Goal: Task Accomplishment & Management: Manage account settings

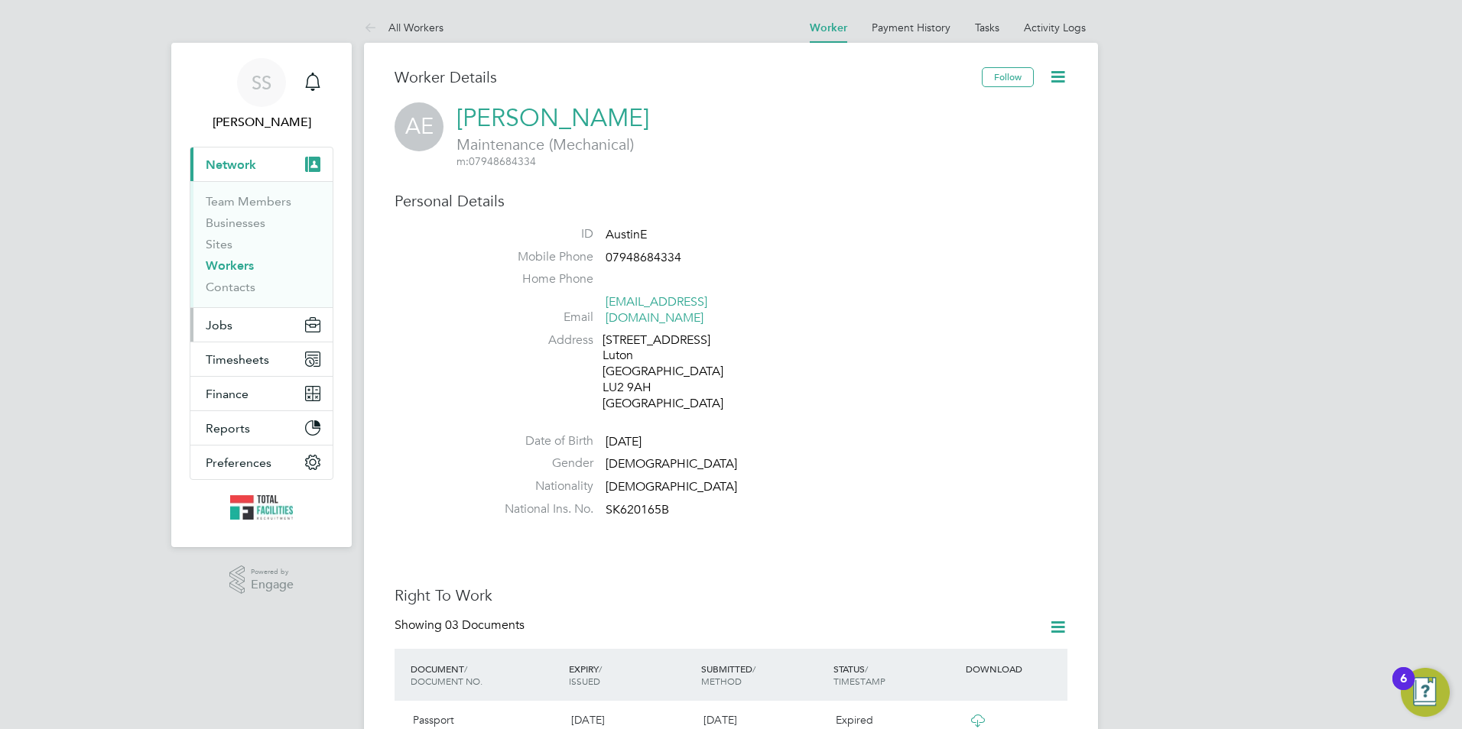
click at [216, 321] on span "Jobs" at bounding box center [219, 325] width 27 height 15
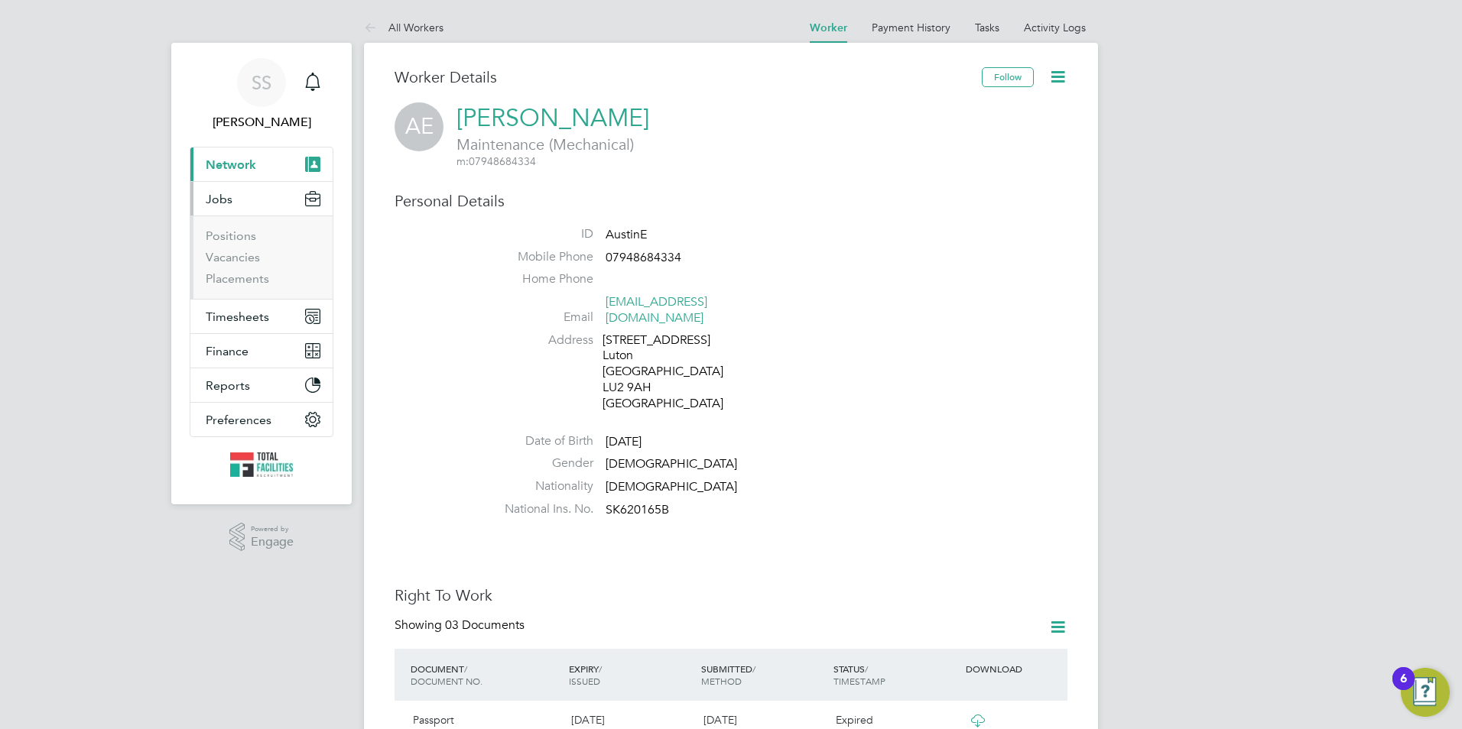
click at [209, 266] on li "Vacancies" at bounding box center [263, 260] width 115 height 21
click at [212, 258] on link "Vacancies" at bounding box center [233, 257] width 54 height 15
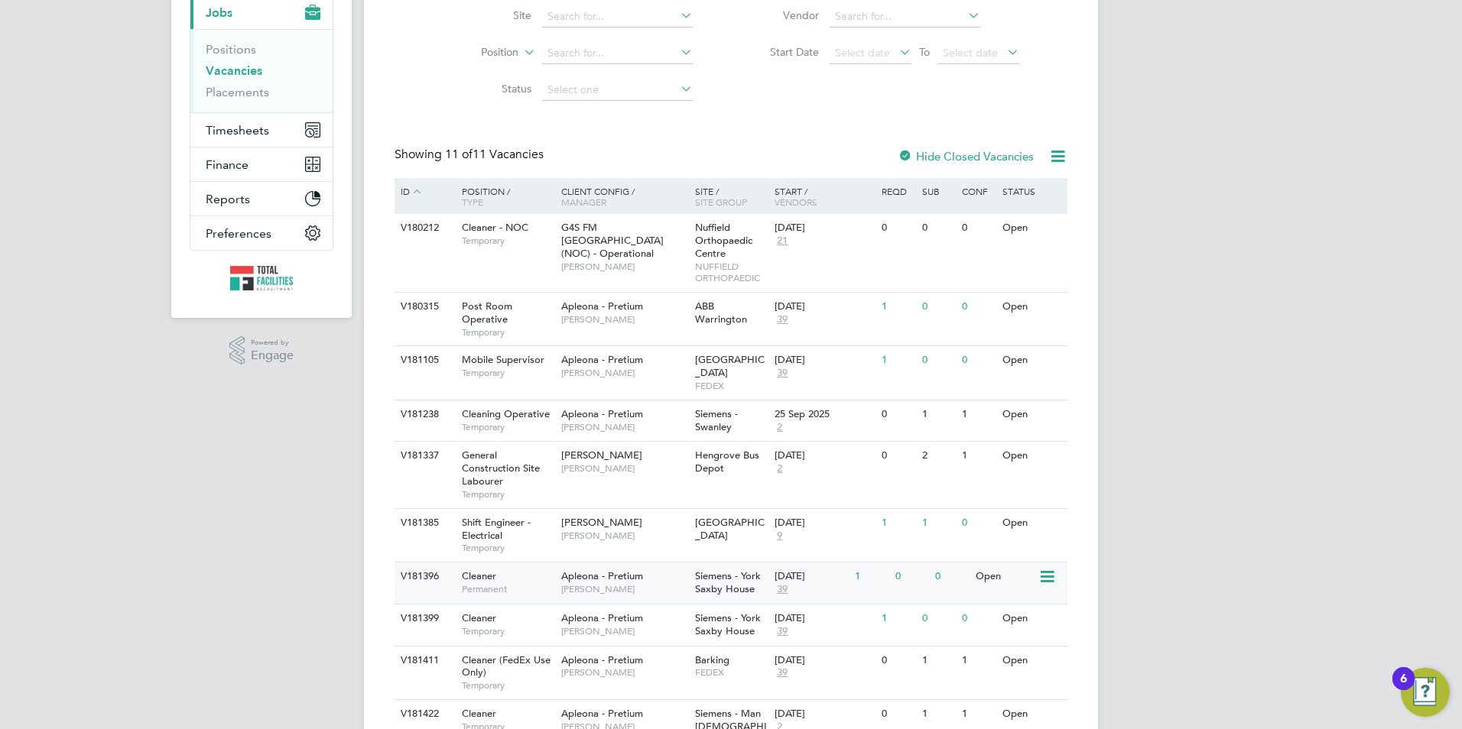
scroll to position [284, 0]
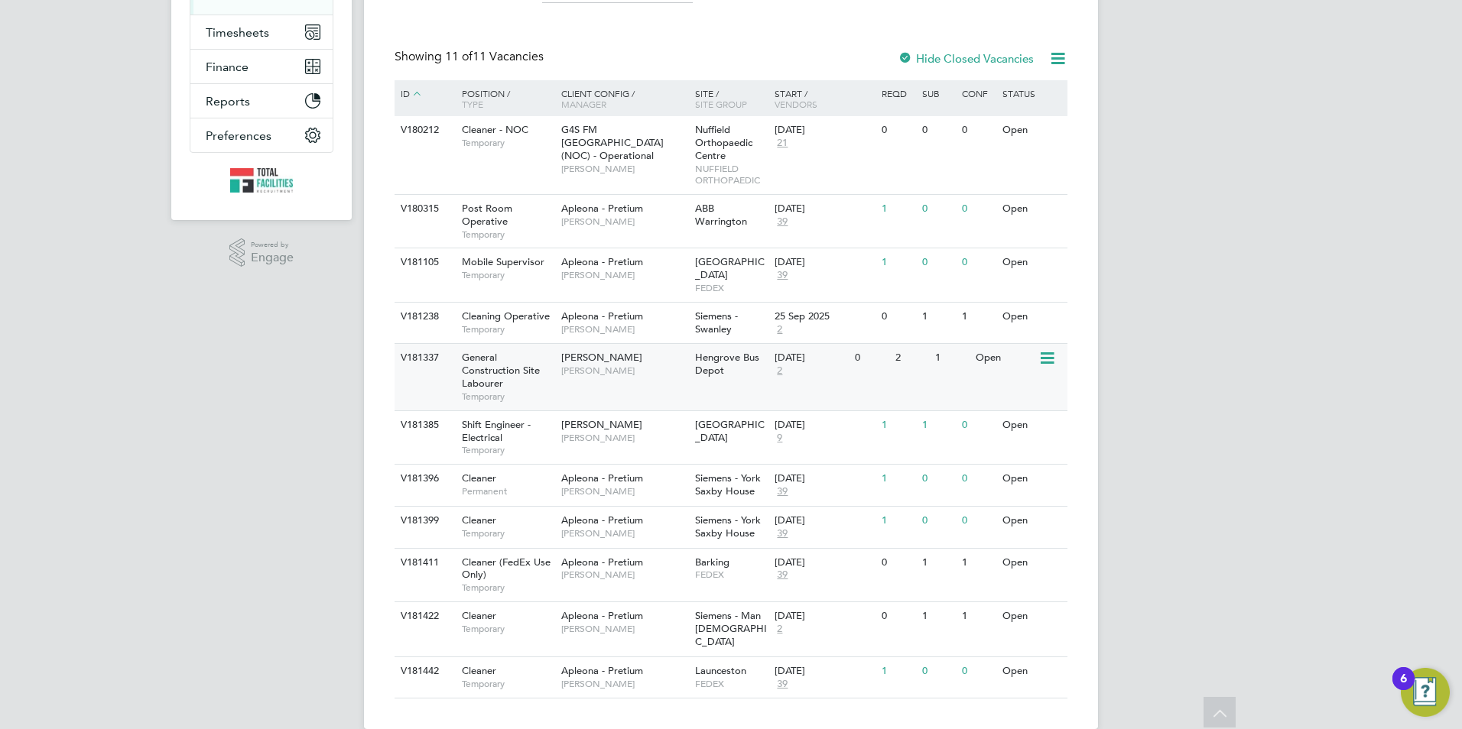
click at [697, 355] on span "Hengrove Bus Depot" at bounding box center [727, 364] width 64 height 26
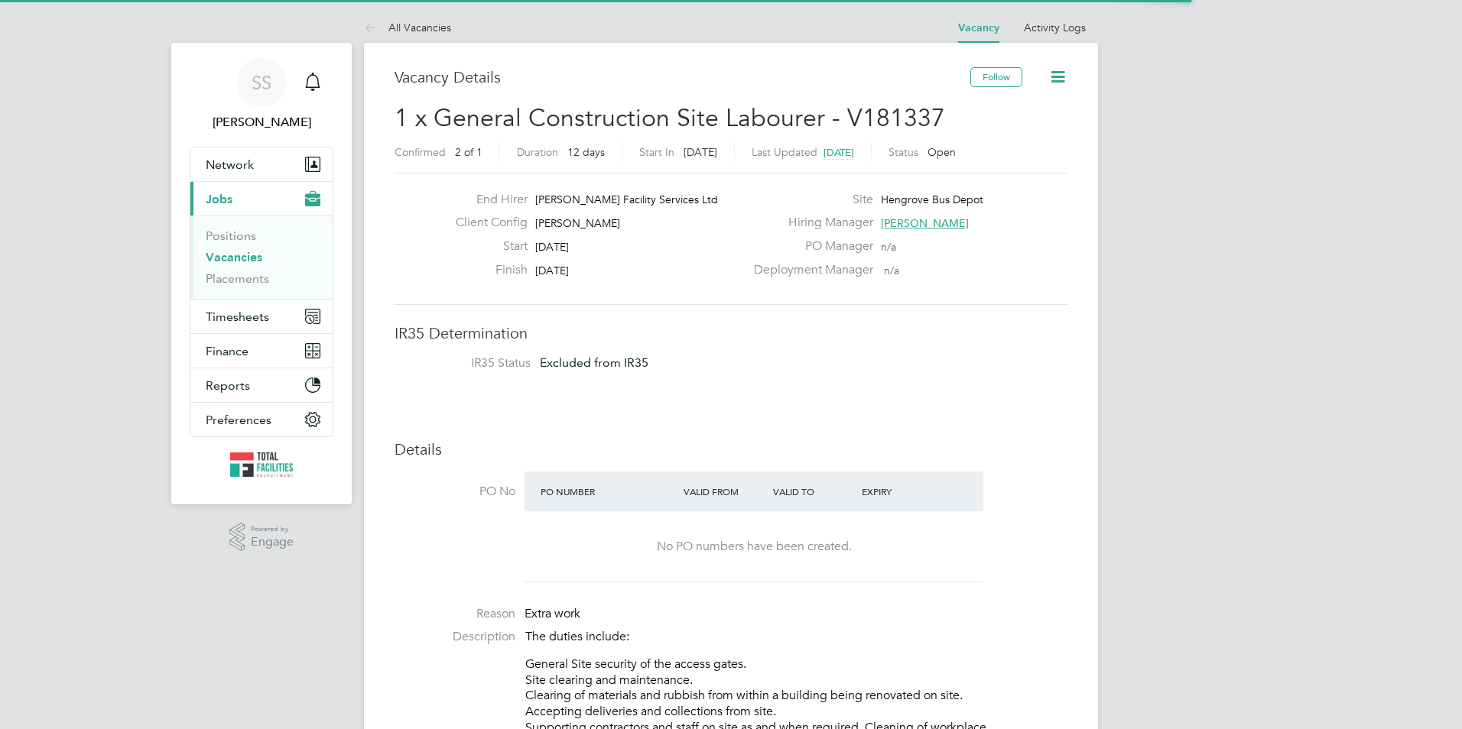
click at [1064, 74] on icon at bounding box center [1057, 76] width 19 height 19
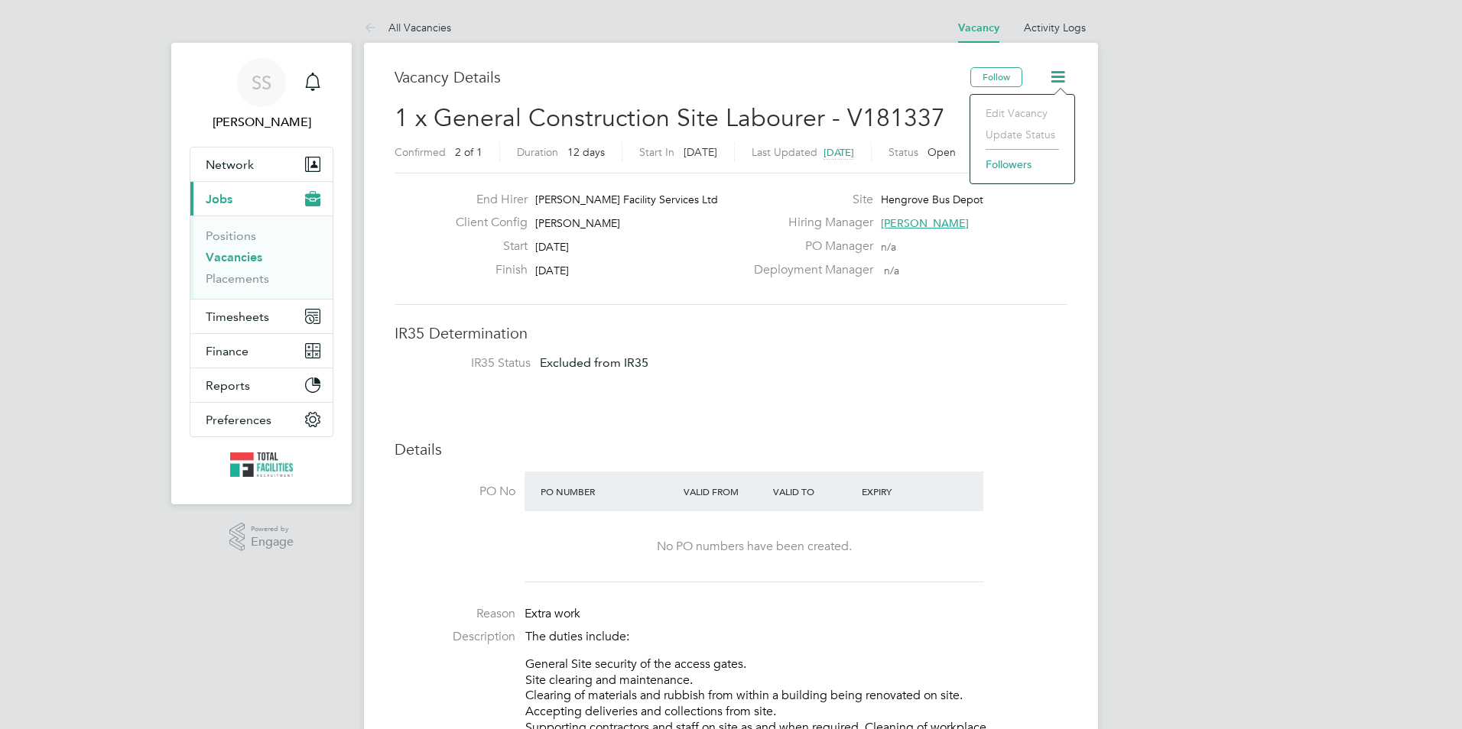
click at [822, 76] on h3 "Vacancy Details" at bounding box center [683, 77] width 576 height 20
click at [1057, 73] on icon at bounding box center [1057, 76] width 19 height 19
click at [1002, 112] on li "Edit Vacancy" at bounding box center [1022, 112] width 89 height 21
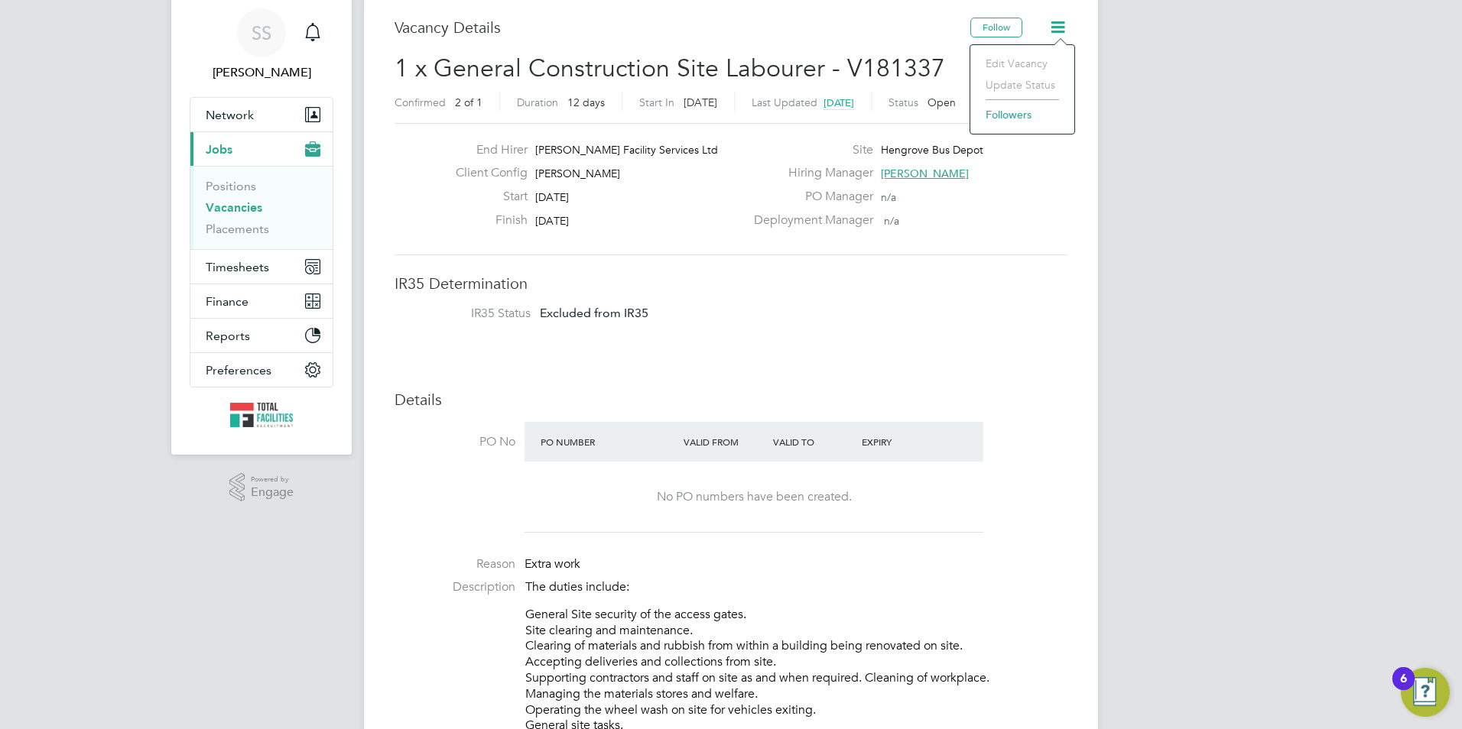
scroll to position [76, 0]
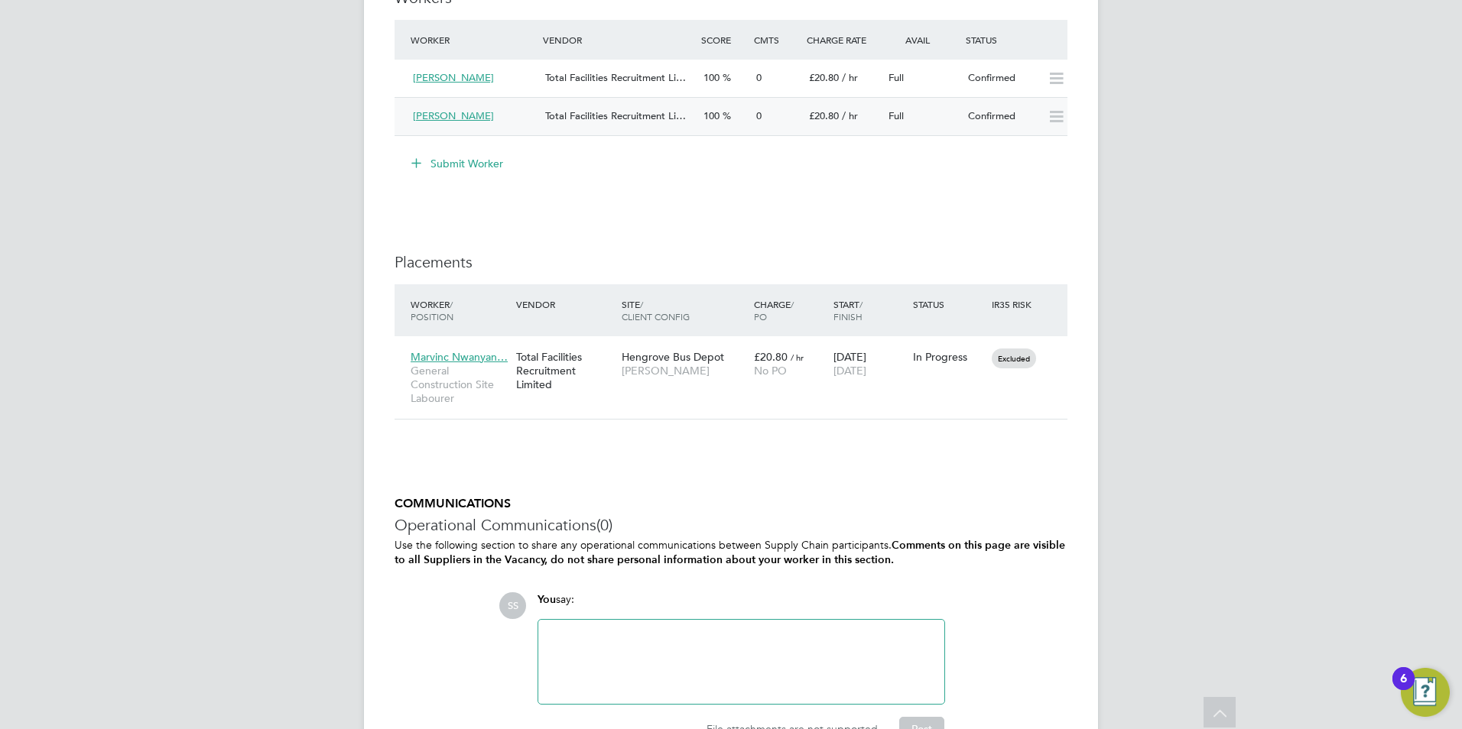
scroll to position [1403, 0]
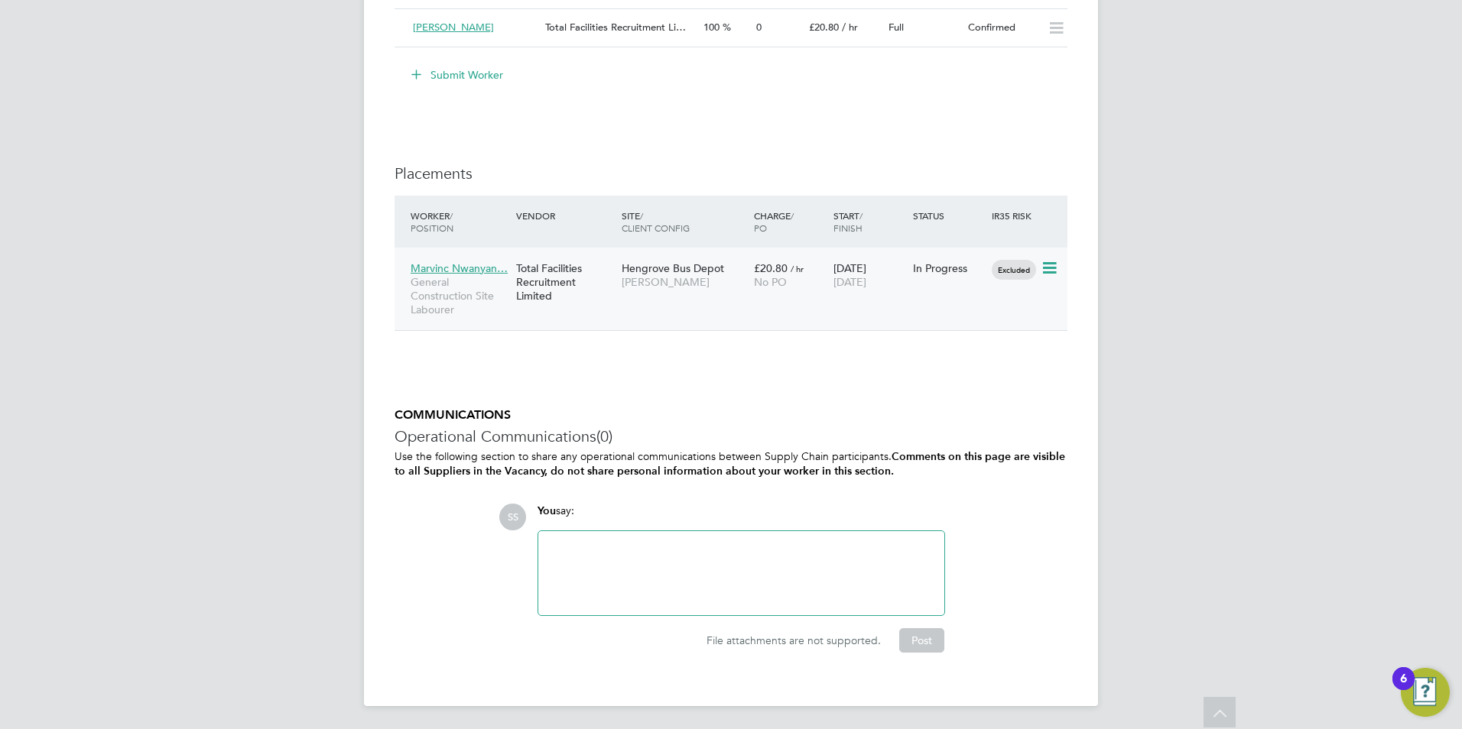
click at [1054, 266] on icon at bounding box center [1048, 268] width 15 height 18
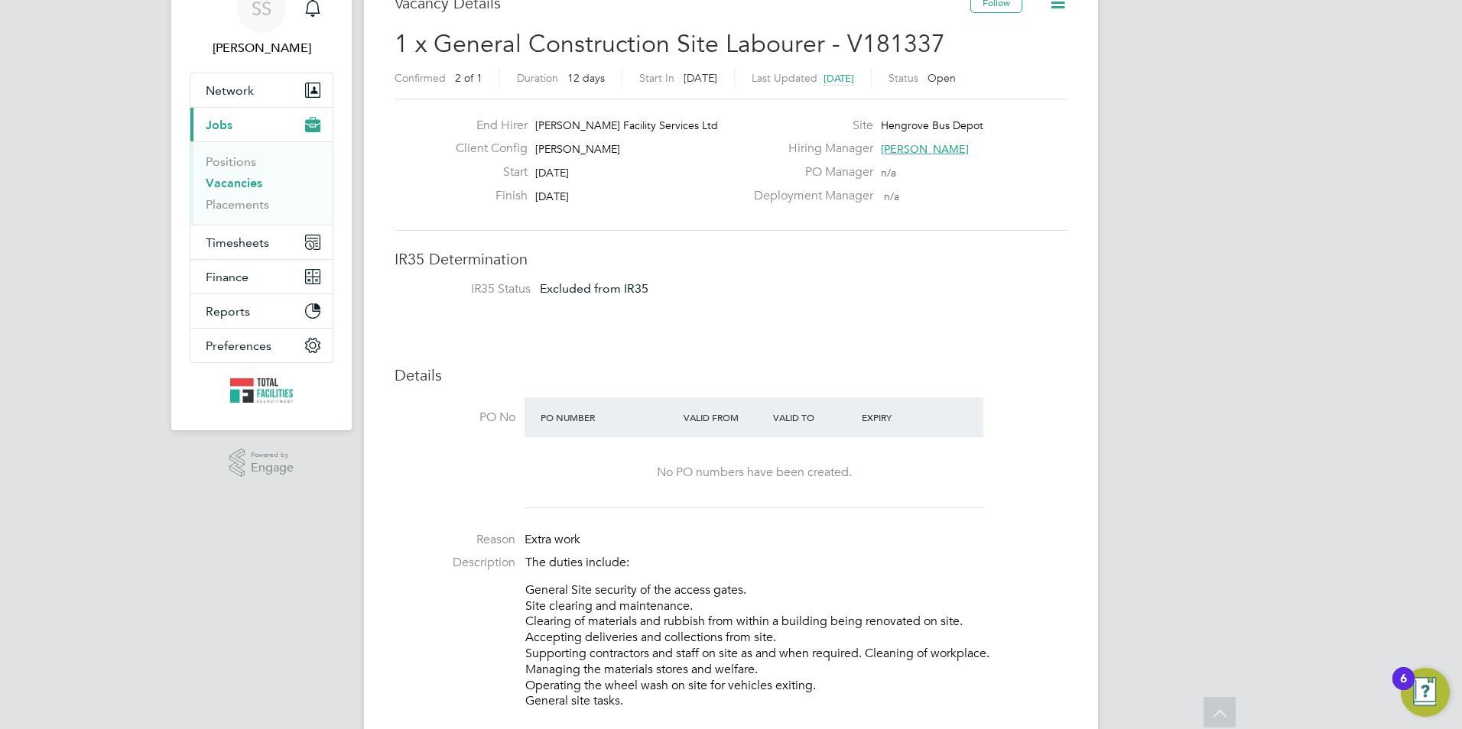
scroll to position [0, 0]
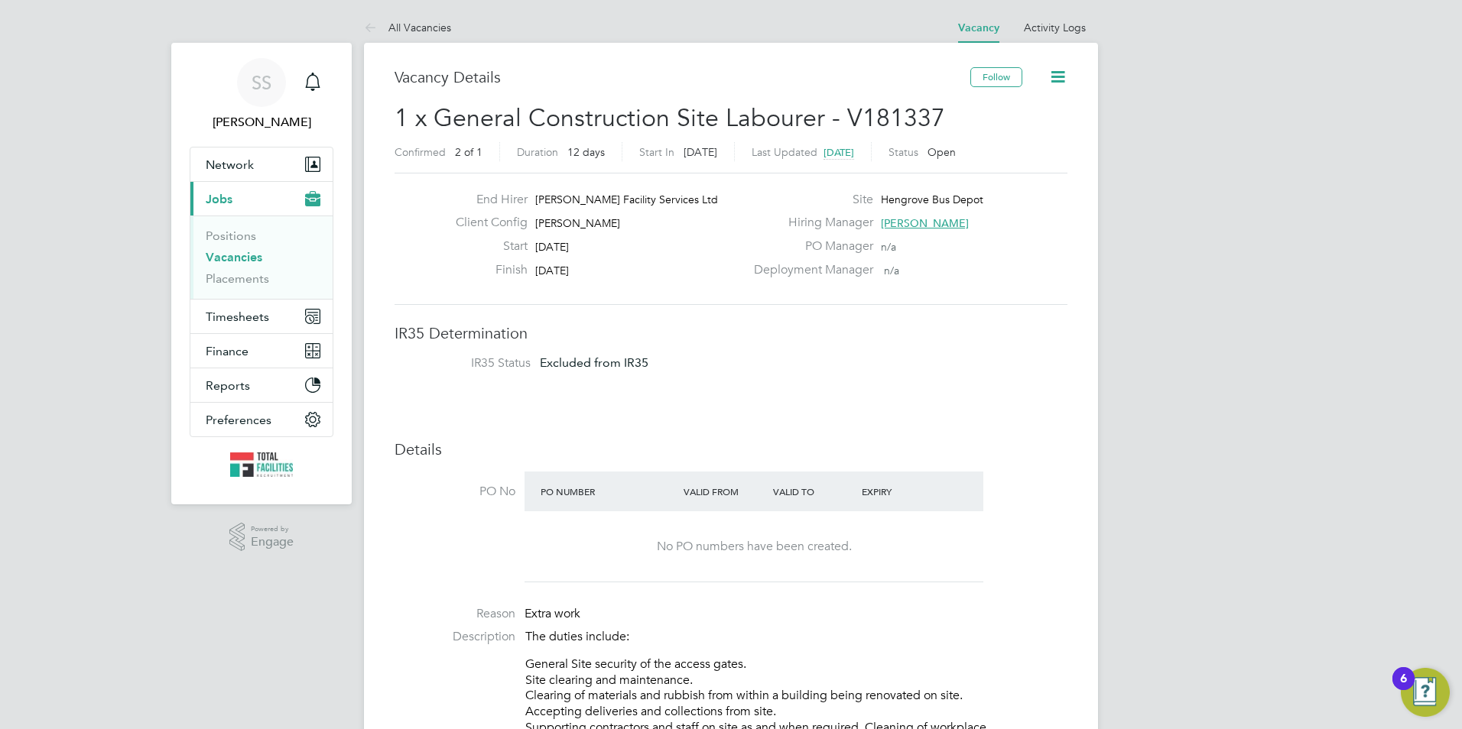
click at [1059, 83] on icon at bounding box center [1057, 76] width 19 height 19
click at [1002, 133] on li "Update Status" at bounding box center [1022, 134] width 89 height 21
click at [725, 95] on div "Vacancy Details" at bounding box center [683, 84] width 576 height 35
click at [1064, 72] on icon at bounding box center [1057, 76] width 19 height 19
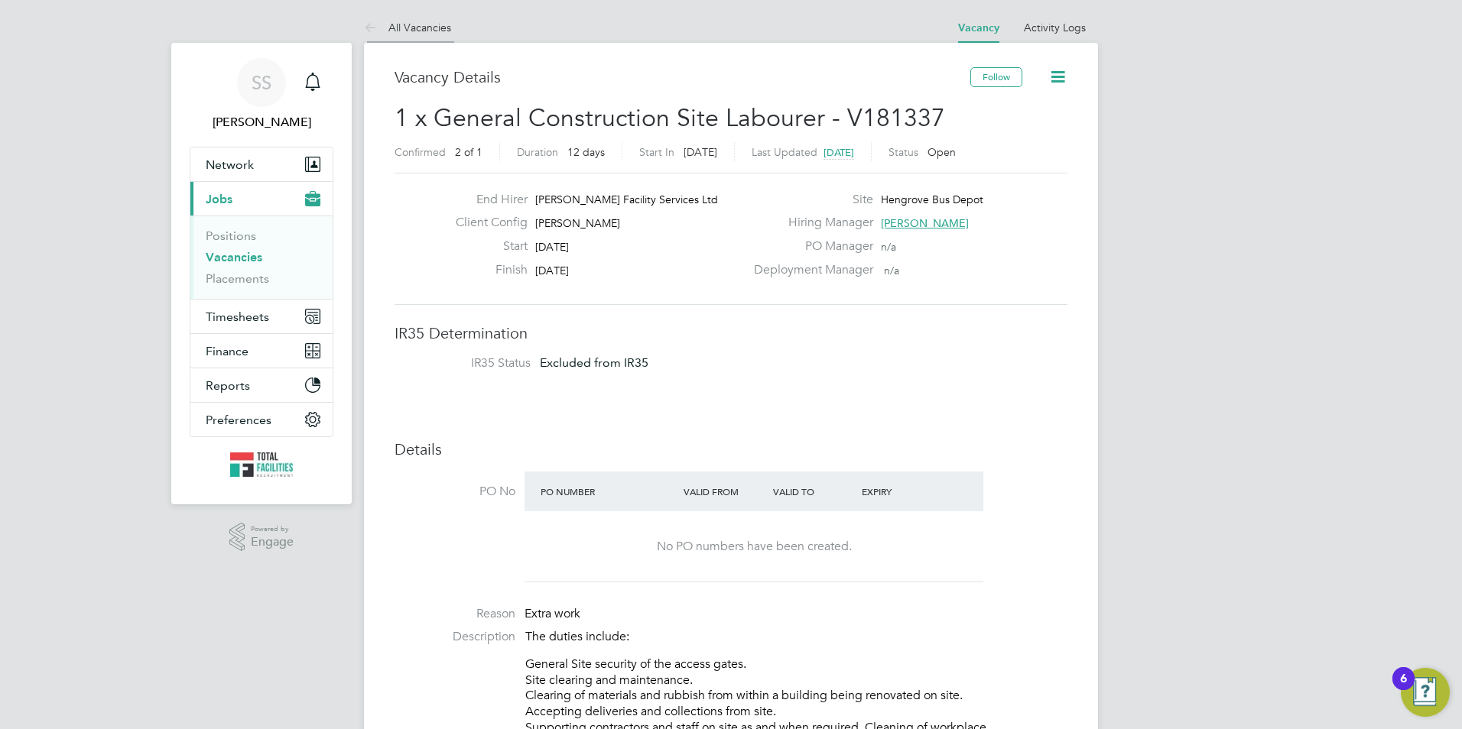
click at [372, 22] on icon at bounding box center [373, 28] width 19 height 19
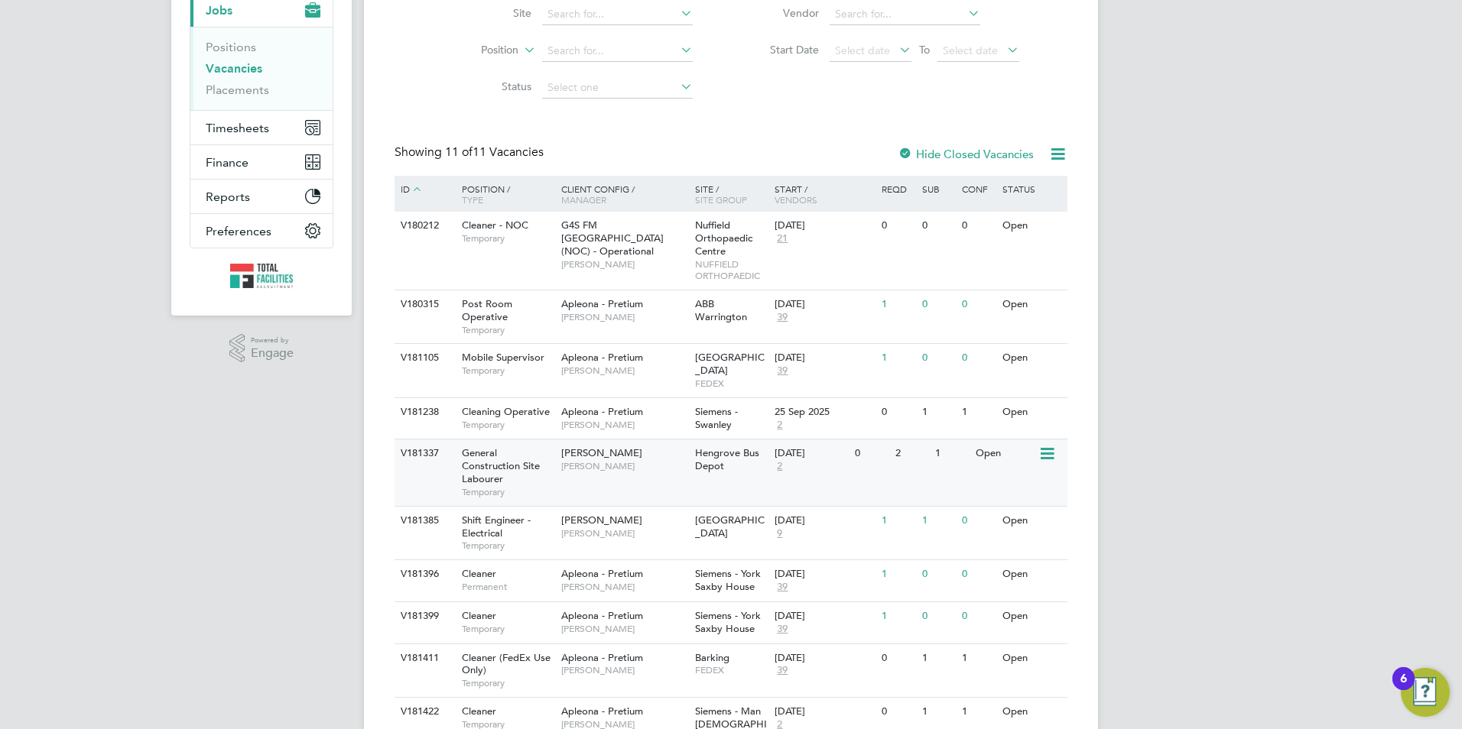
scroll to position [284, 0]
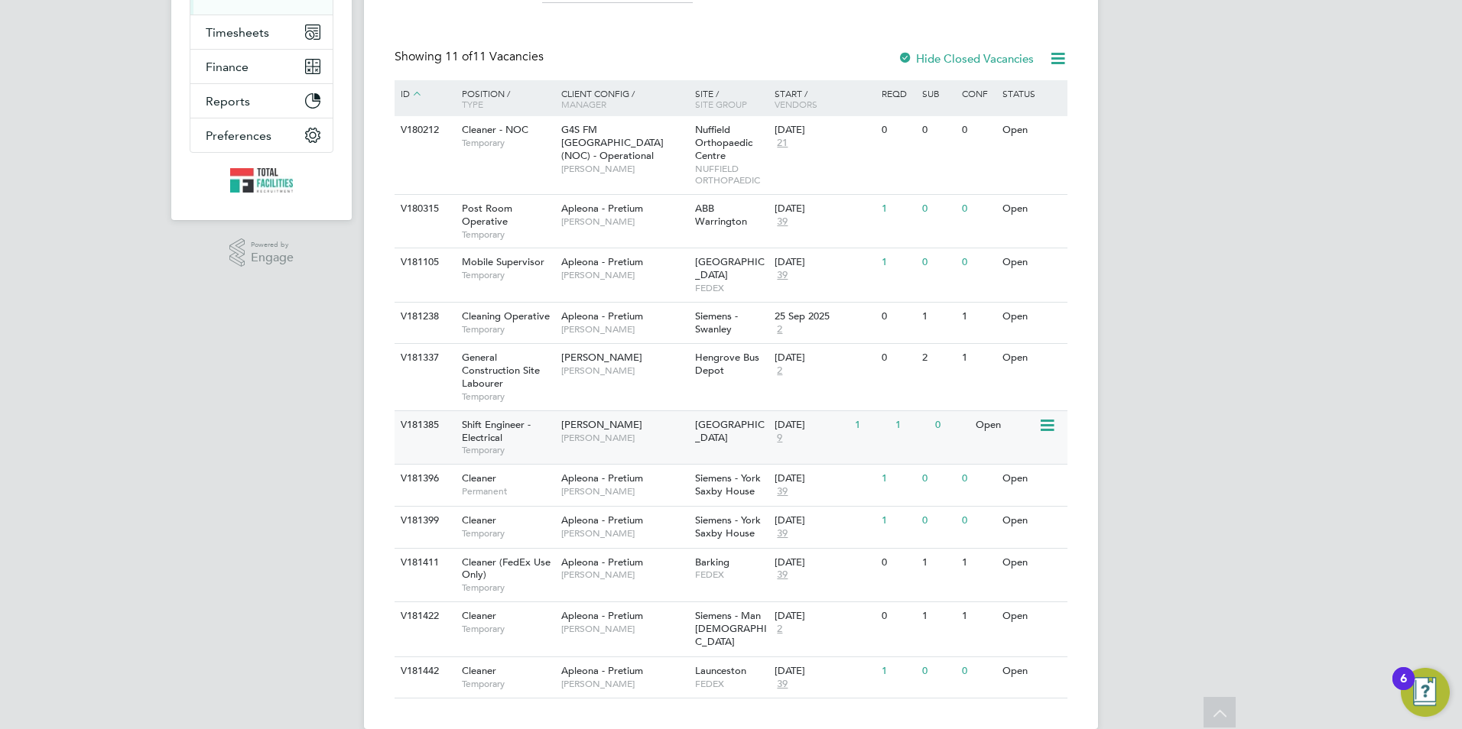
click at [515, 420] on div "Shift Engineer - Electrical Temporary" at bounding box center [503, 437] width 107 height 53
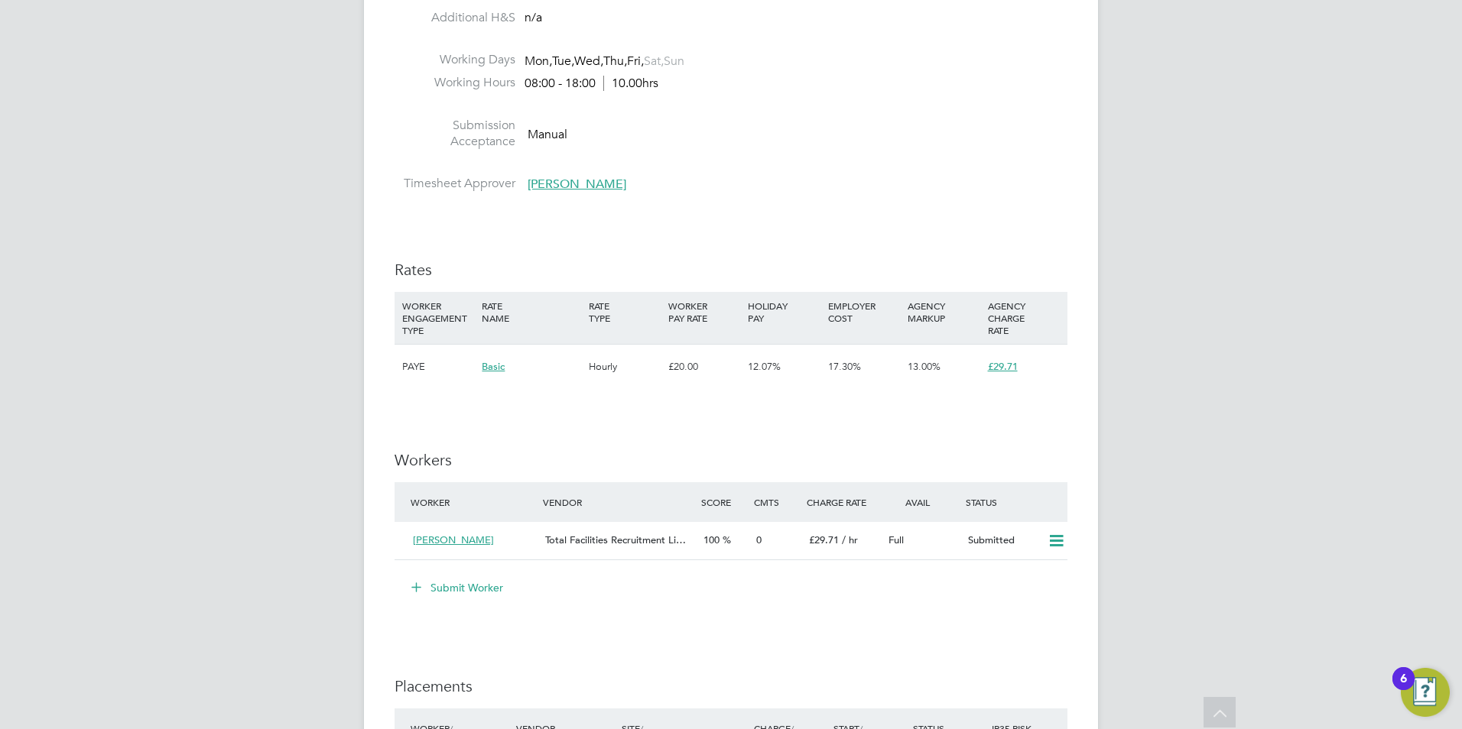
scroll to position [1988, 0]
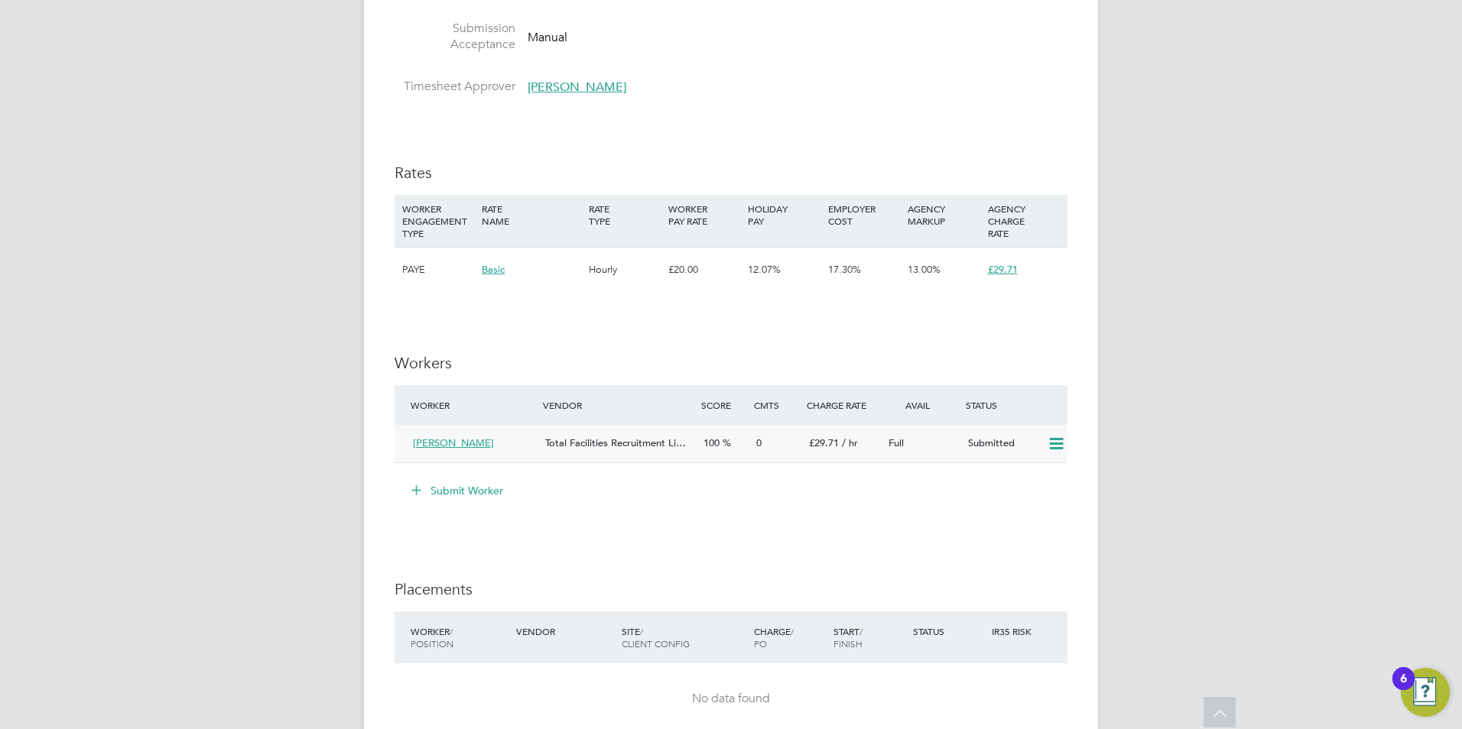
click at [1057, 446] on icon at bounding box center [1056, 444] width 19 height 12
click at [862, 500] on div "Submit Worker" at bounding box center [734, 491] width 667 height 24
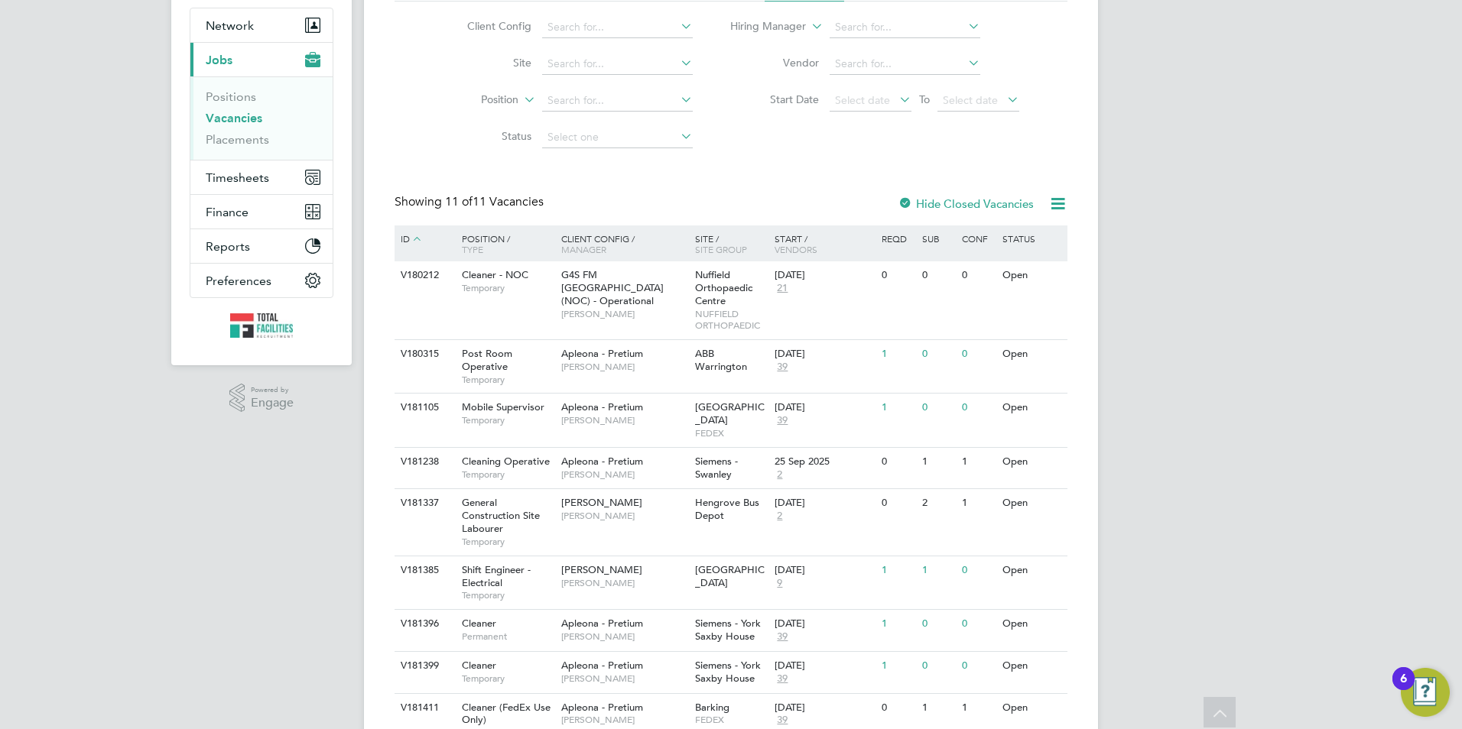
scroll to position [55, 0]
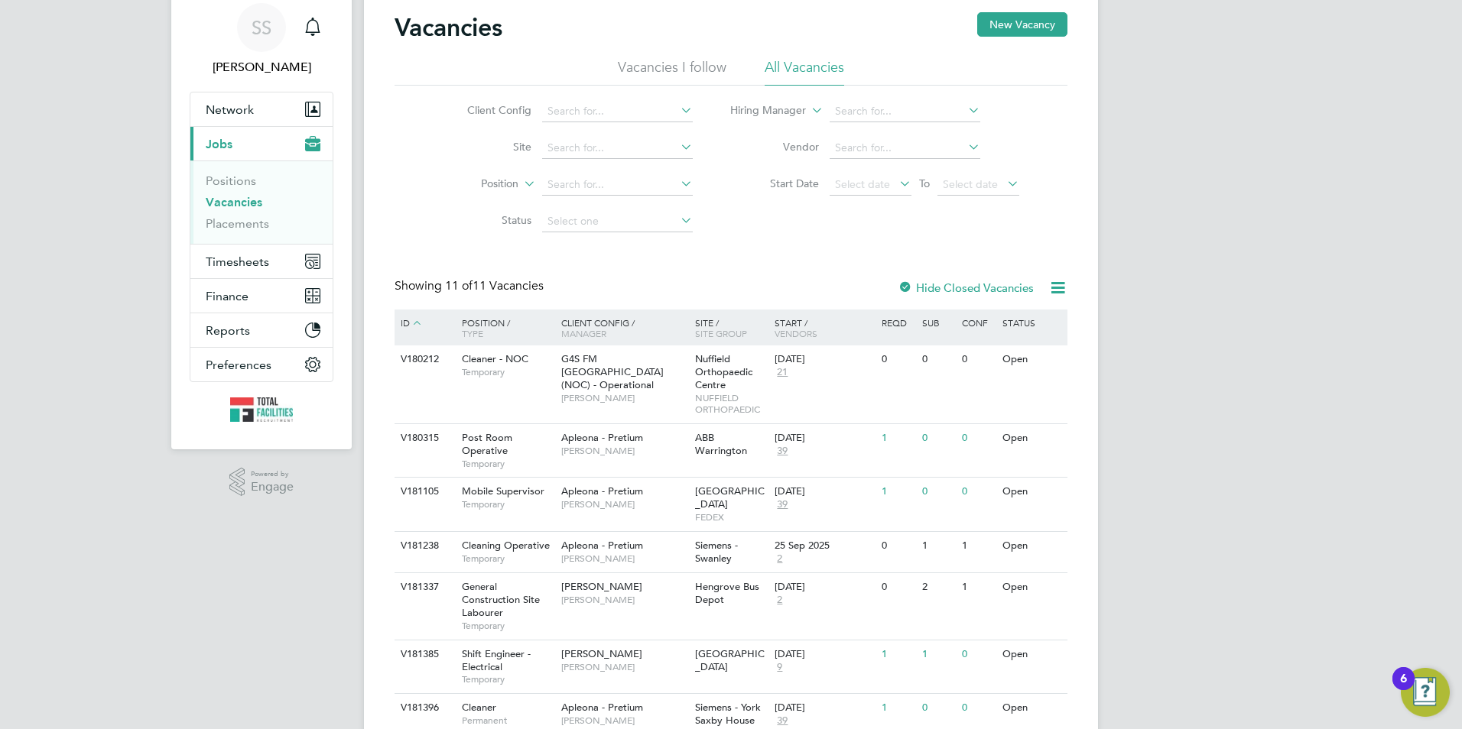
click at [233, 197] on link "Vacancies" at bounding box center [234, 202] width 57 height 15
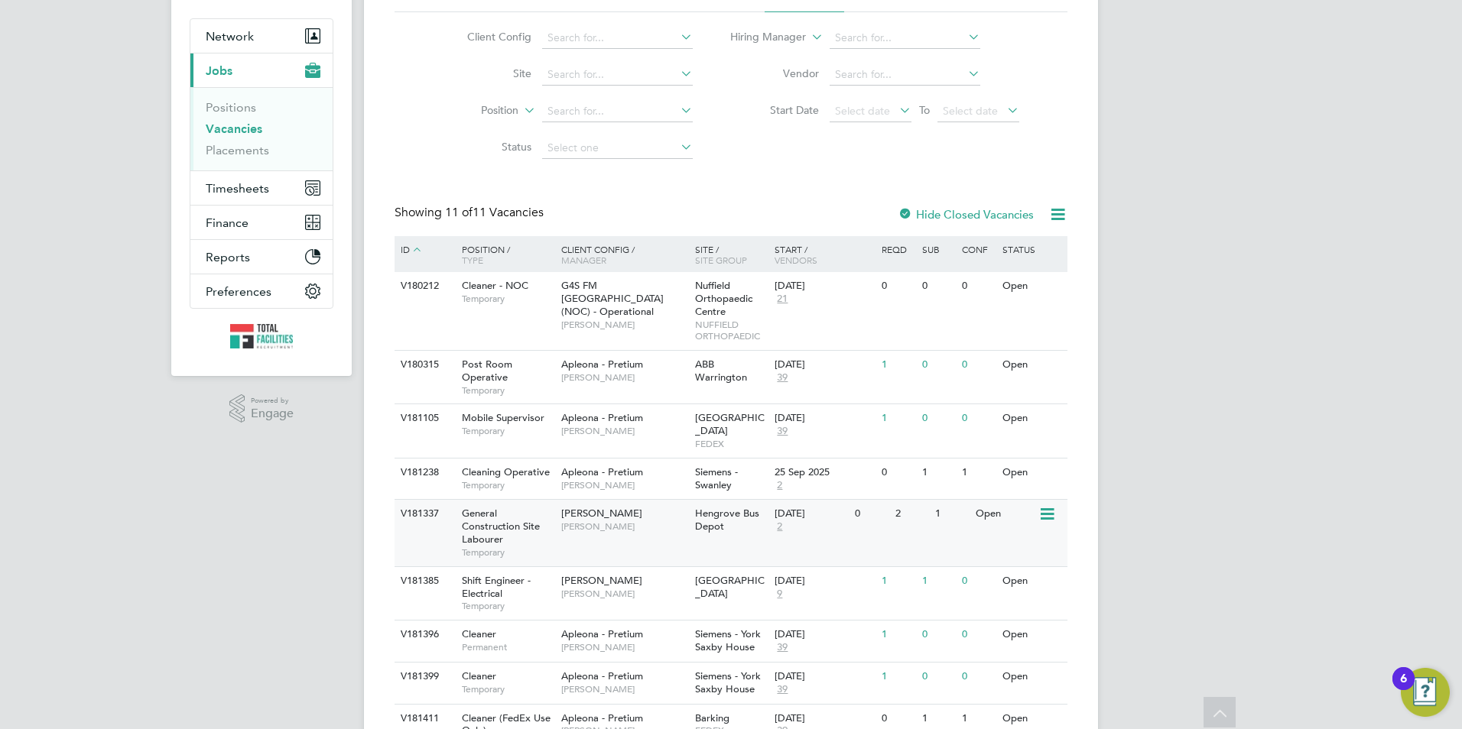
scroll to position [0, 0]
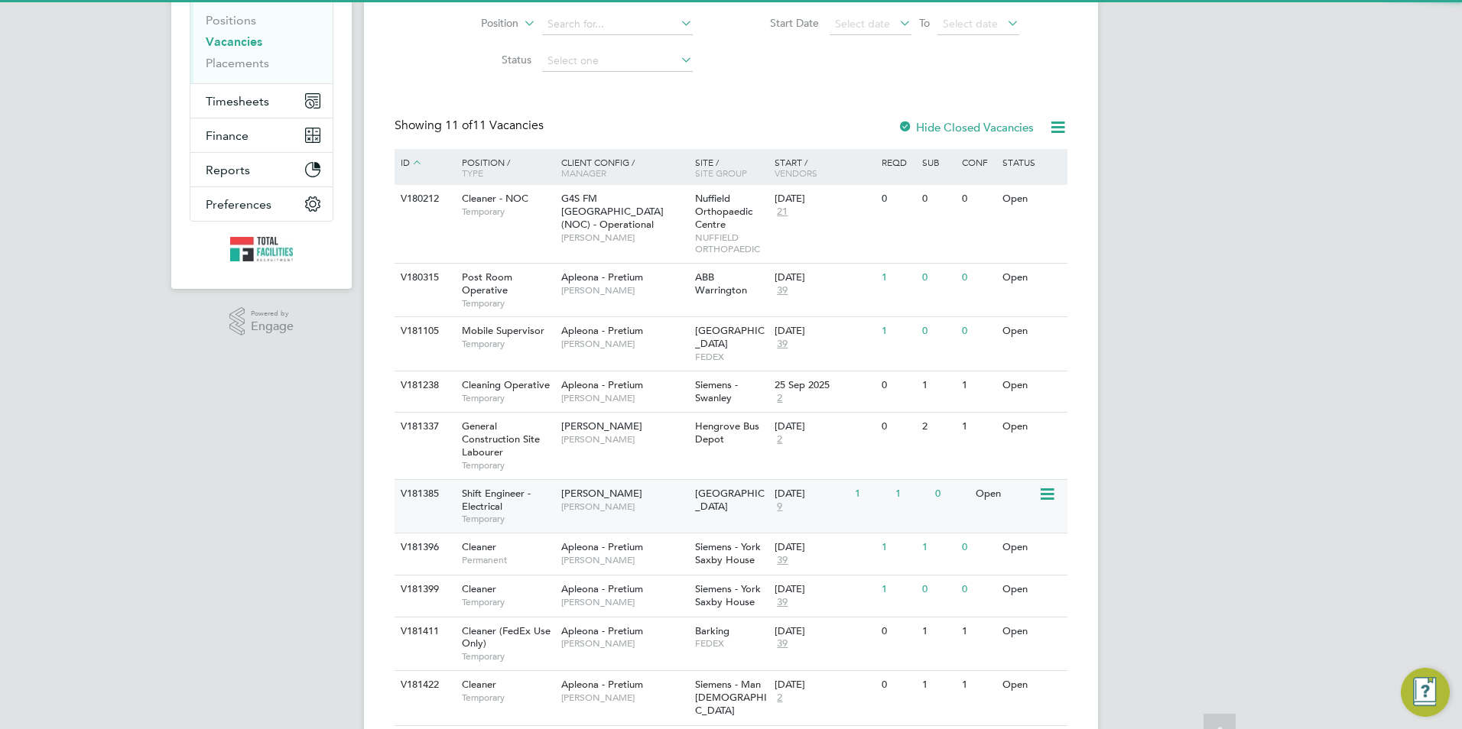
scroll to position [284, 0]
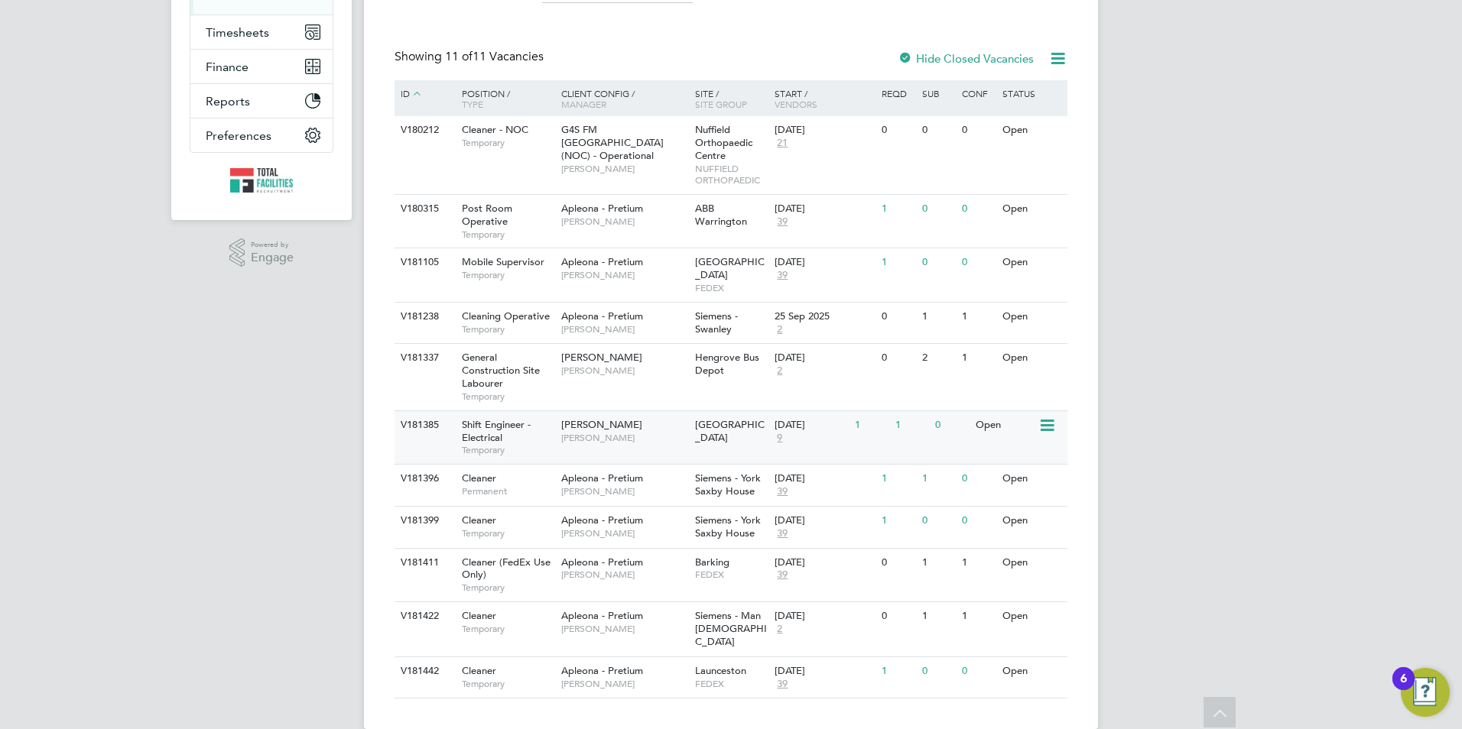
click at [526, 444] on span "Temporary" at bounding box center [508, 450] width 92 height 12
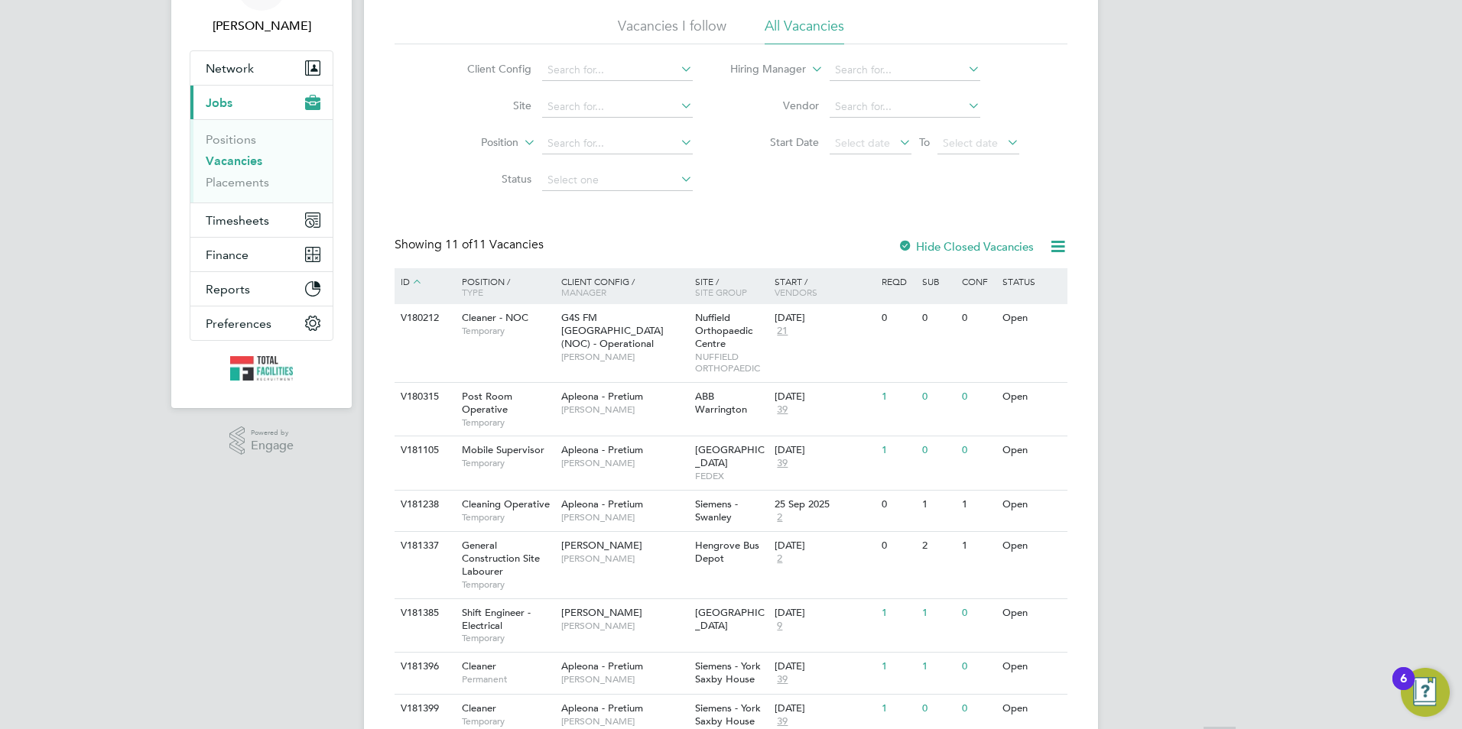
scroll to position [153, 0]
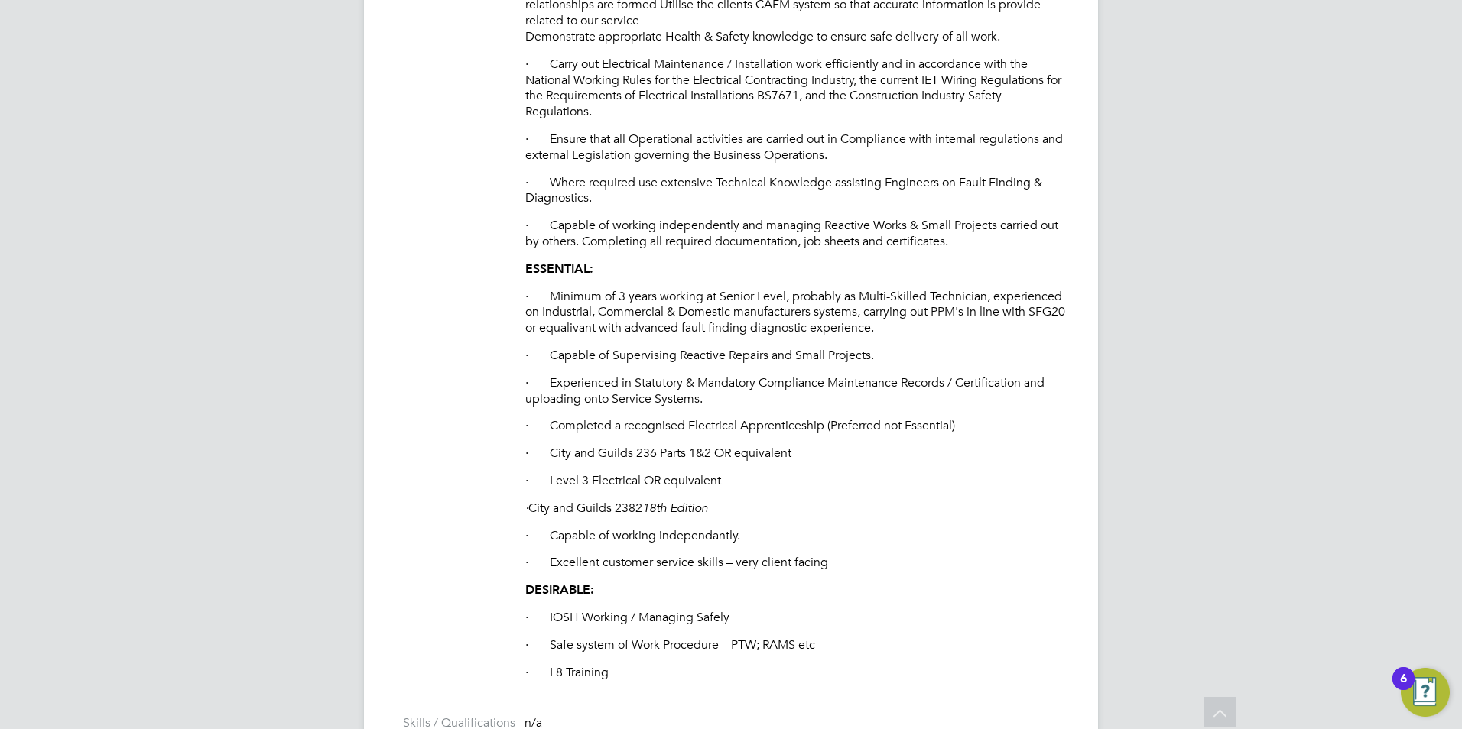
scroll to position [1367, 0]
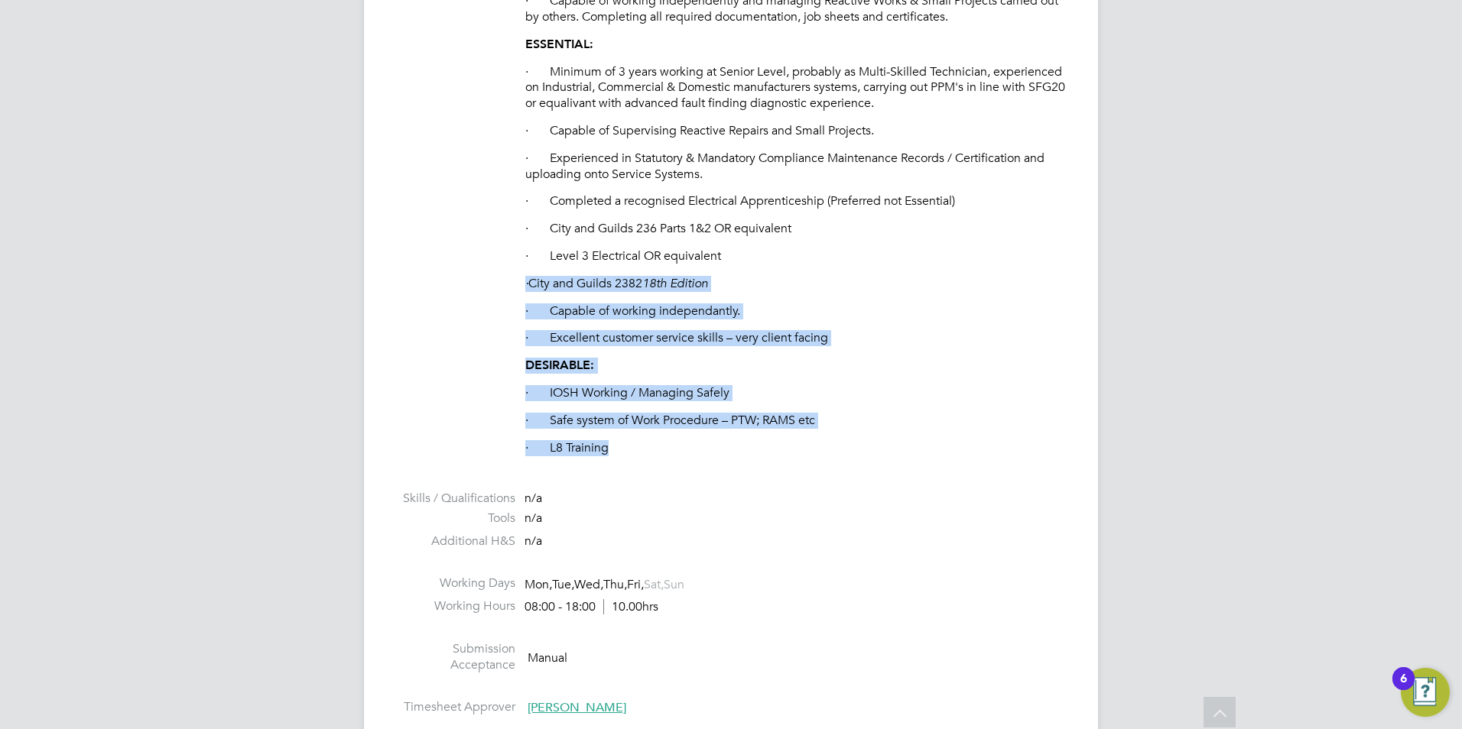
drag, startPoint x: 640, startPoint y: 452, endPoint x: 494, endPoint y: 265, distance: 236.9
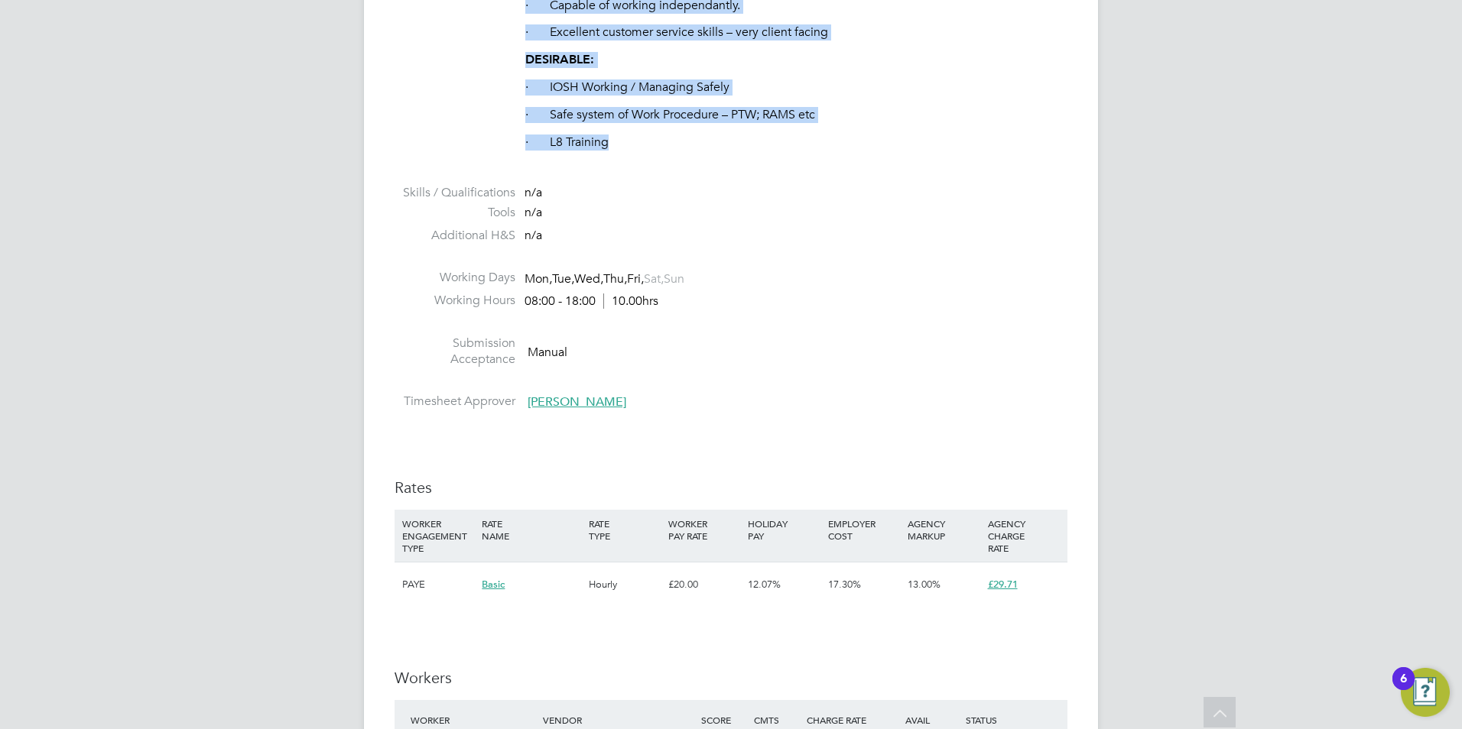
scroll to position [1291, 0]
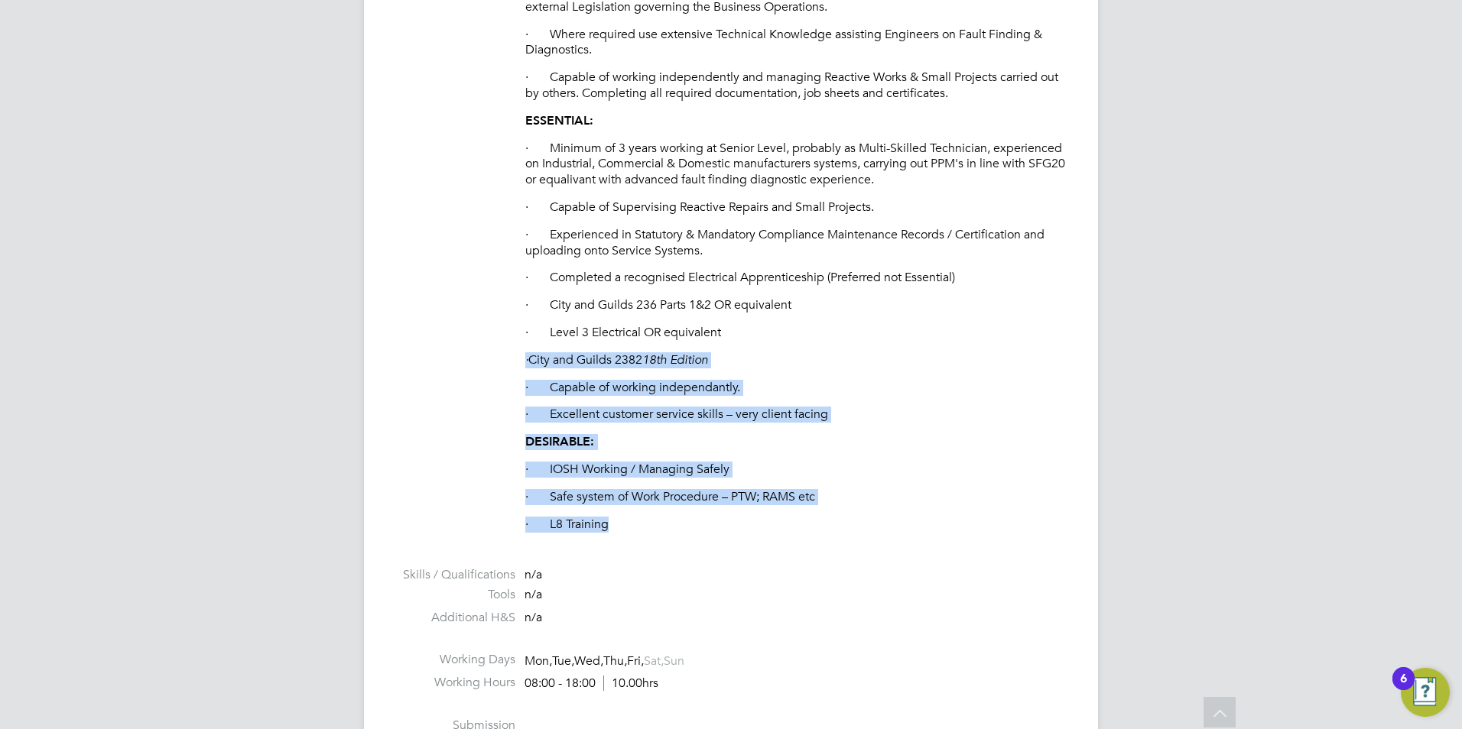
click at [619, 521] on p "· L8 Training" at bounding box center [796, 525] width 542 height 16
drag, startPoint x: 601, startPoint y: 517, endPoint x: 485, endPoint y: 313, distance: 234.3
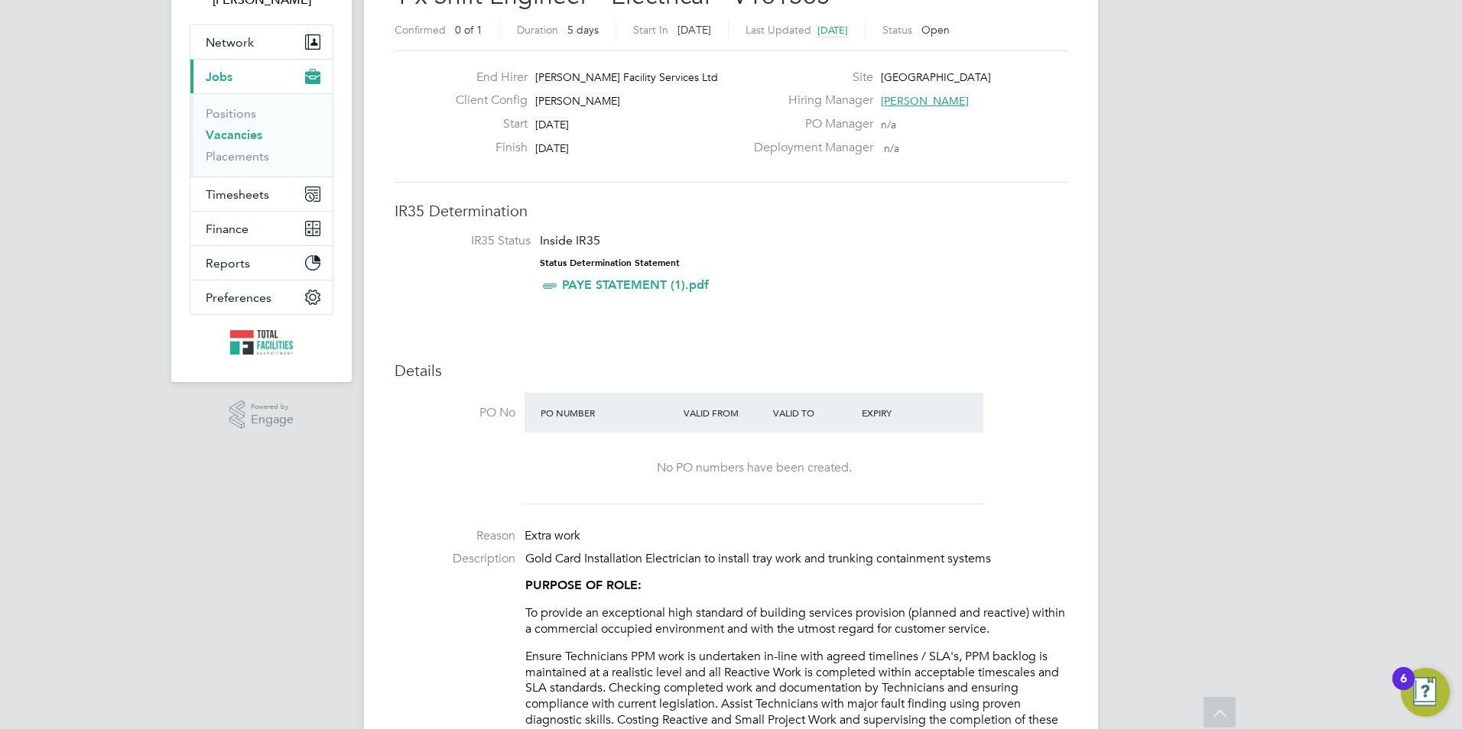
scroll to position [0, 0]
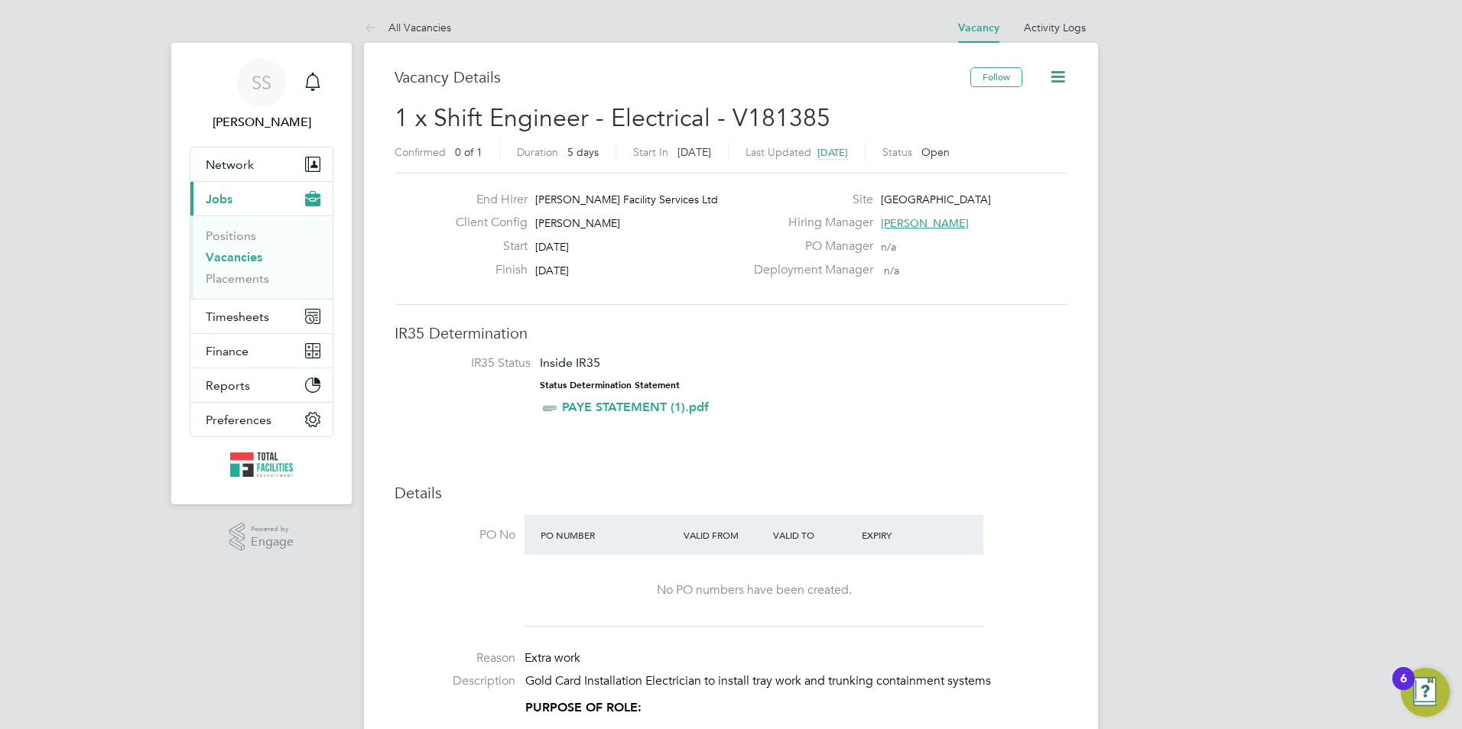
drag, startPoint x: 591, startPoint y: 269, endPoint x: 379, endPoint y: 67, distance: 292.6
click at [234, 261] on link "Vacancies" at bounding box center [234, 257] width 57 height 15
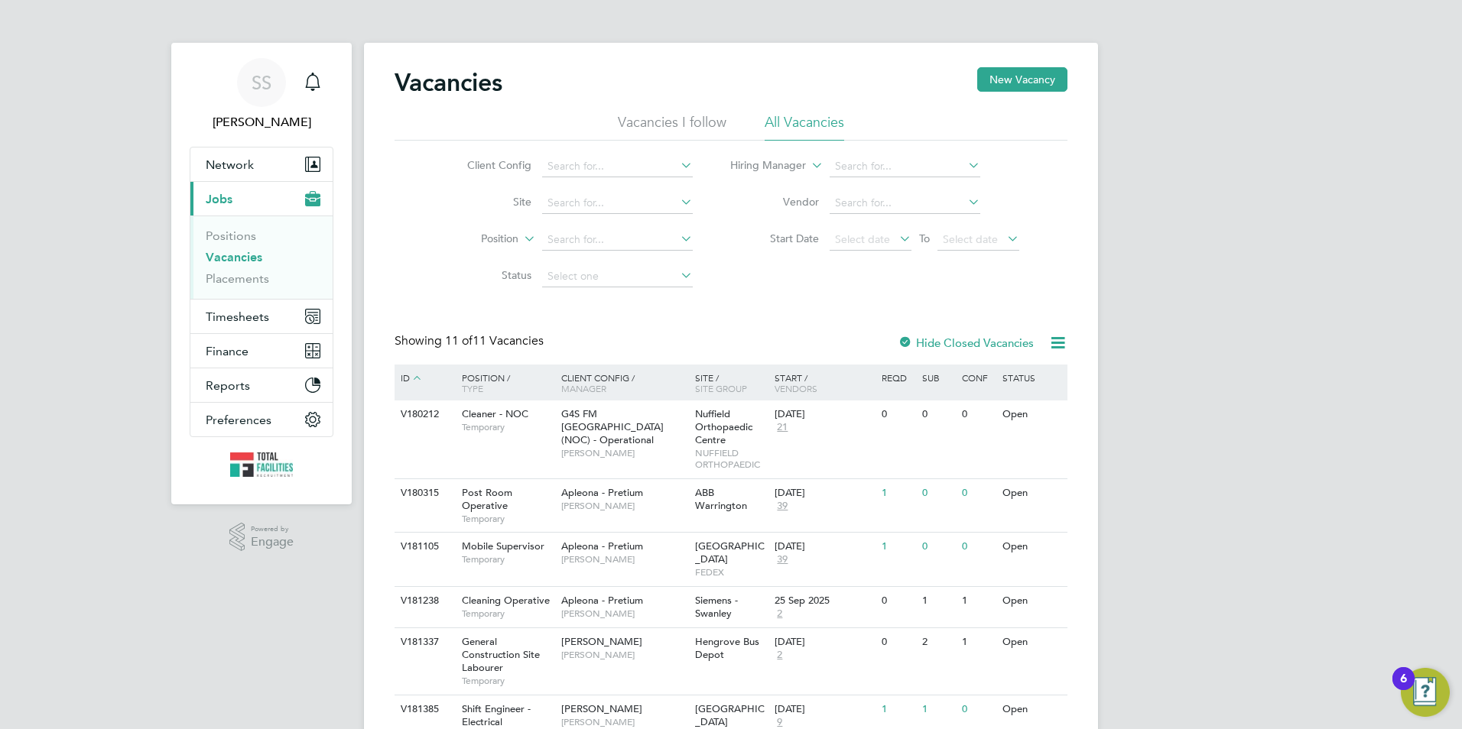
click at [229, 253] on link "Vacancies" at bounding box center [234, 257] width 57 height 15
click at [238, 310] on span "Timesheets" at bounding box center [237, 317] width 63 height 15
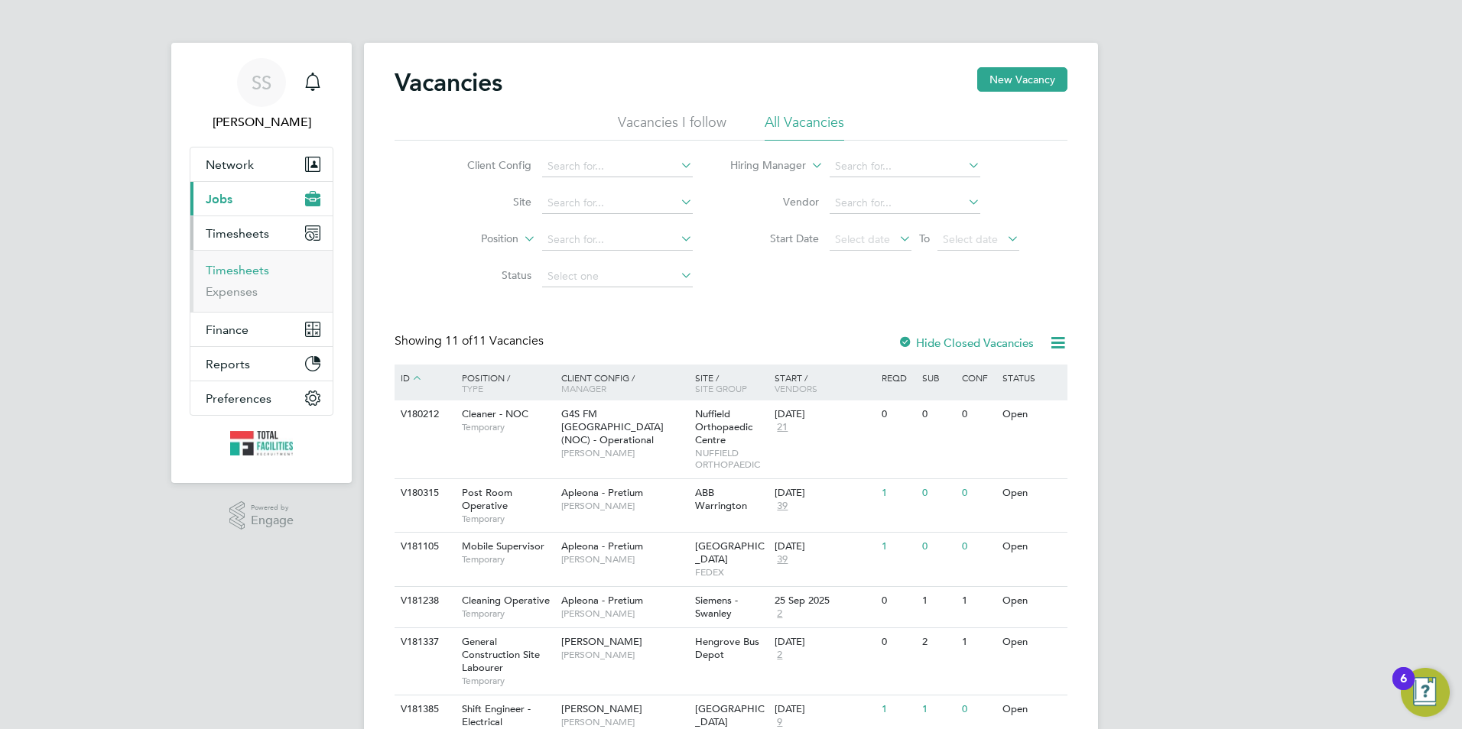
click at [232, 266] on link "Timesheets" at bounding box center [237, 270] width 63 height 15
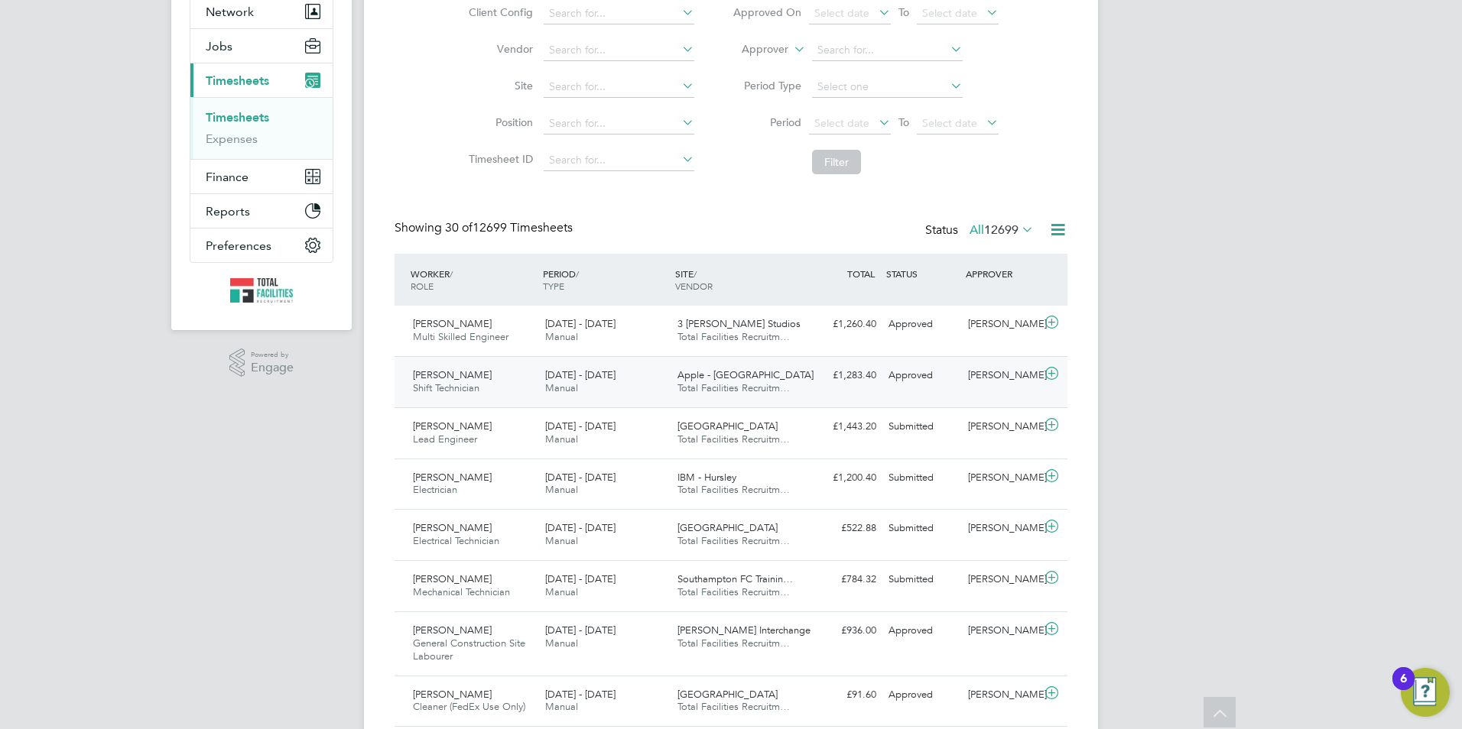
click at [586, 378] on span "[DATE] - [DATE]" at bounding box center [580, 375] width 70 height 13
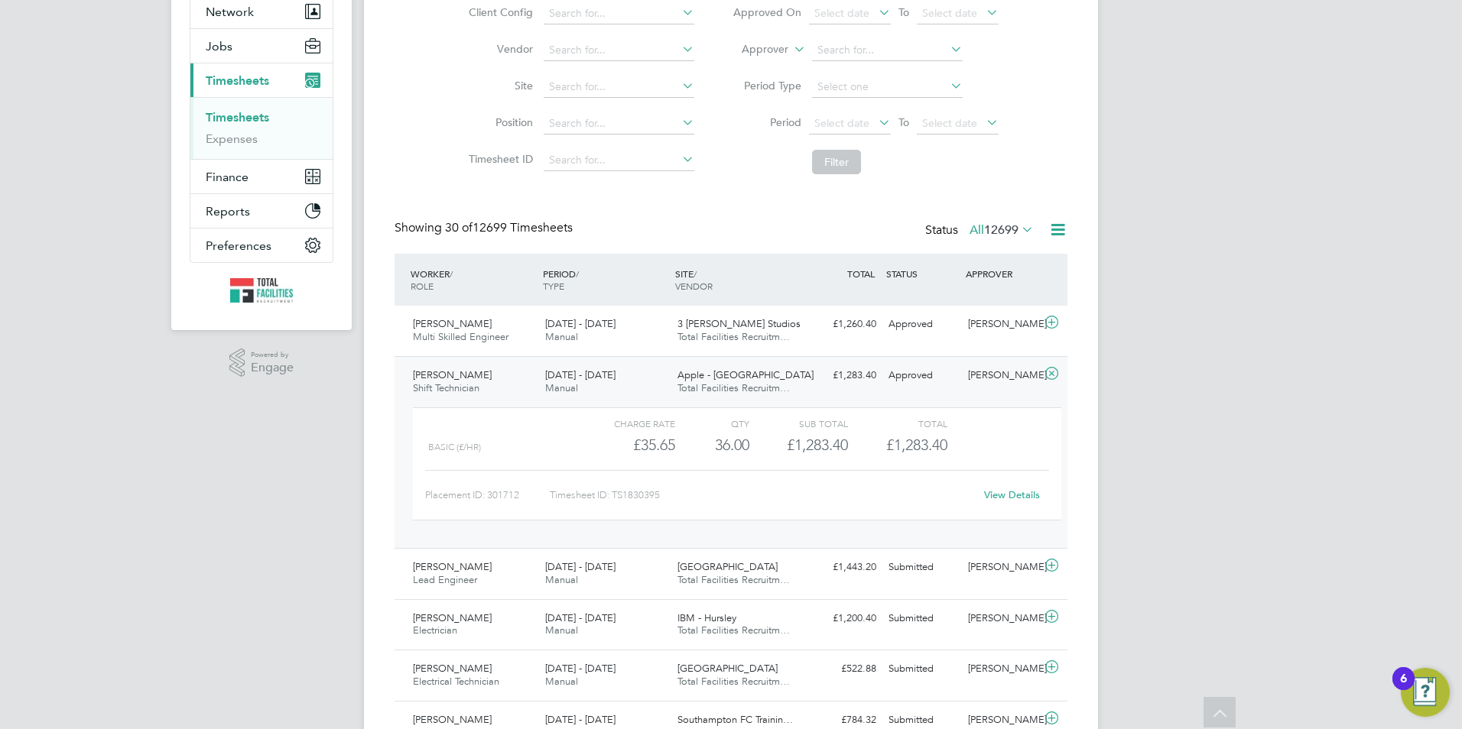
click at [1004, 490] on link "View Details" at bounding box center [1012, 495] width 56 height 13
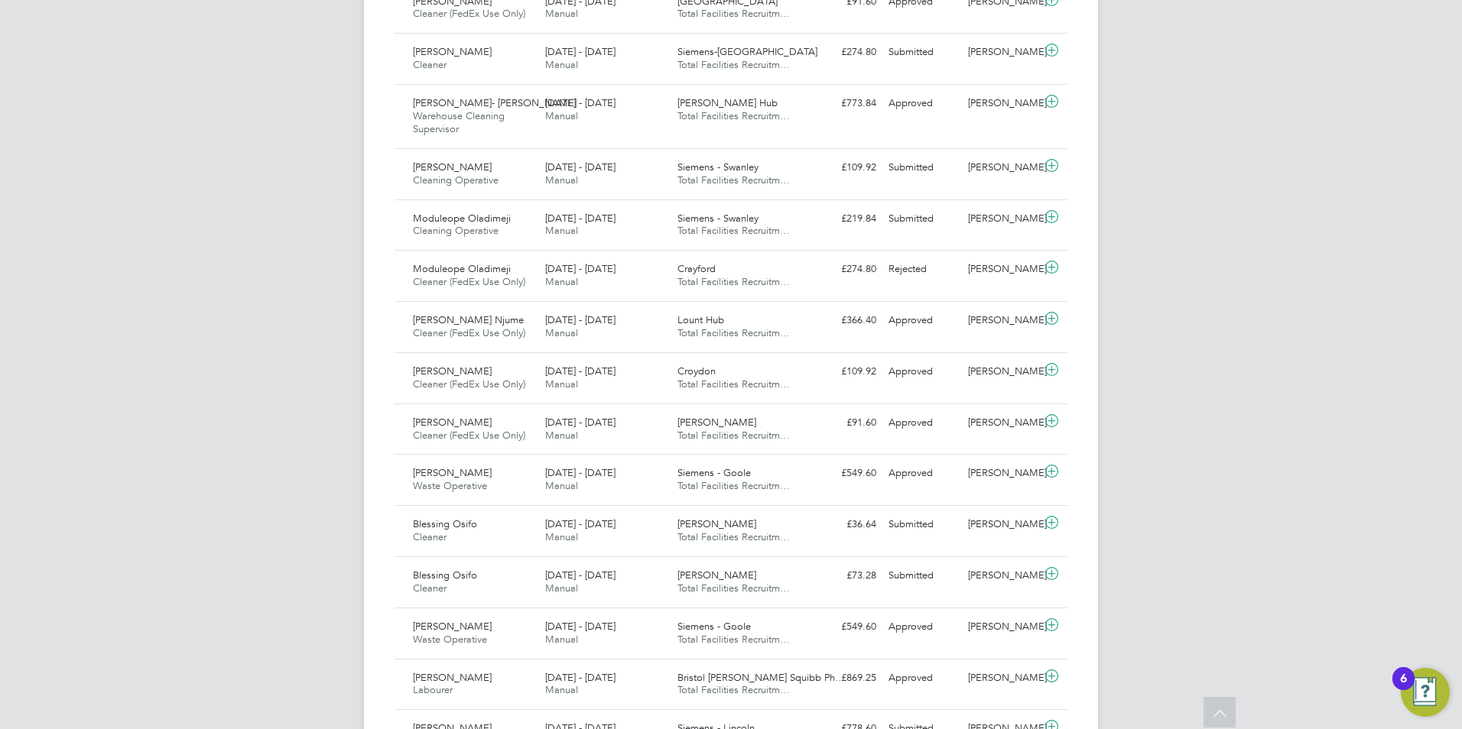
scroll to position [1070, 0]
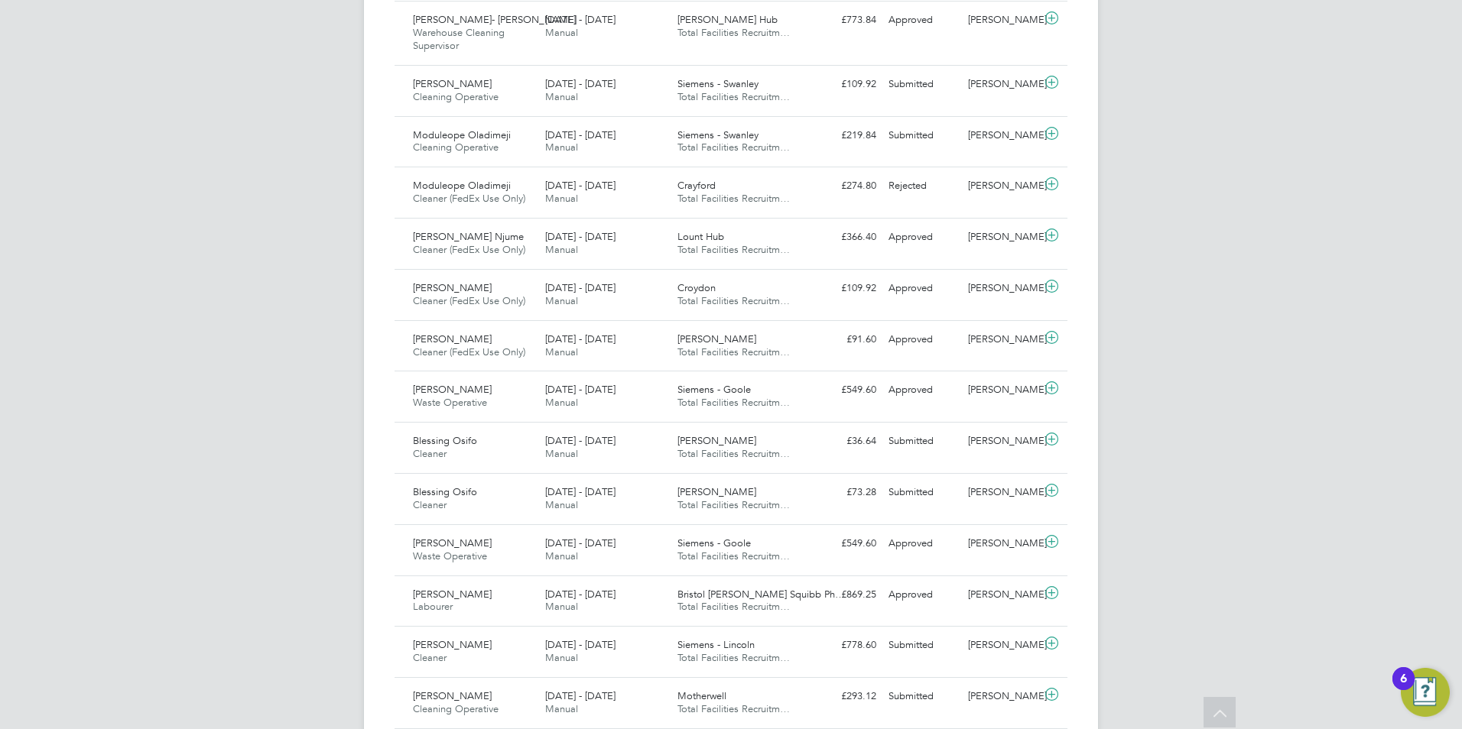
click at [47, 206] on div "SS Sam Skinner Notifications Applications: Network Team Members Businesses Site…" at bounding box center [731, 59] width 1462 height 2258
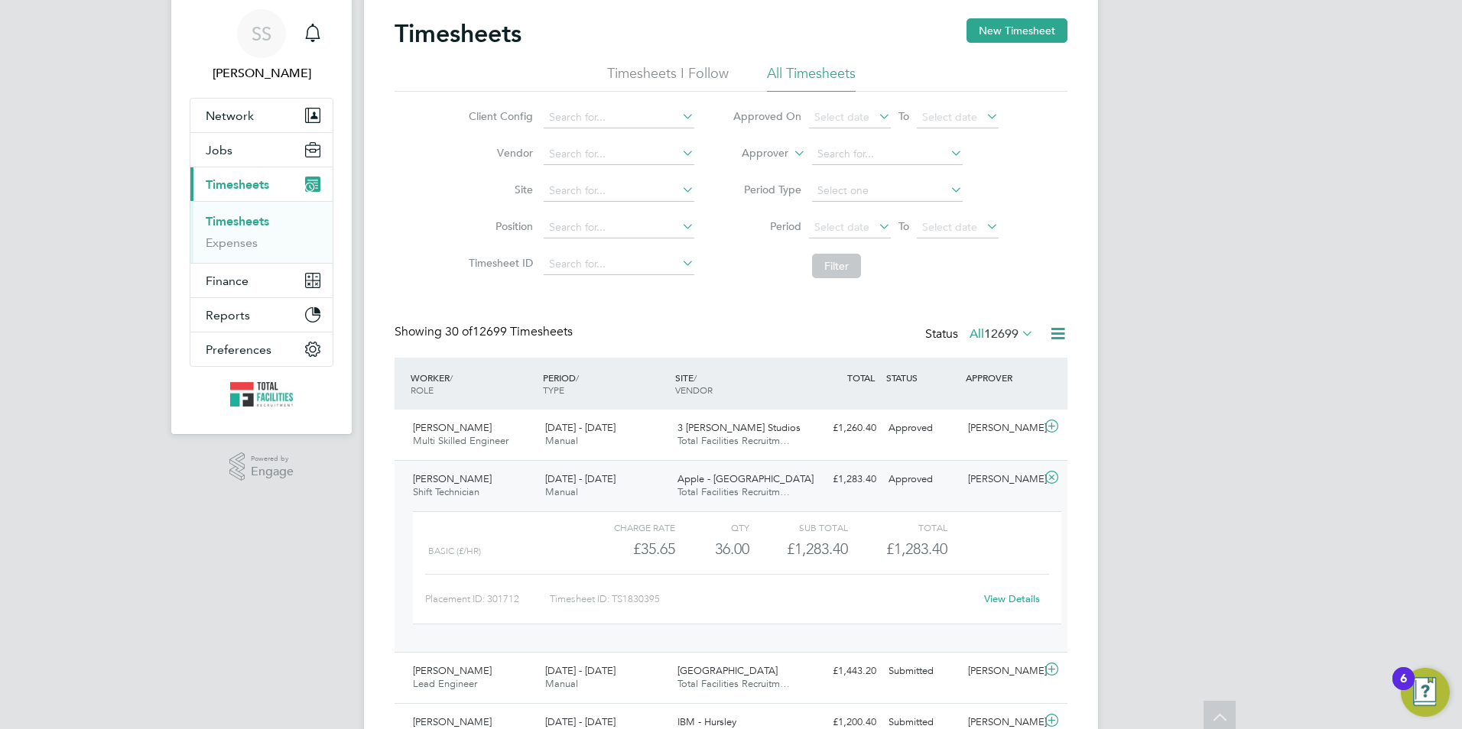
scroll to position [0, 0]
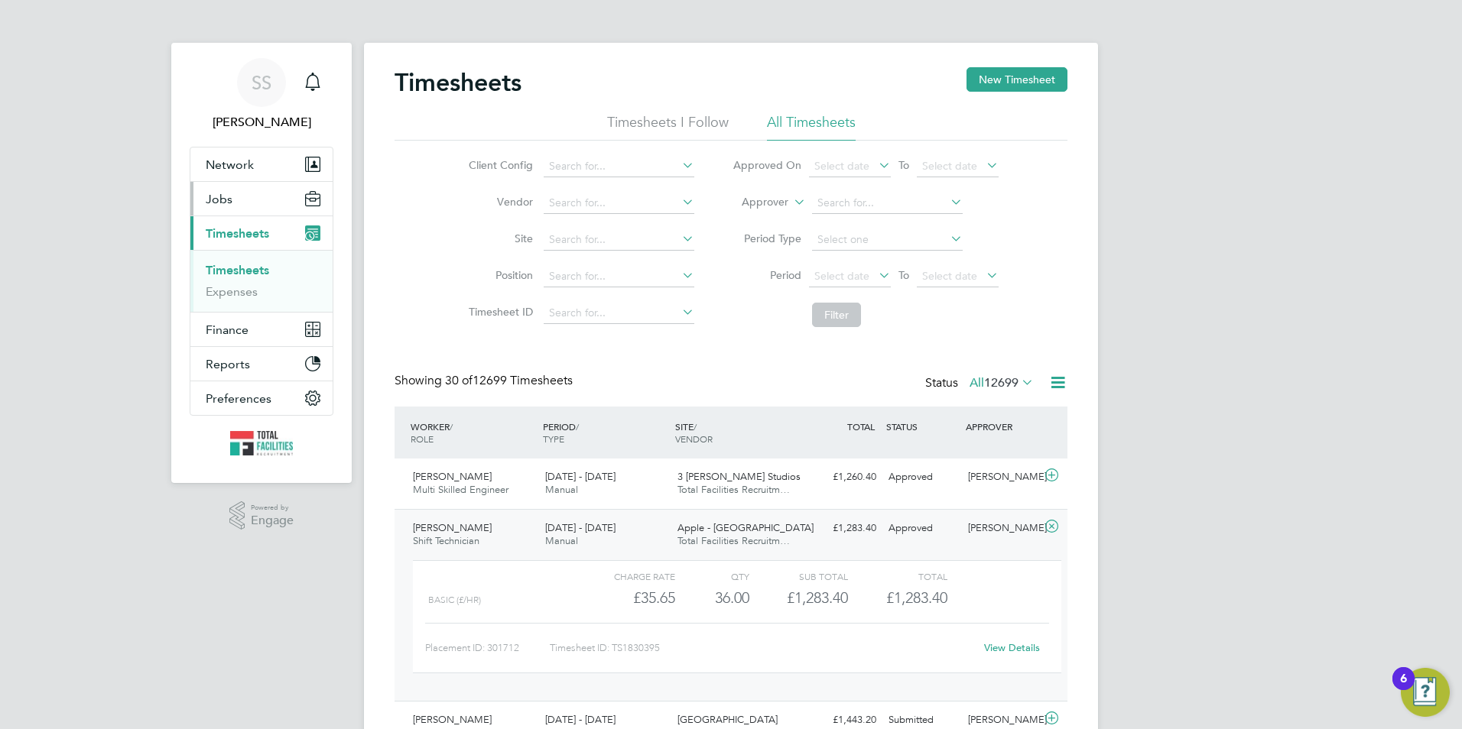
click at [241, 194] on button "Jobs" at bounding box center [261, 199] width 142 height 34
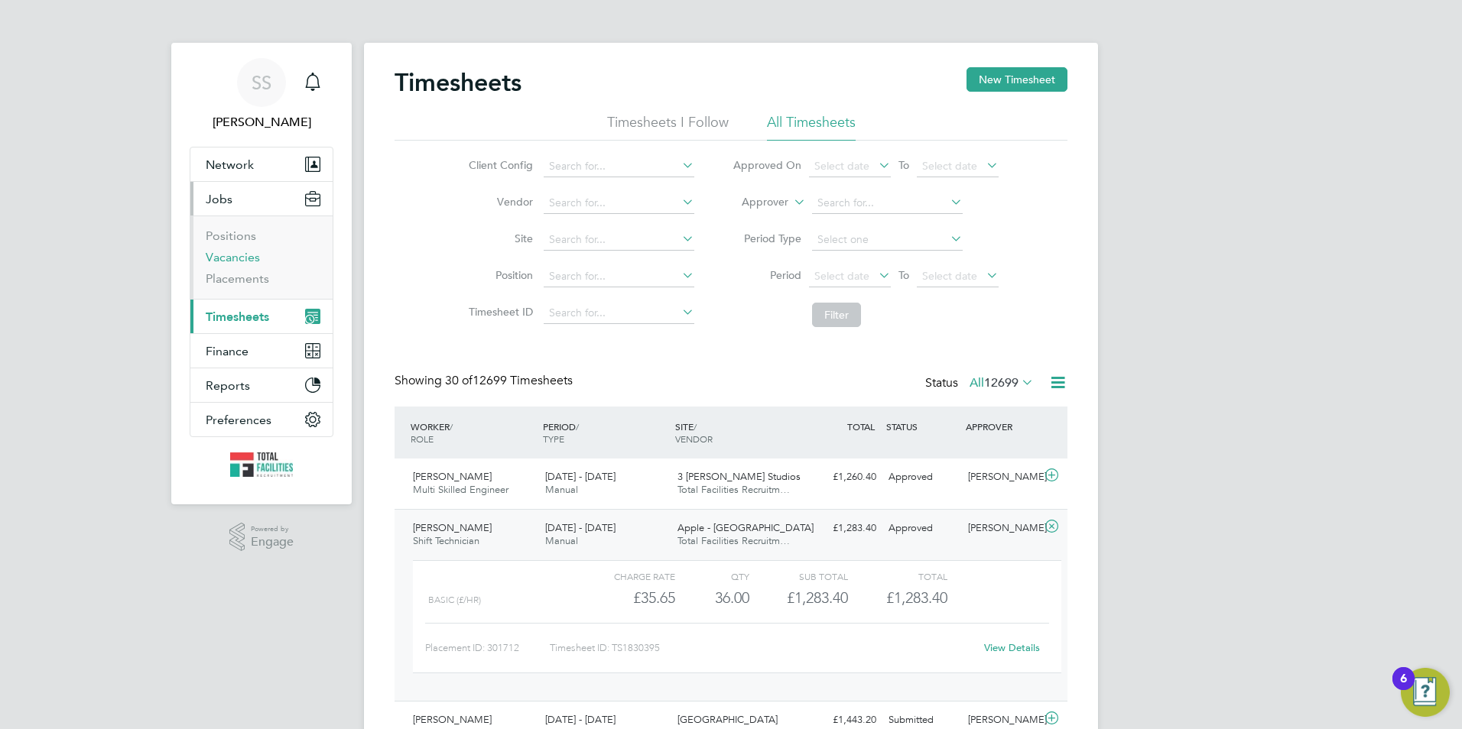
click at [233, 258] on link "Vacancies" at bounding box center [233, 257] width 54 height 15
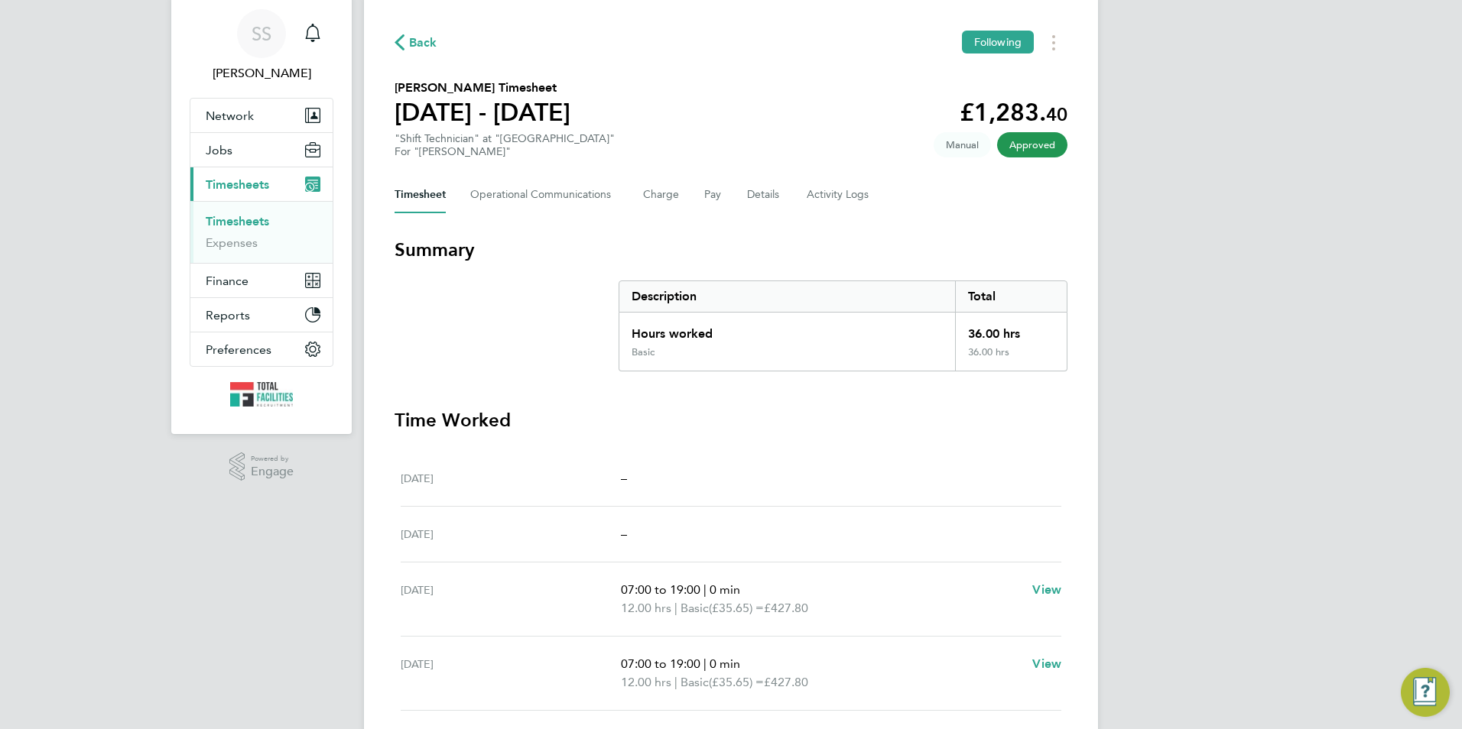
scroll to position [76, 0]
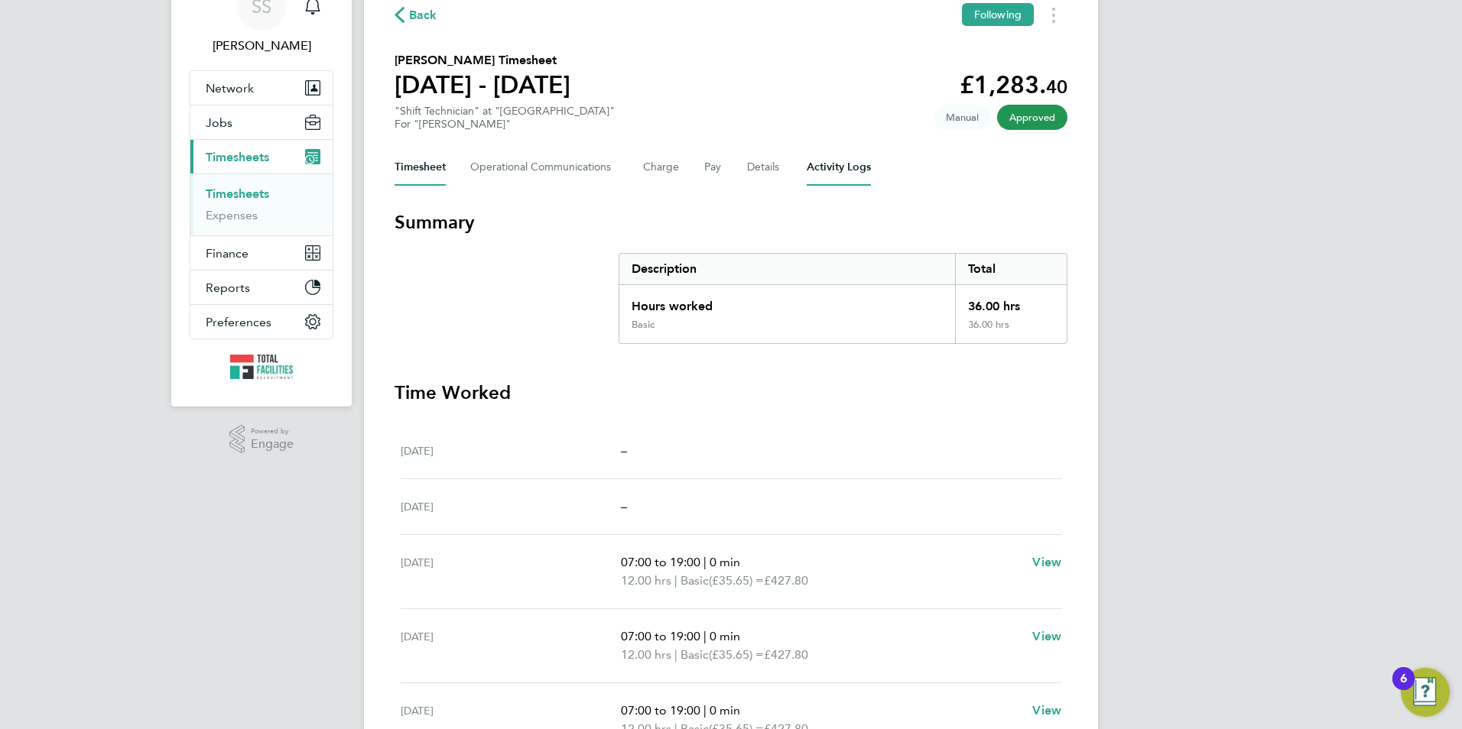
click at [833, 167] on Logs-tab "Activity Logs" at bounding box center [839, 167] width 64 height 37
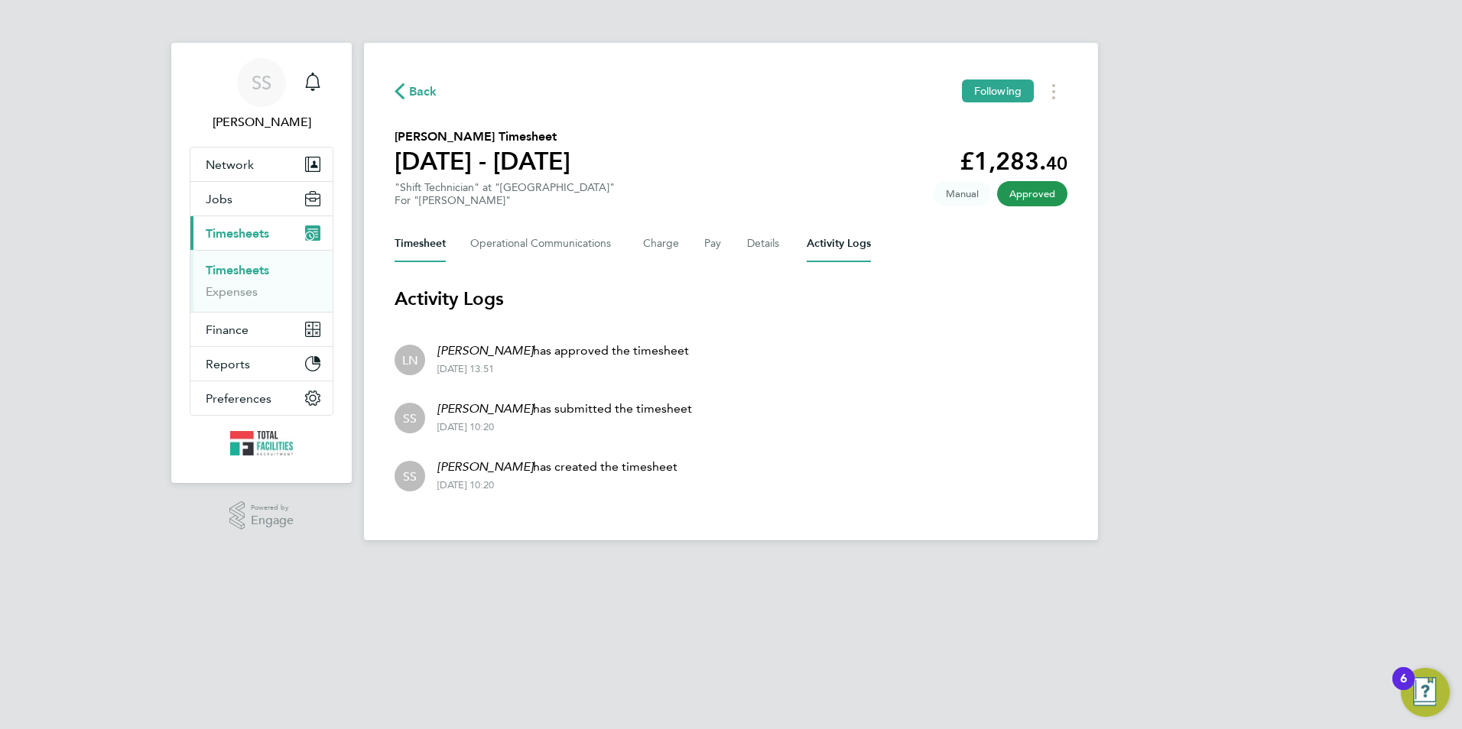
click at [424, 242] on button "Timesheet" at bounding box center [420, 244] width 51 height 37
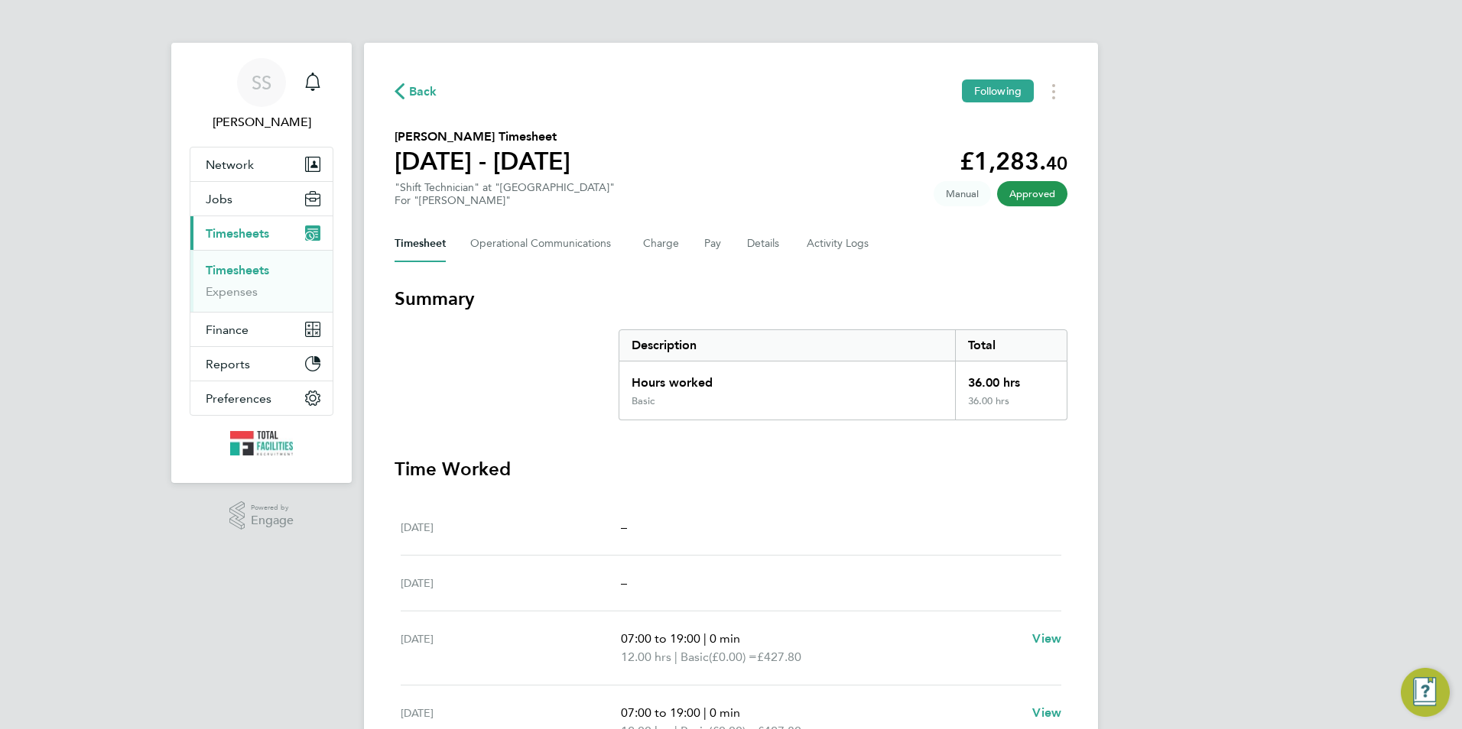
click at [400, 82] on button "Back" at bounding box center [416, 91] width 43 height 19
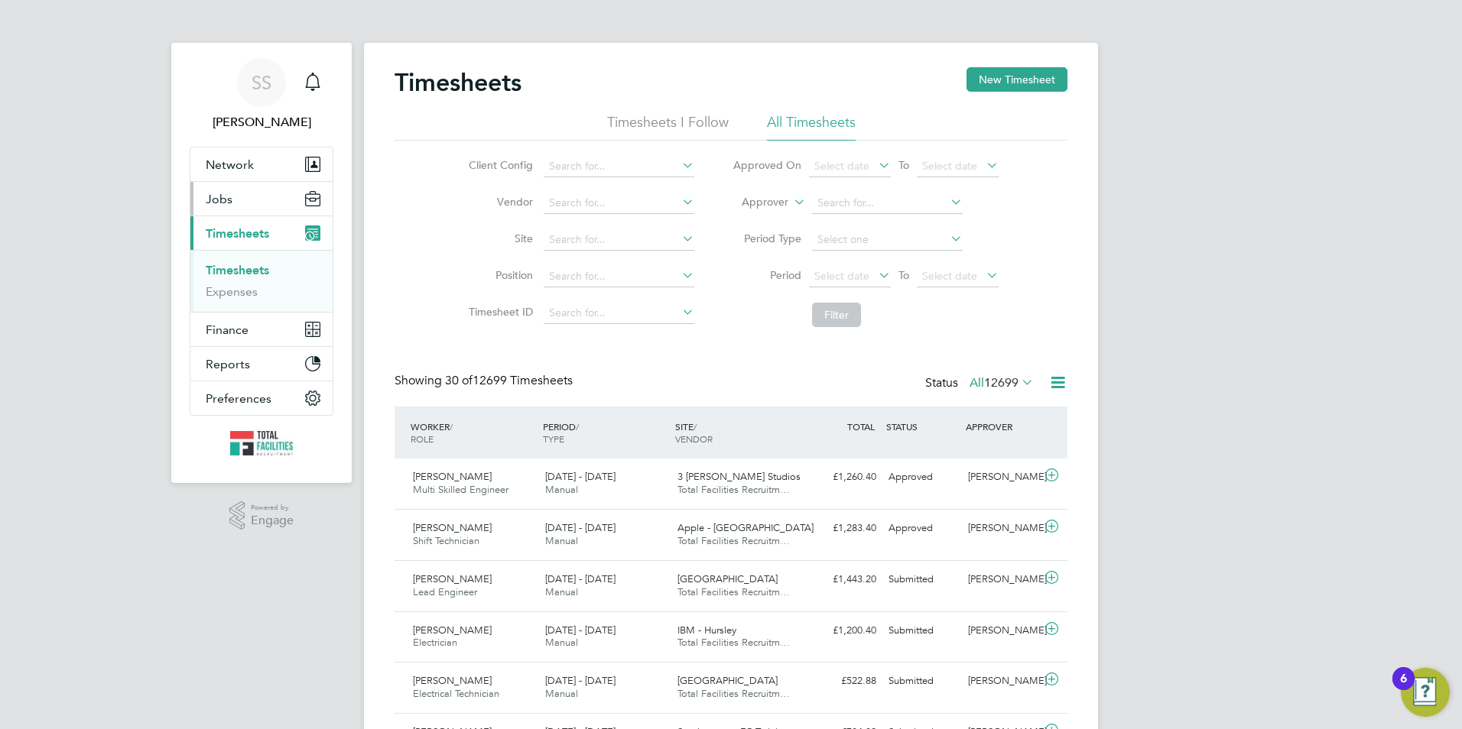
click at [236, 192] on button "Jobs" at bounding box center [261, 199] width 142 height 34
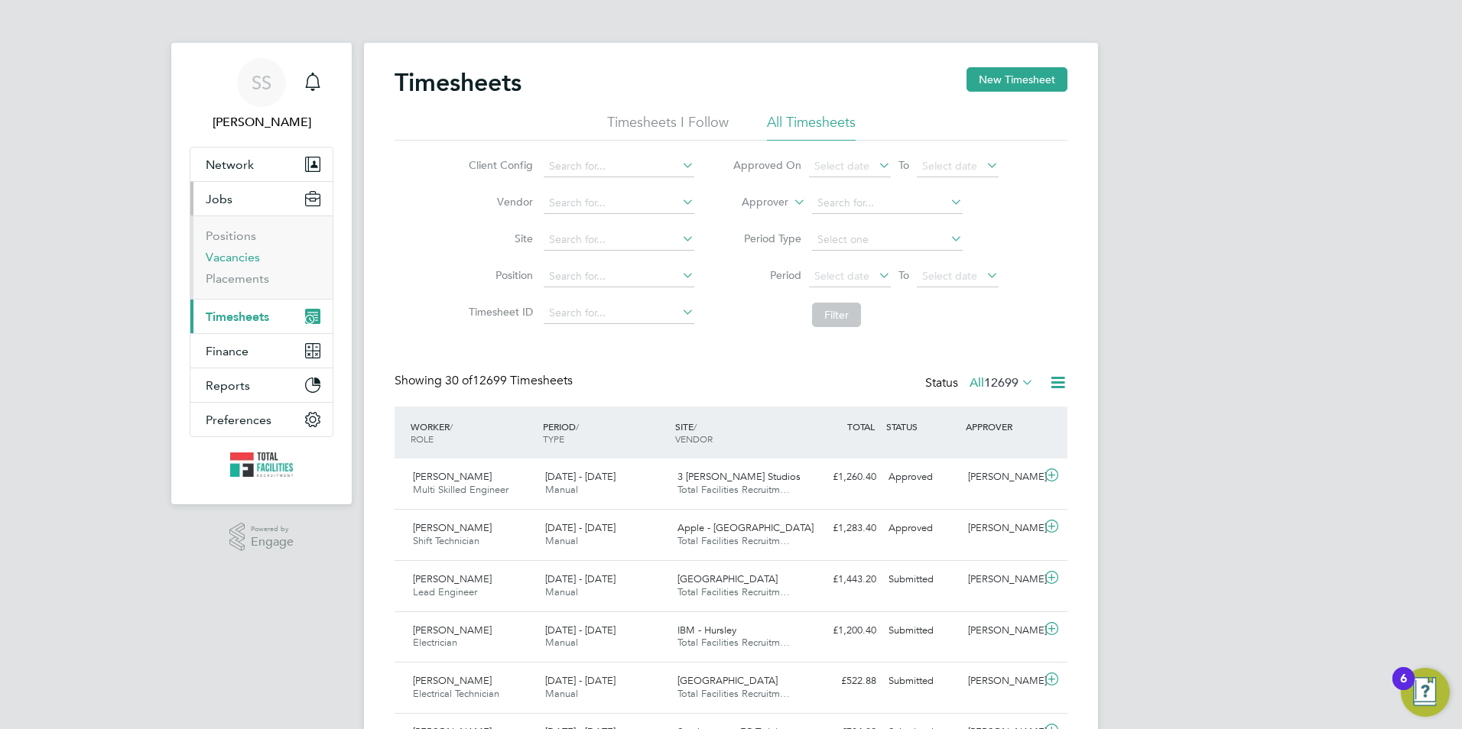
click at [239, 257] on link "Vacancies" at bounding box center [233, 257] width 54 height 15
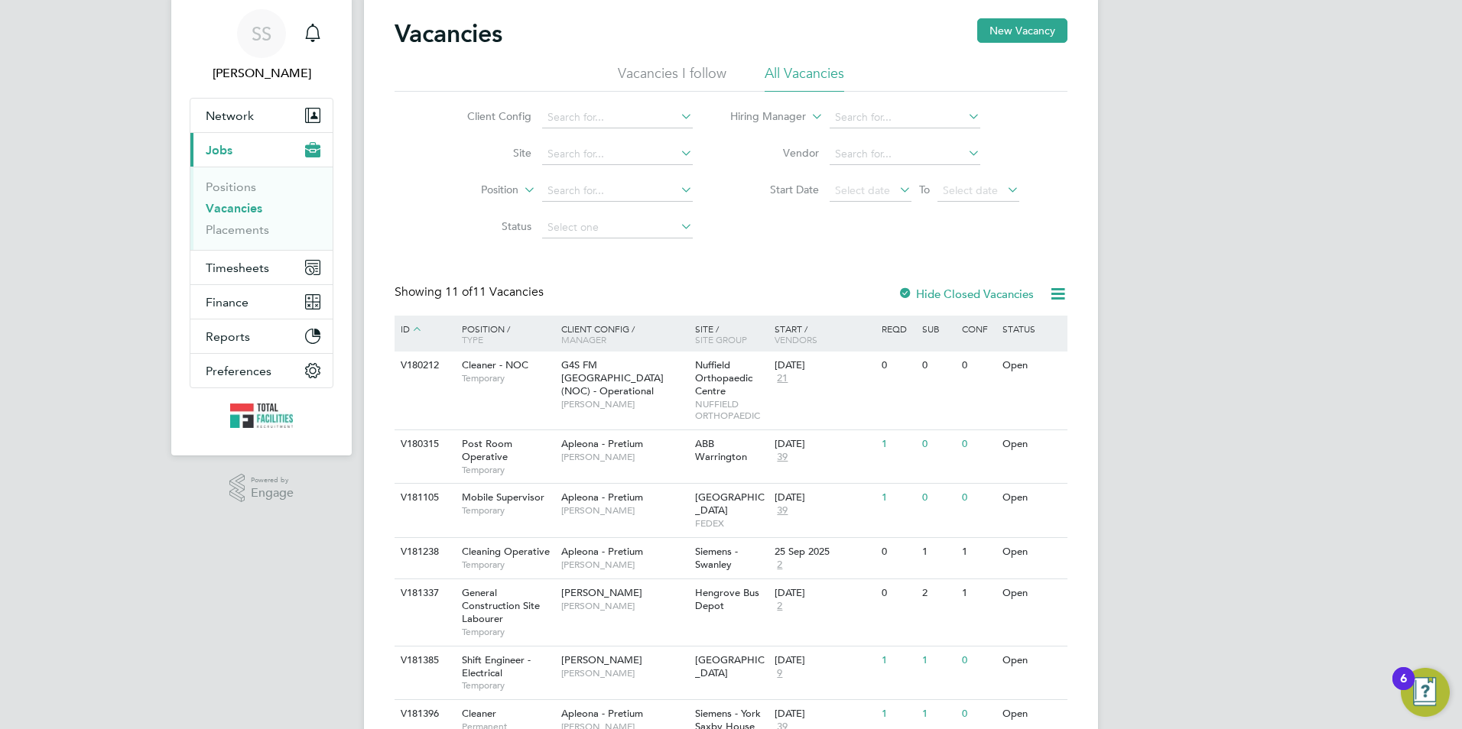
scroll to position [76, 0]
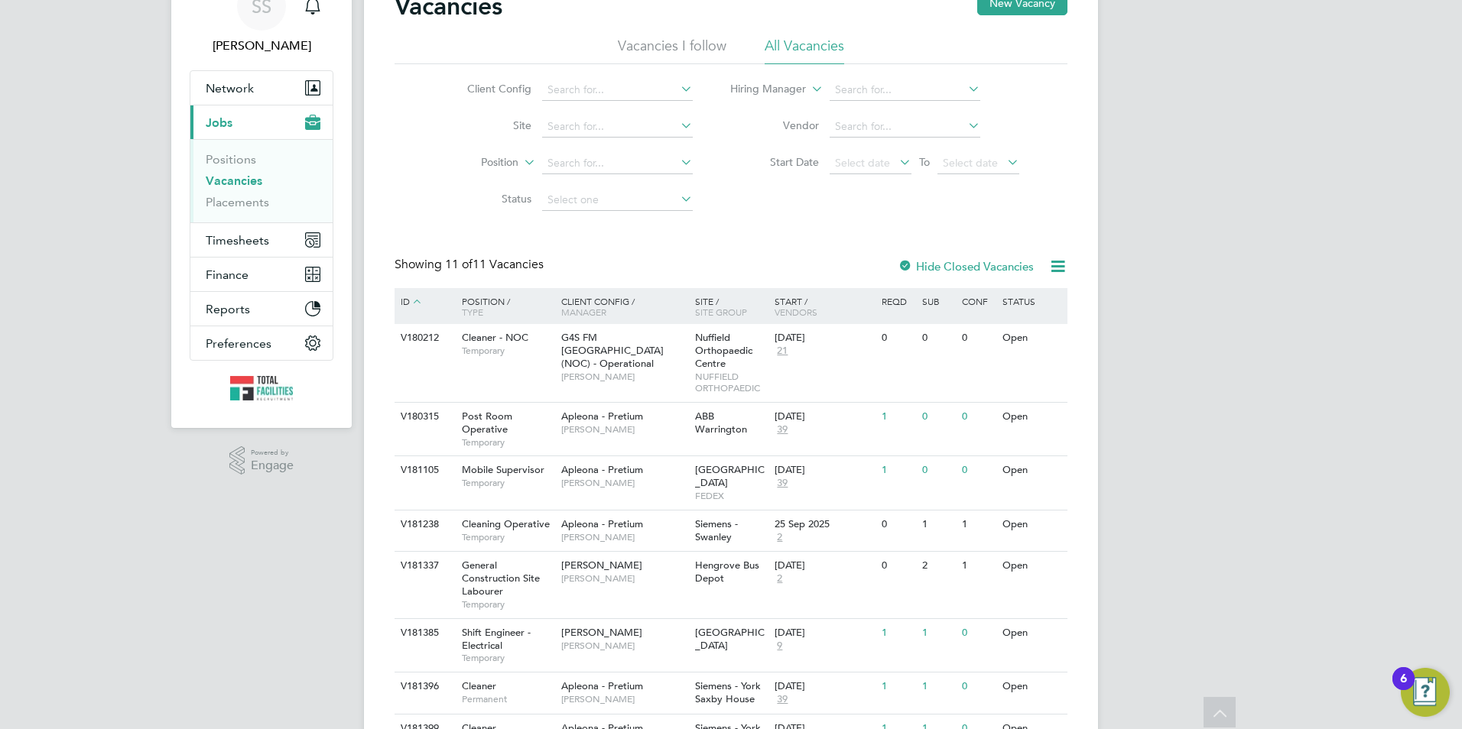
click at [246, 179] on link "Vacancies" at bounding box center [234, 181] width 57 height 15
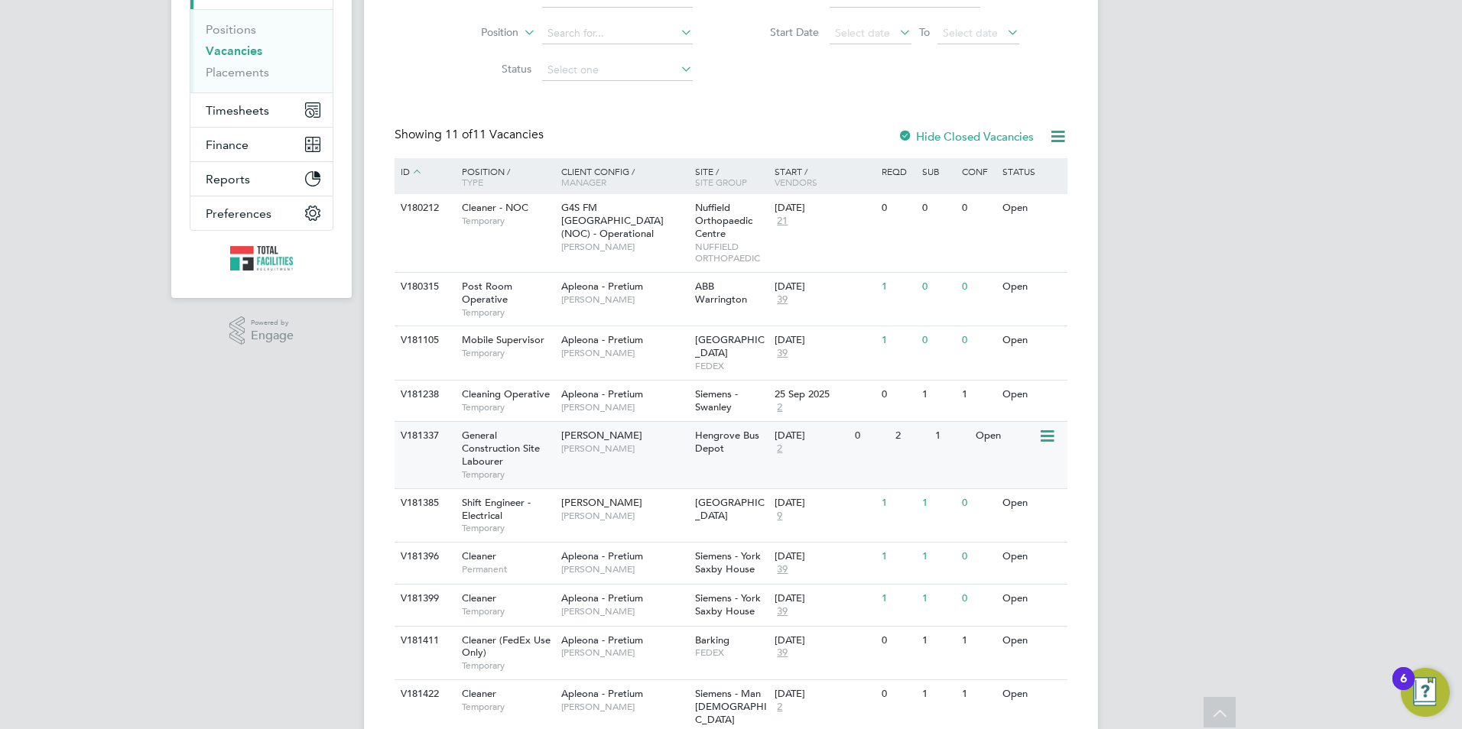
scroll to position [132, 0]
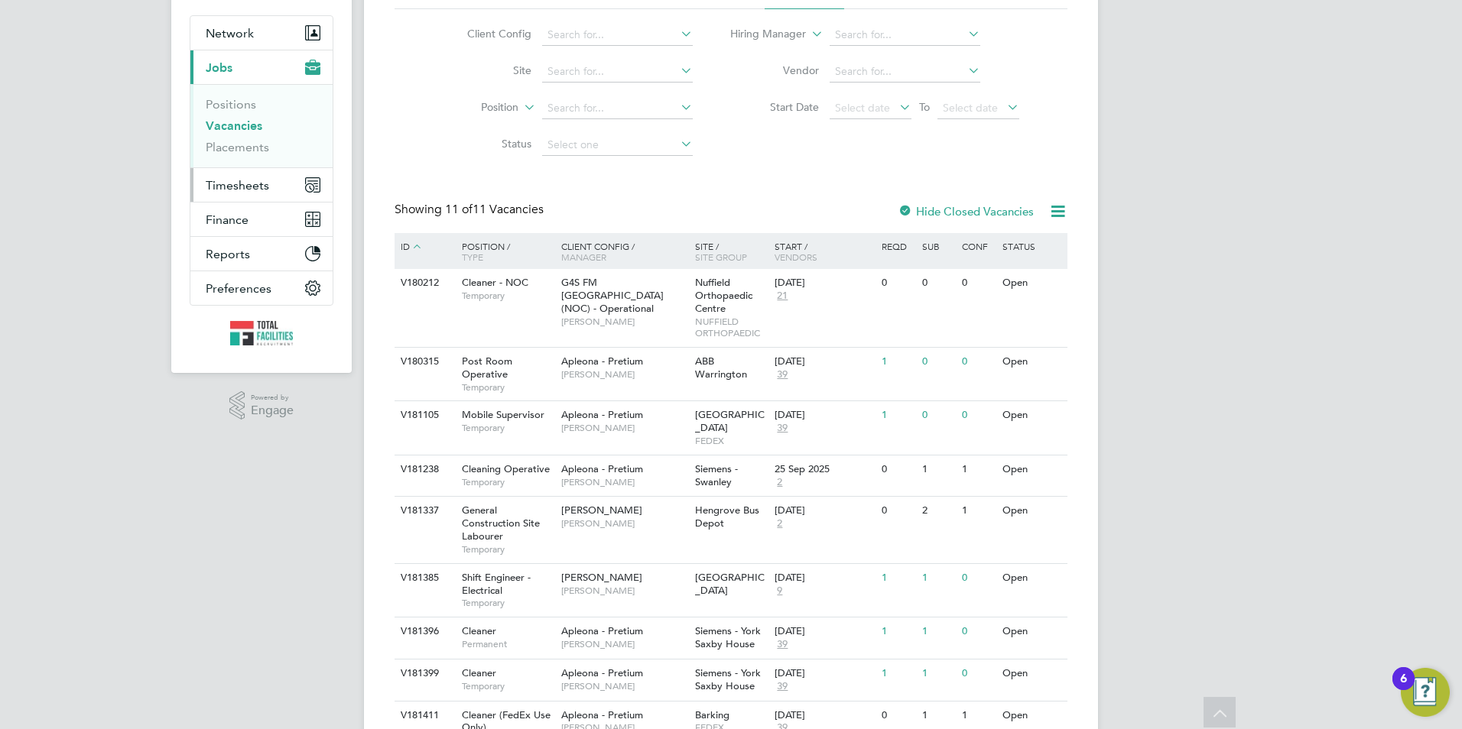
click at [228, 190] on span "Timesheets" at bounding box center [237, 185] width 63 height 15
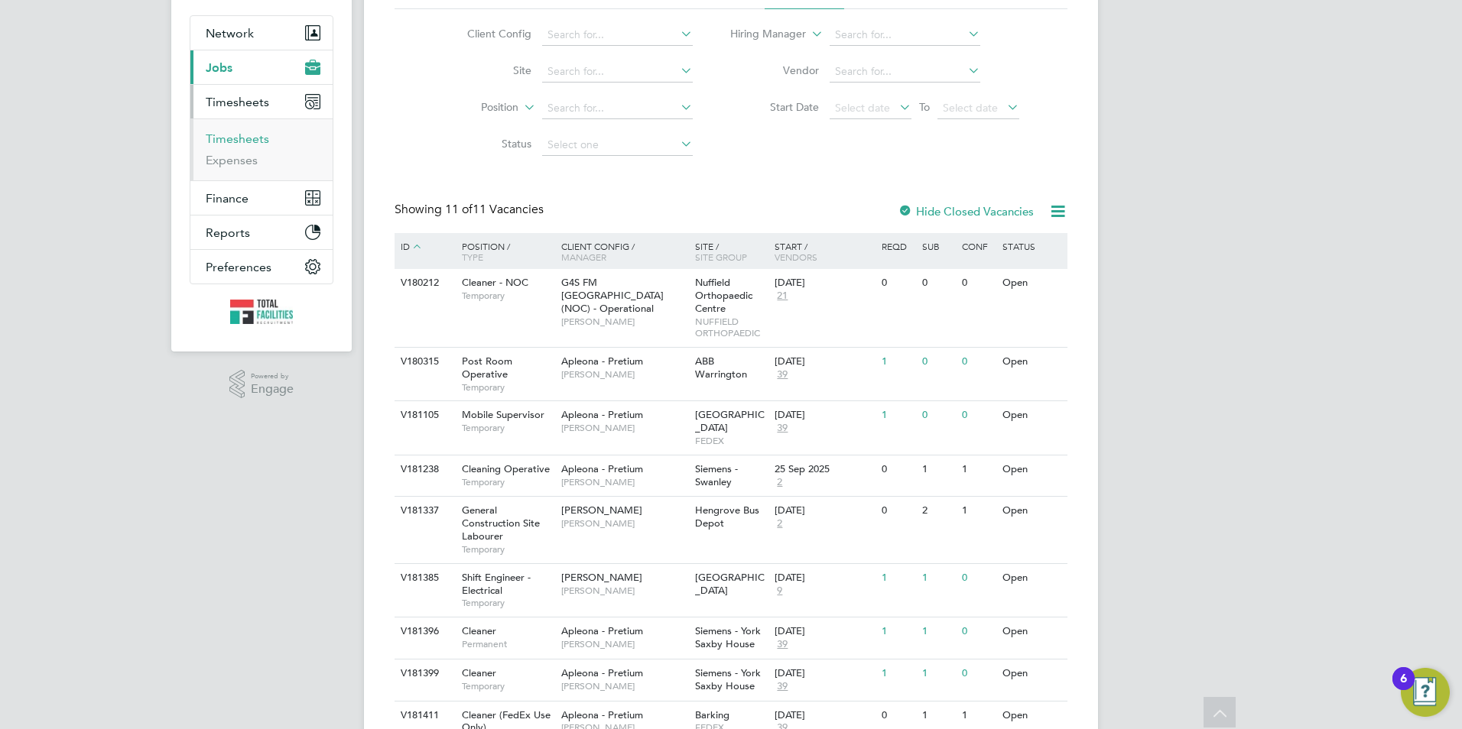
click at [226, 135] on link "Timesheets" at bounding box center [237, 139] width 63 height 15
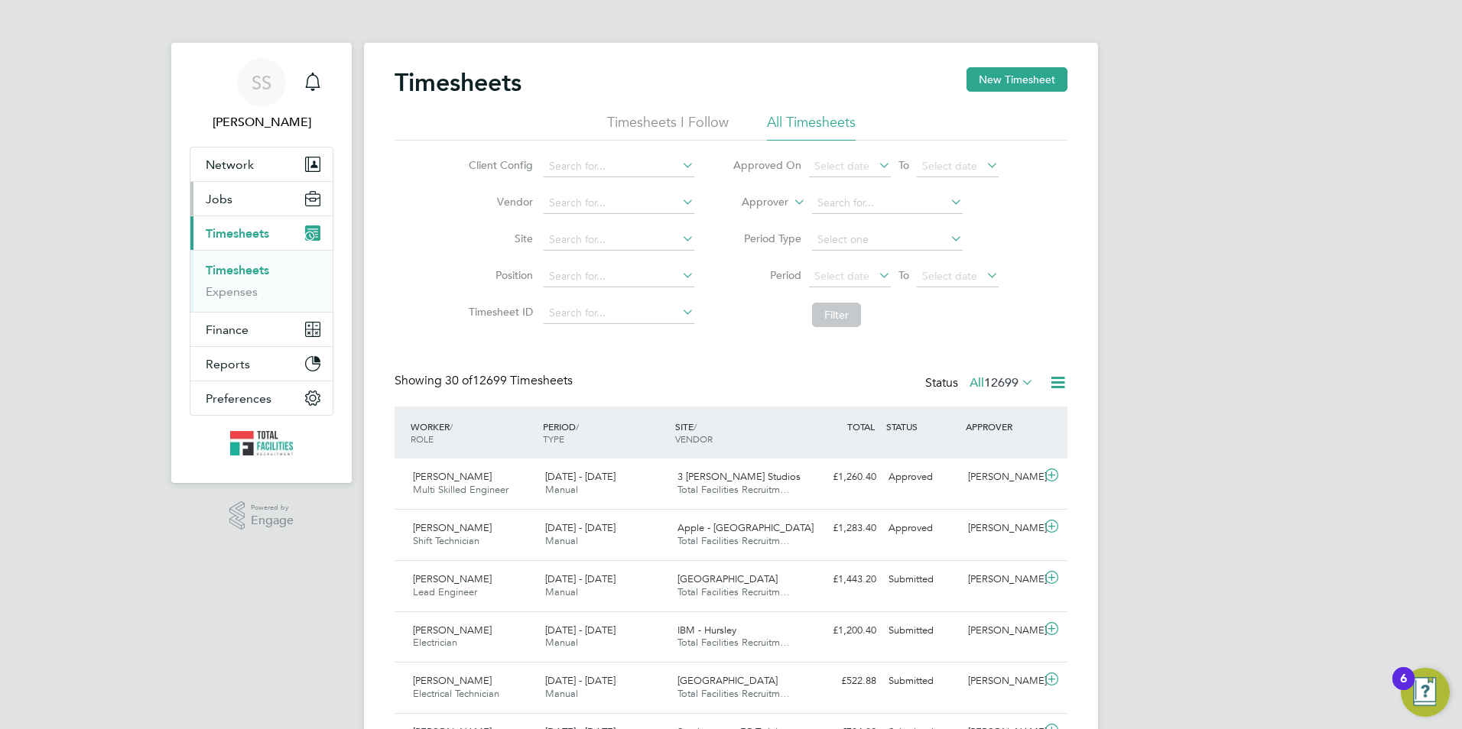
click at [230, 200] on span "Jobs" at bounding box center [219, 199] width 27 height 15
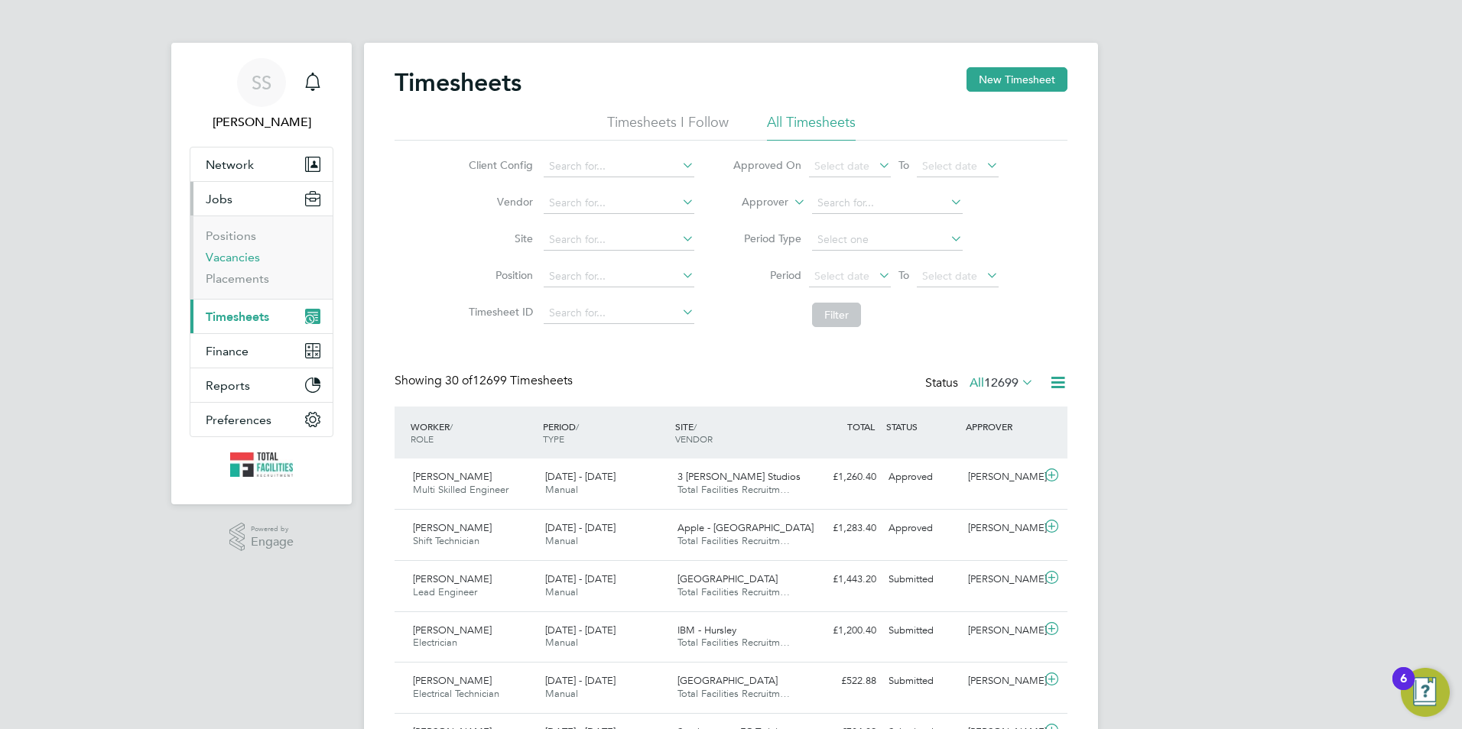
click at [228, 261] on link "Vacancies" at bounding box center [233, 257] width 54 height 15
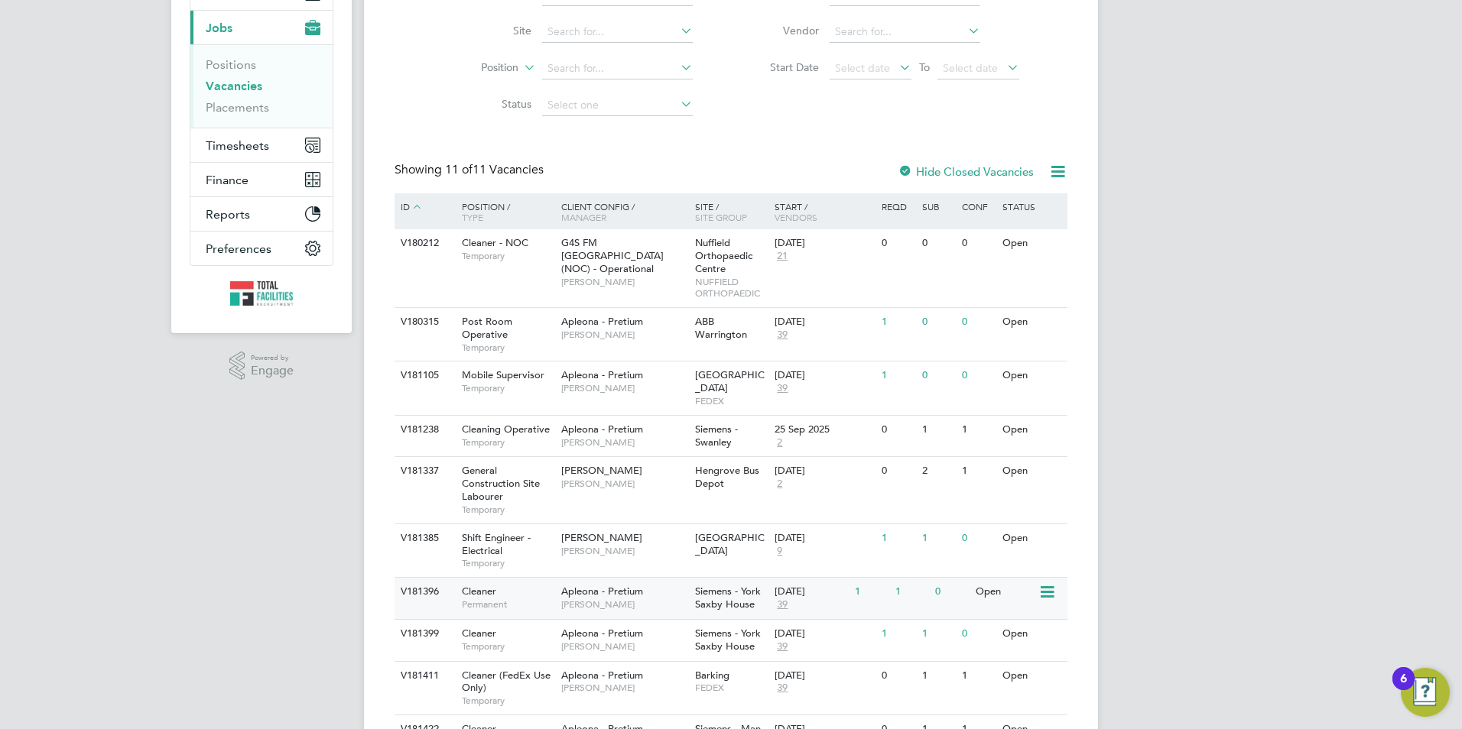
scroll to position [284, 0]
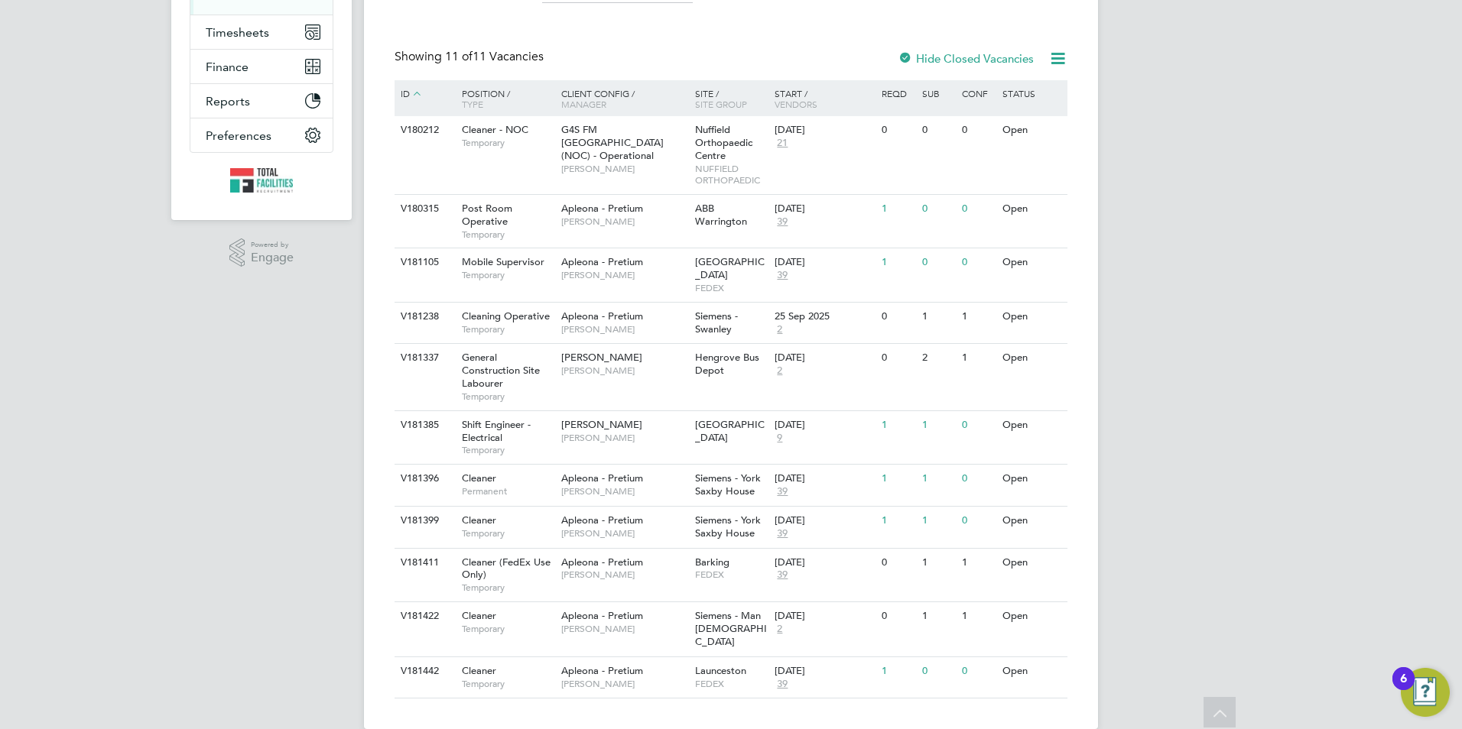
drag, startPoint x: 268, startPoint y: 391, endPoint x: 275, endPoint y: 396, distance: 9.3
click at [268, 391] on div "SS Sam Skinner Notifications Applications: Network Team Members Businesses Site…" at bounding box center [731, 235] width 1462 height 1038
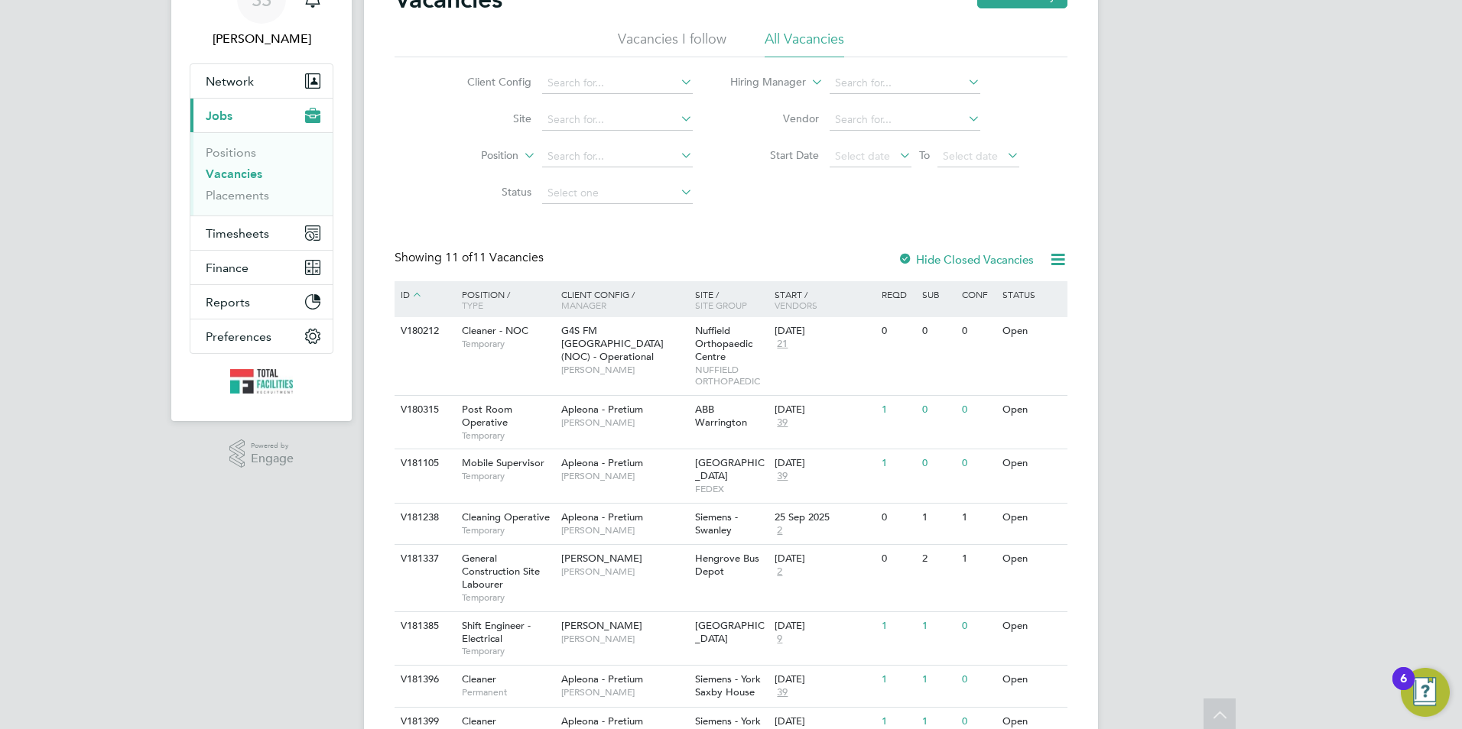
scroll to position [0, 0]
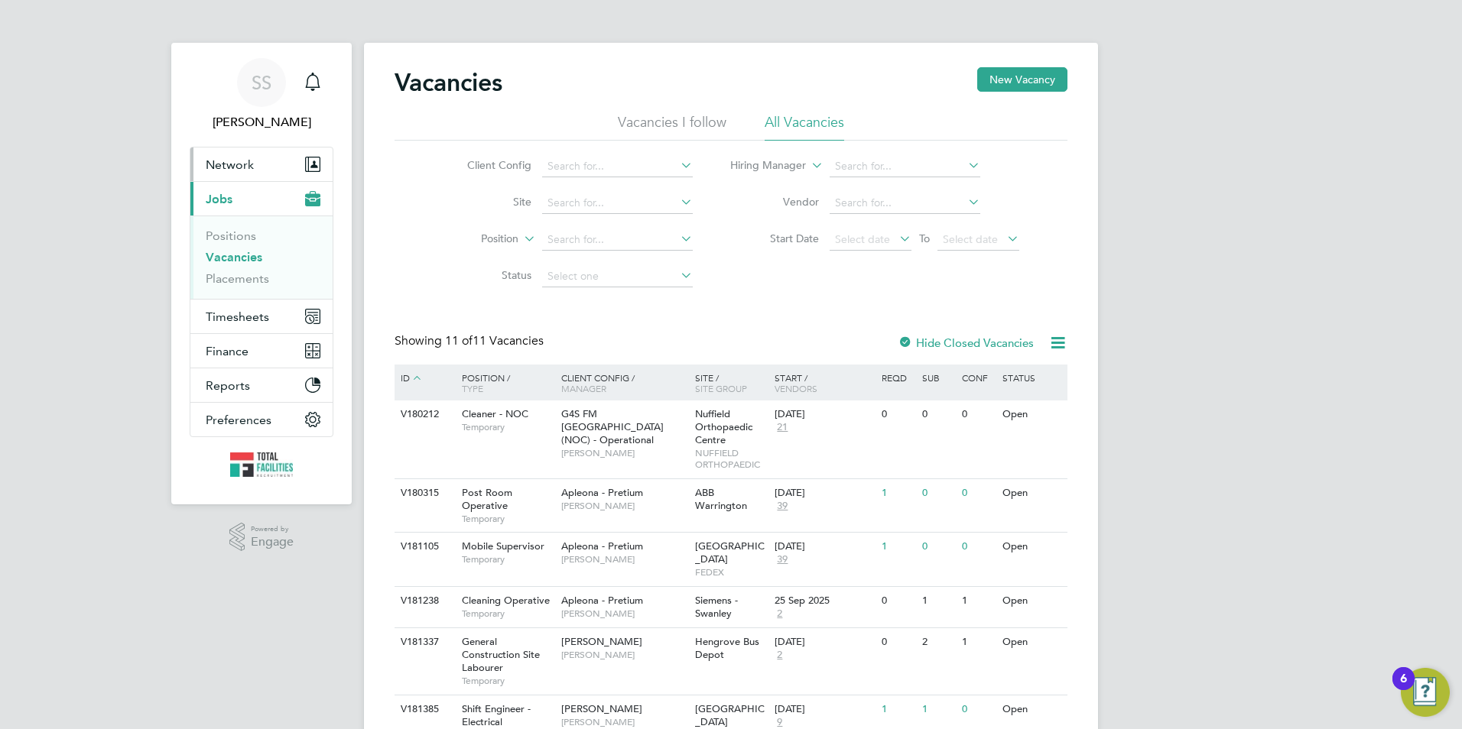
click at [232, 148] on button "Network" at bounding box center [261, 165] width 142 height 34
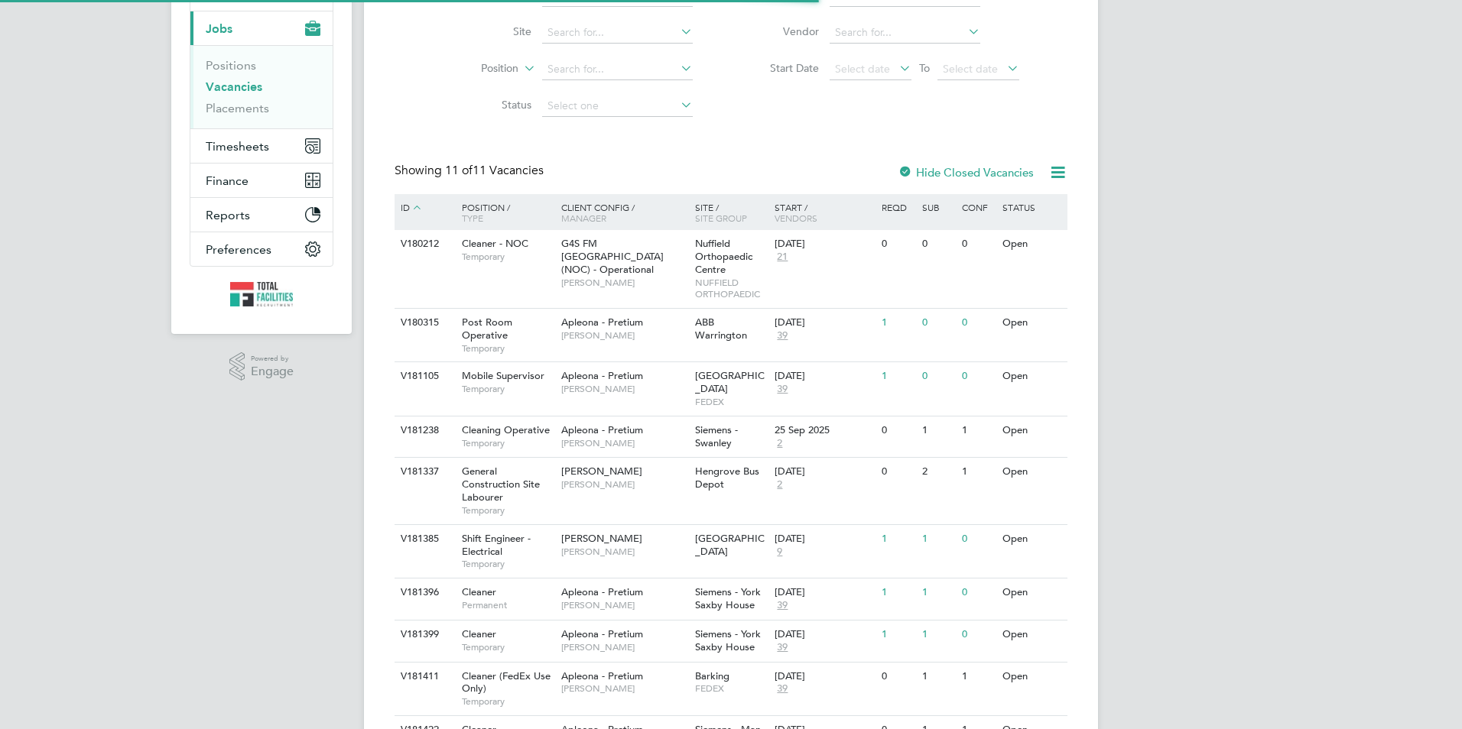
scroll to position [284, 0]
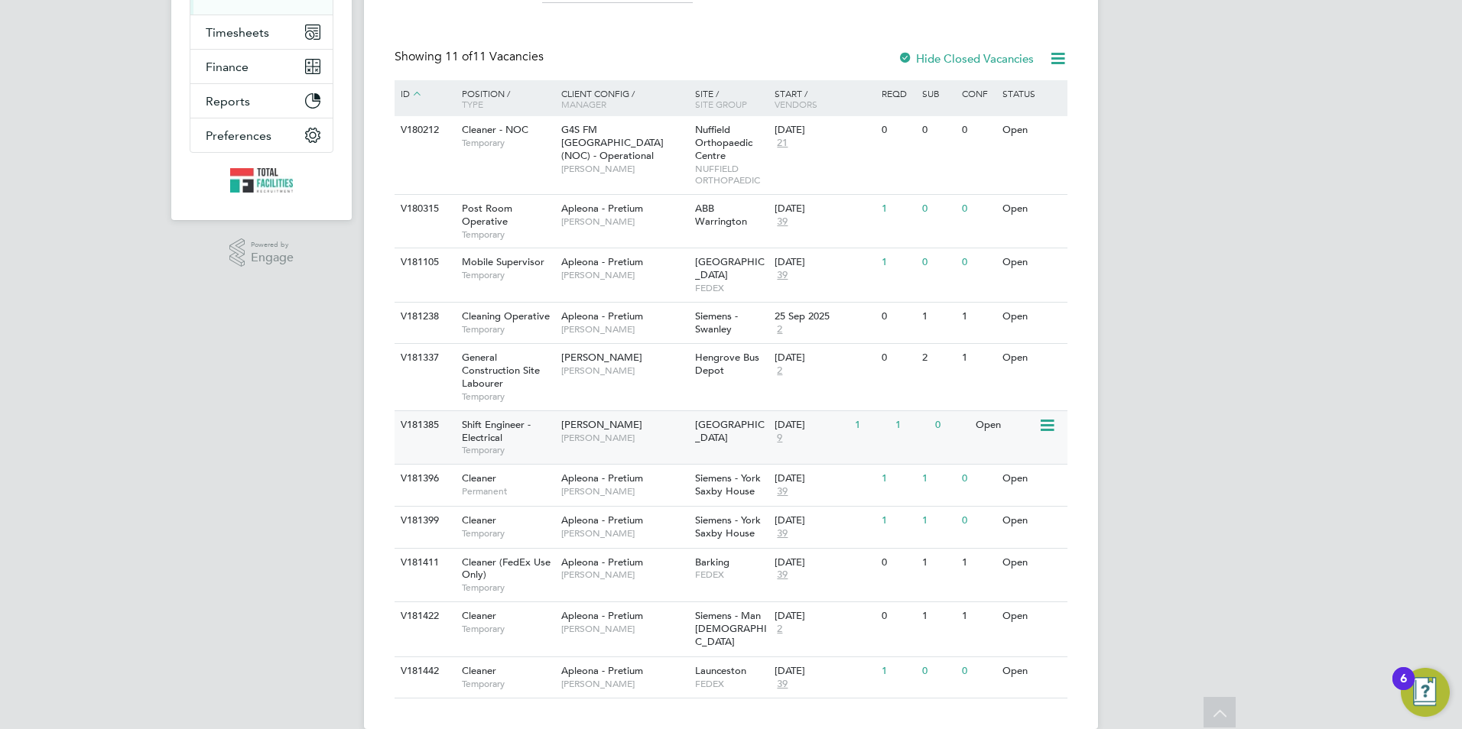
click at [528, 444] on span "Temporary" at bounding box center [508, 450] width 92 height 12
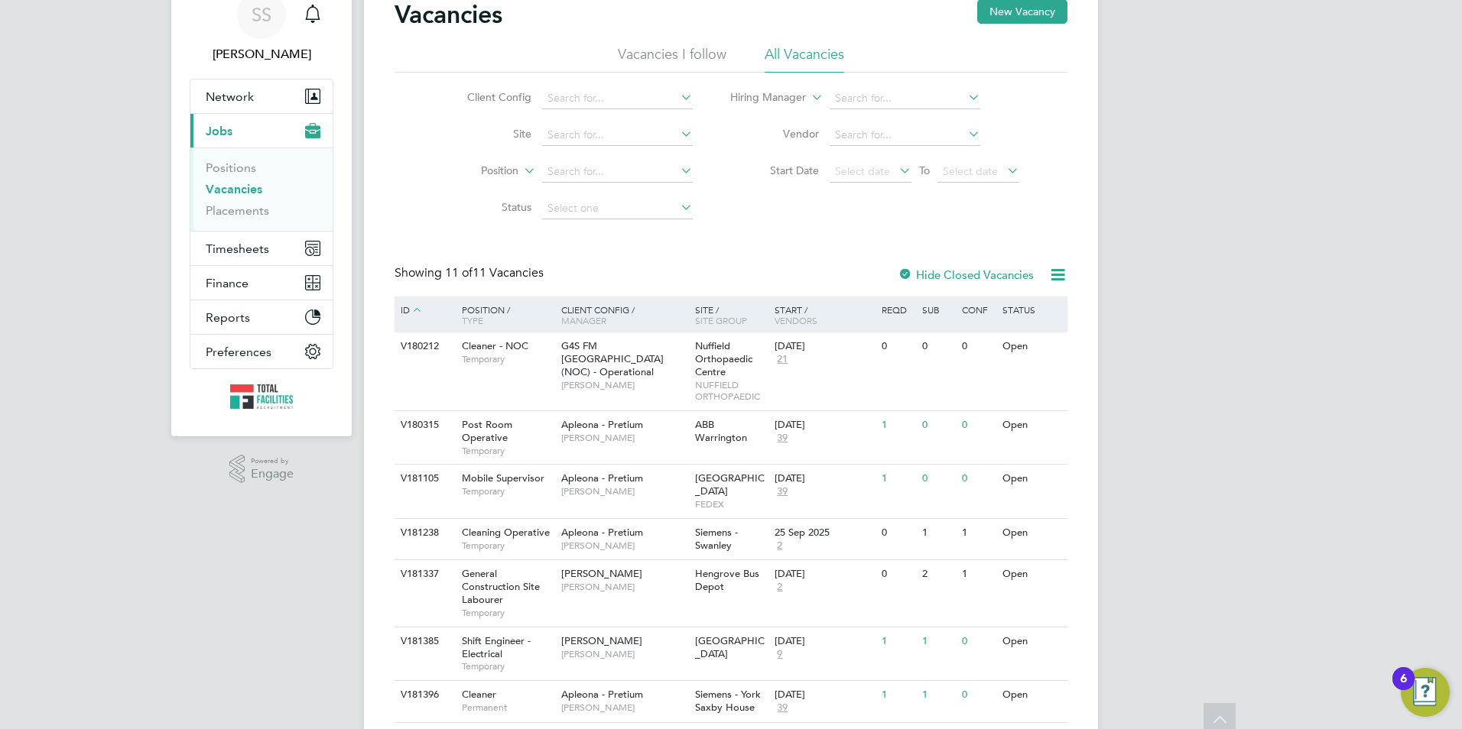
scroll to position [0, 0]
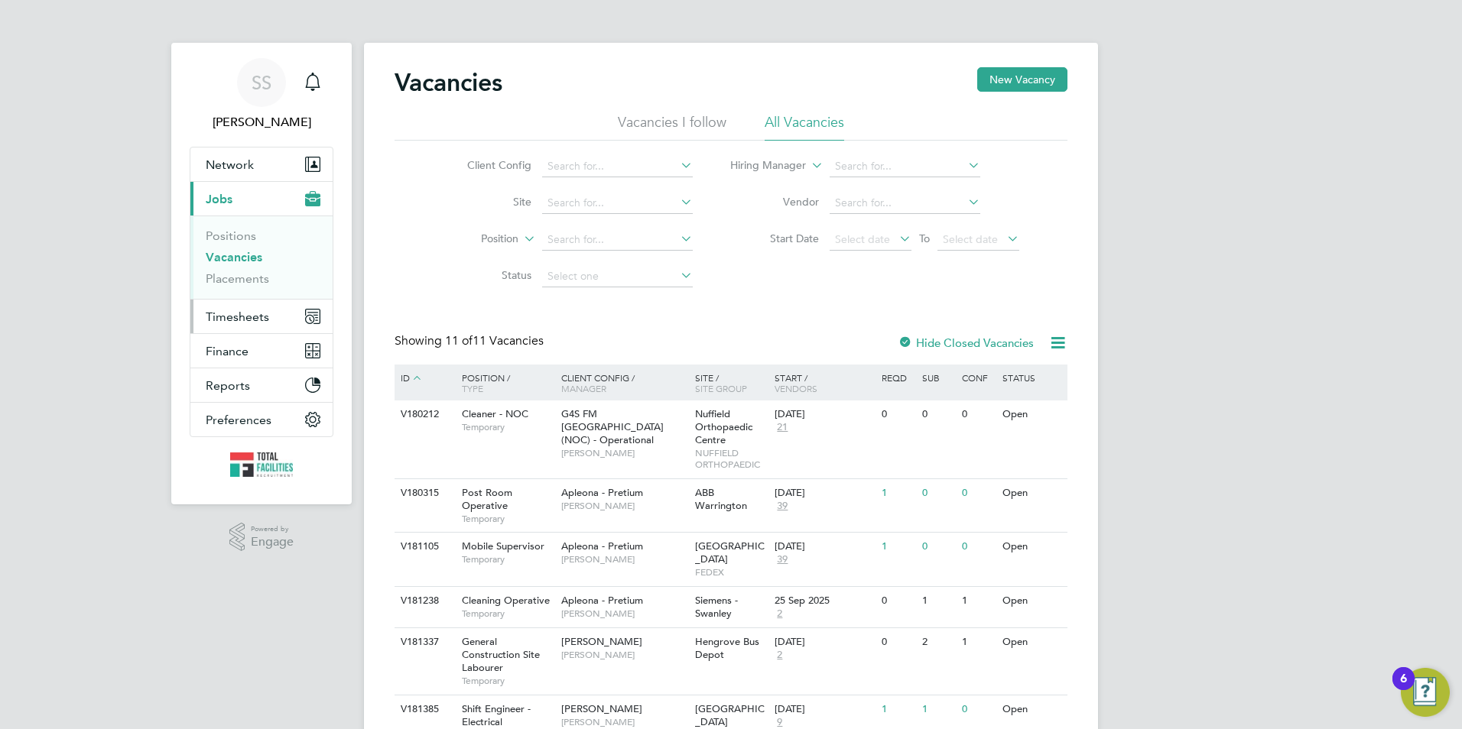
click at [216, 320] on span "Timesheets" at bounding box center [237, 317] width 63 height 15
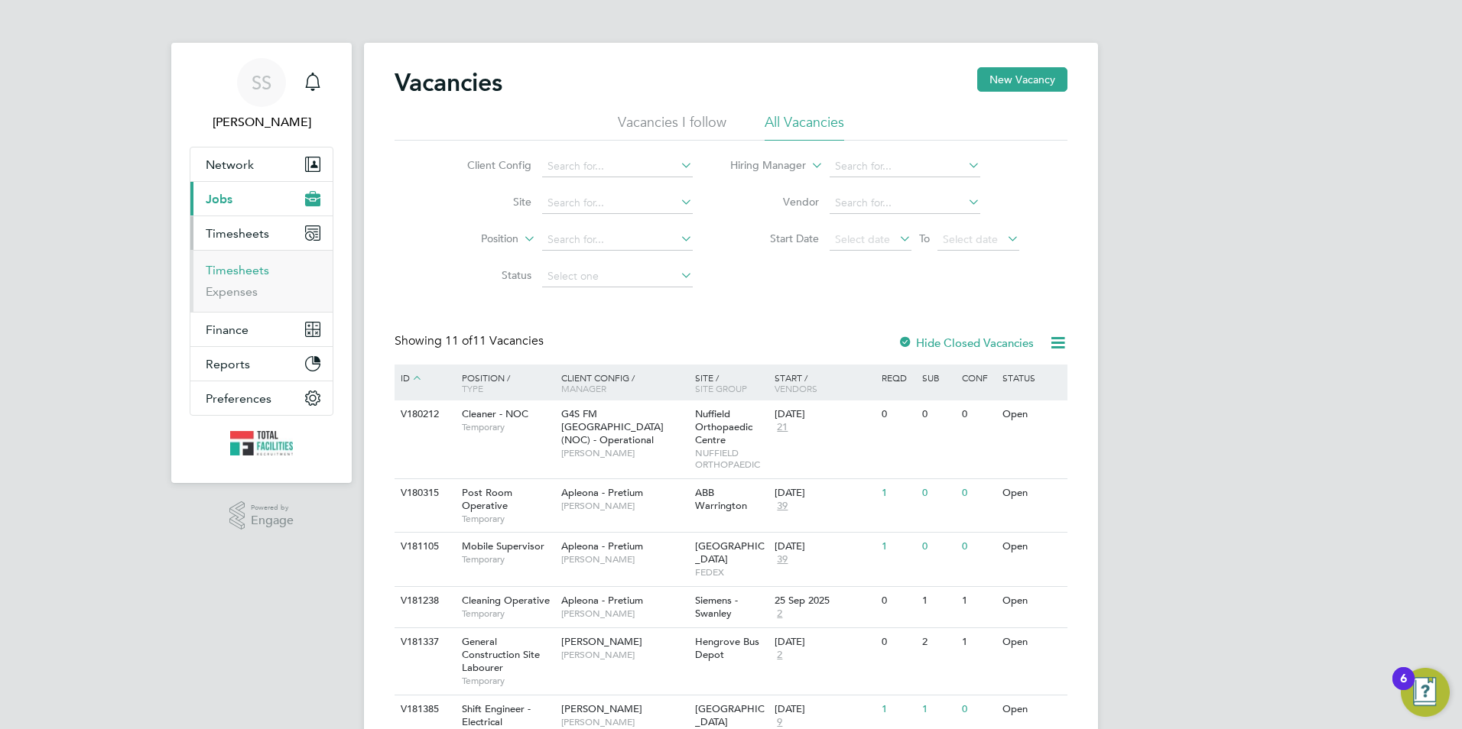
click at [220, 264] on link "Timesheets" at bounding box center [237, 270] width 63 height 15
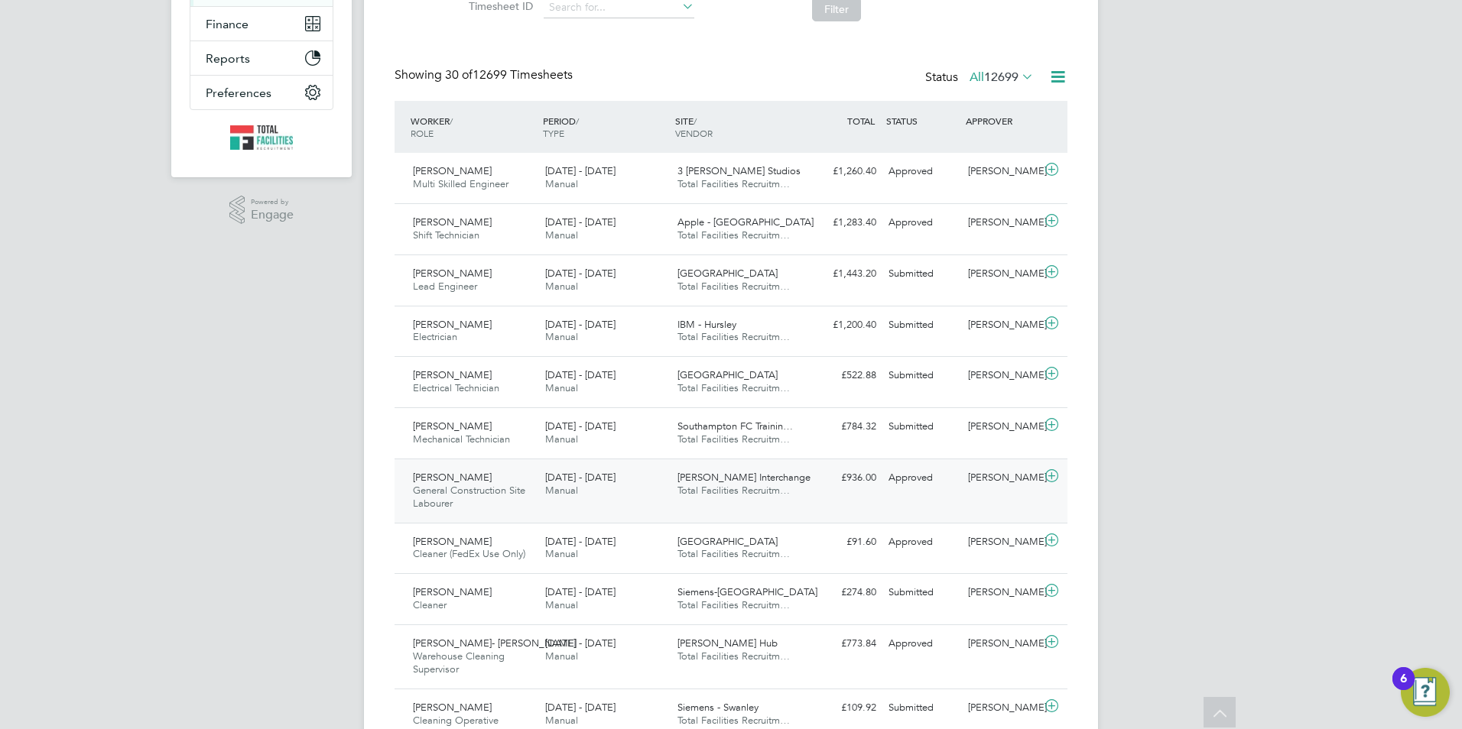
click at [625, 482] on div "20 - 26 Sep 2025 Manual" at bounding box center [605, 485] width 132 height 38
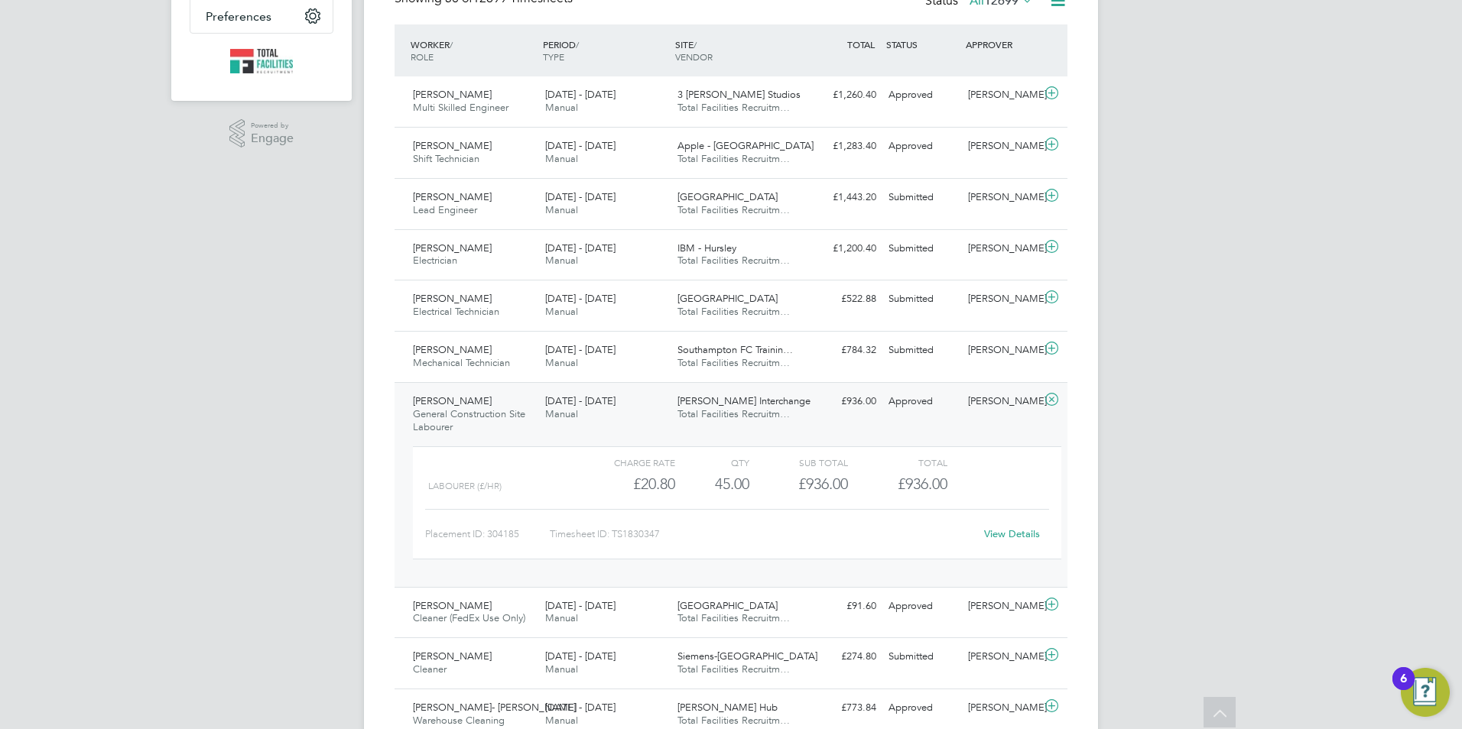
click at [1007, 534] on link "View Details" at bounding box center [1012, 534] width 56 height 13
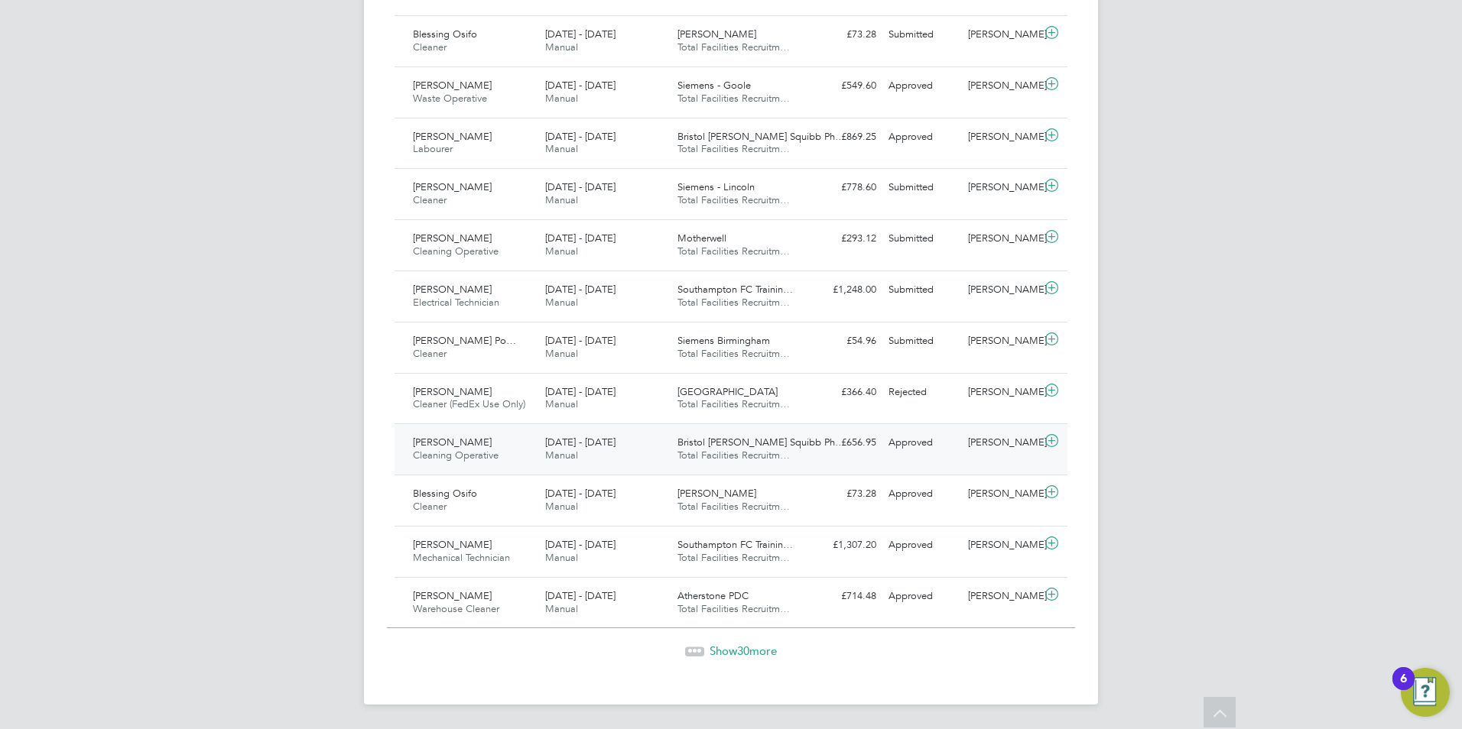
scroll to position [1567, 0]
click at [739, 642] on div "Show 30 more" at bounding box center [731, 640] width 688 height 37
click at [739, 657] on span "30" at bounding box center [743, 651] width 12 height 15
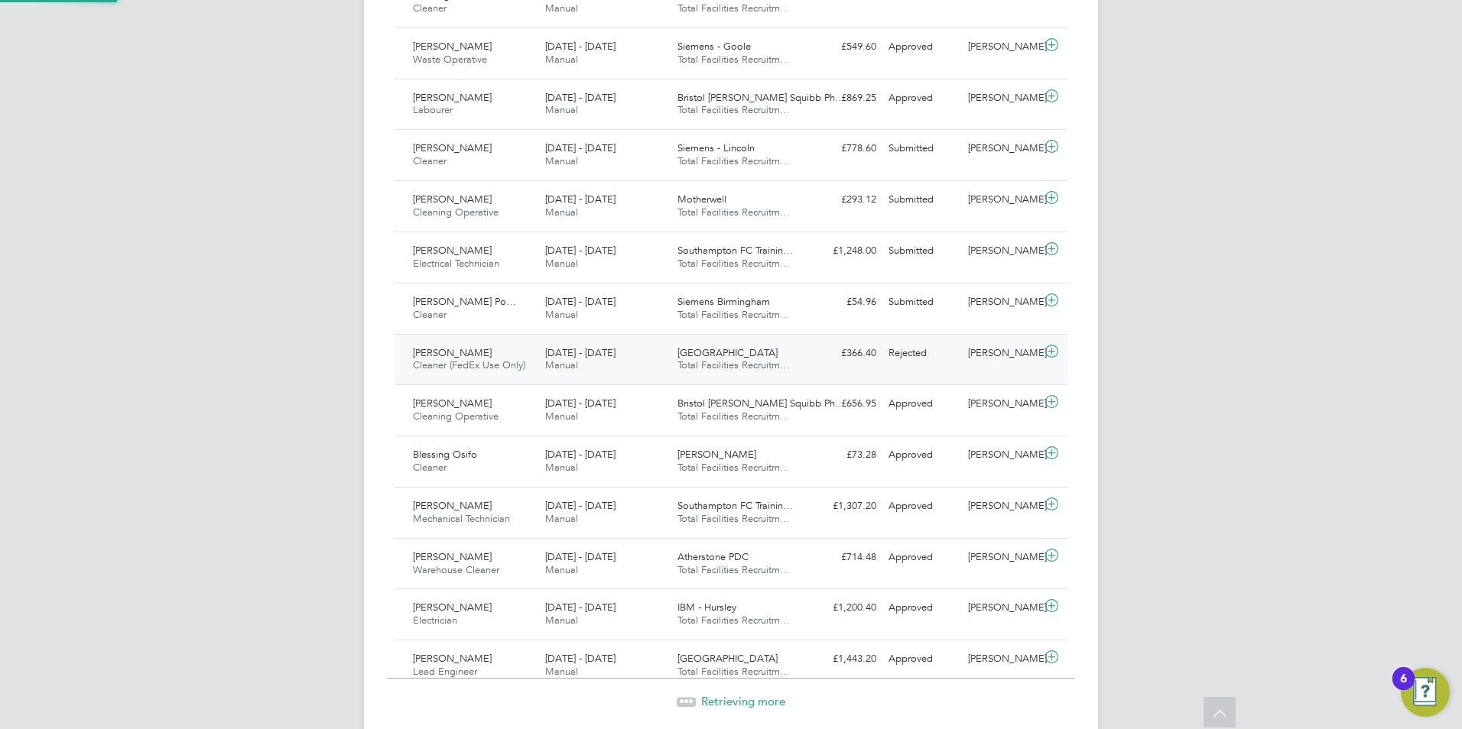
scroll to position [51, 133]
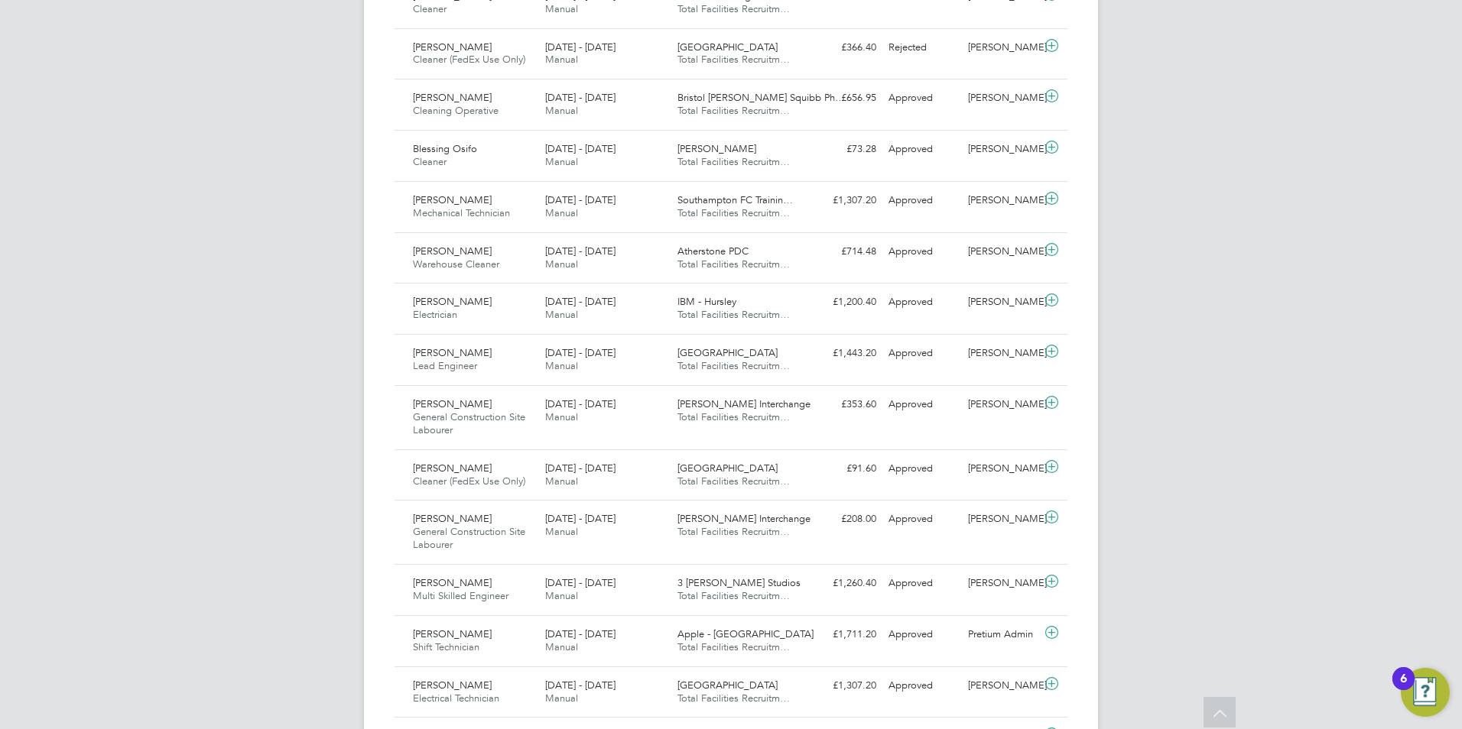
click at [1220, 713] on icon at bounding box center [1220, 714] width 27 height 35
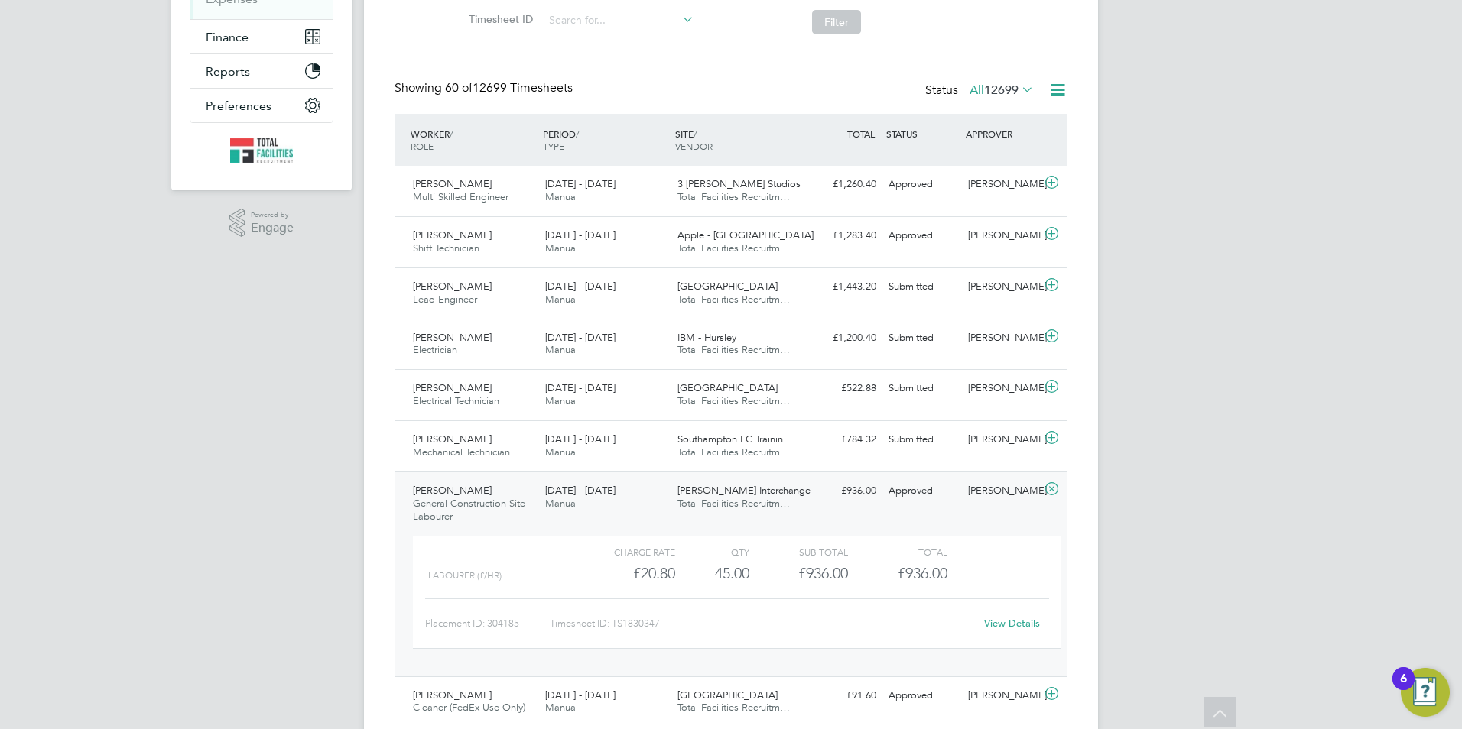
scroll to position [0, 0]
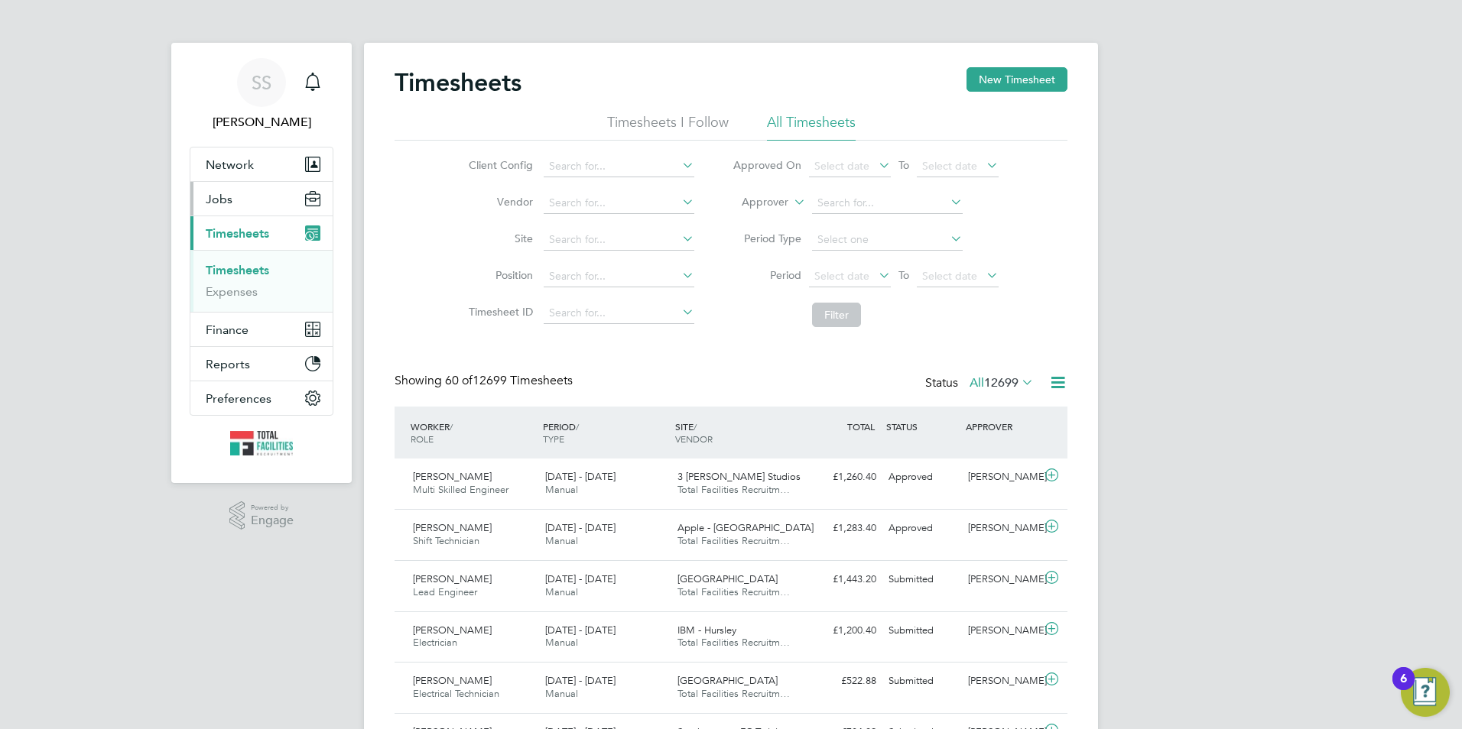
click at [233, 203] on button "Jobs" at bounding box center [261, 199] width 142 height 34
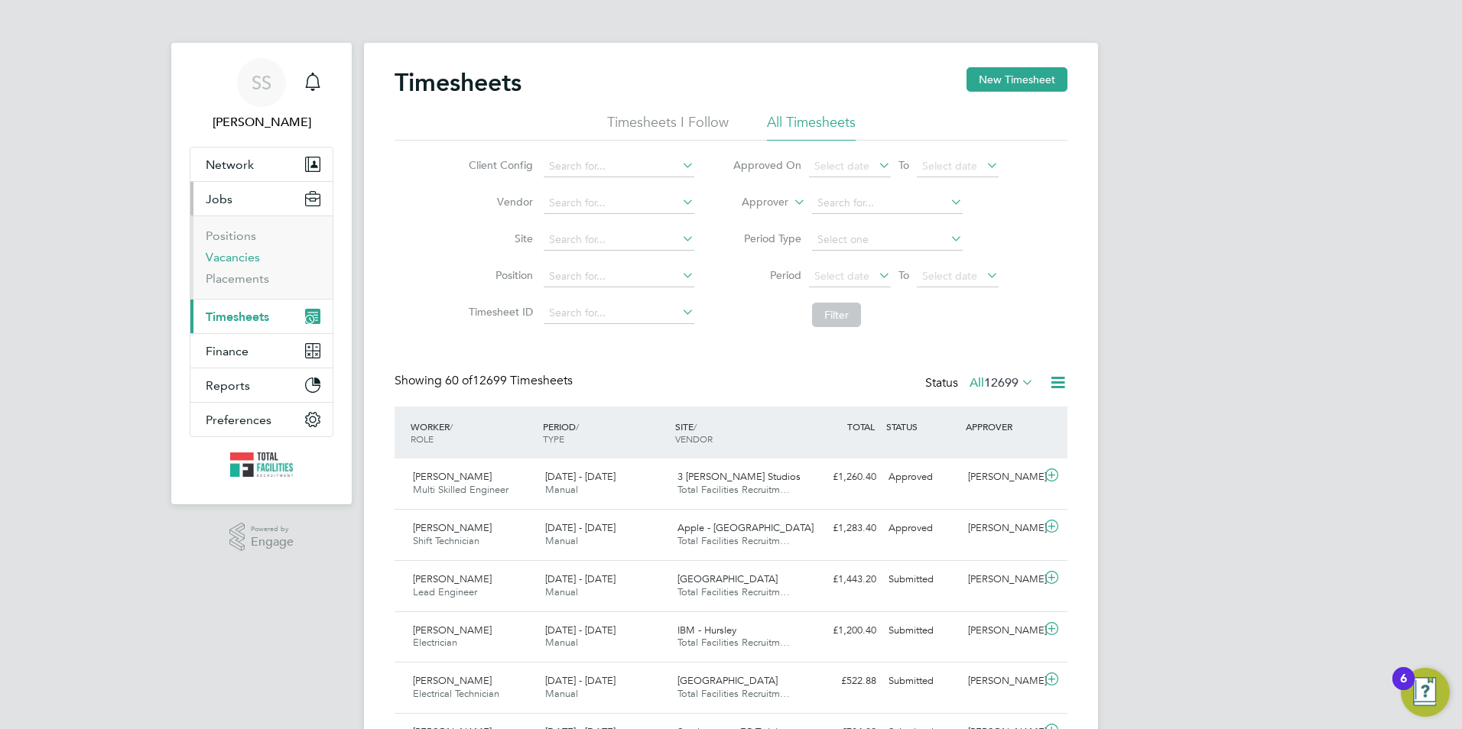
click at [226, 256] on link "Vacancies" at bounding box center [233, 257] width 54 height 15
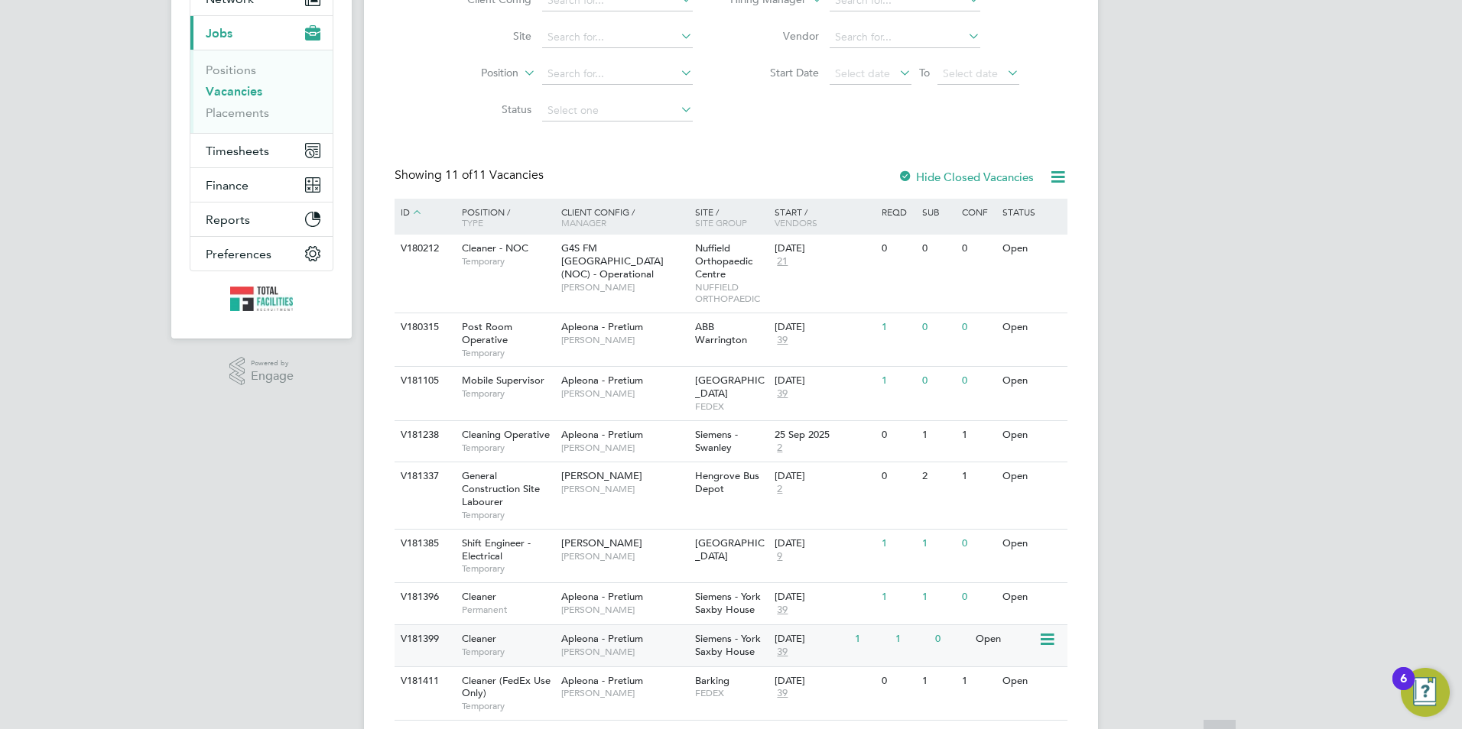
scroll to position [284, 0]
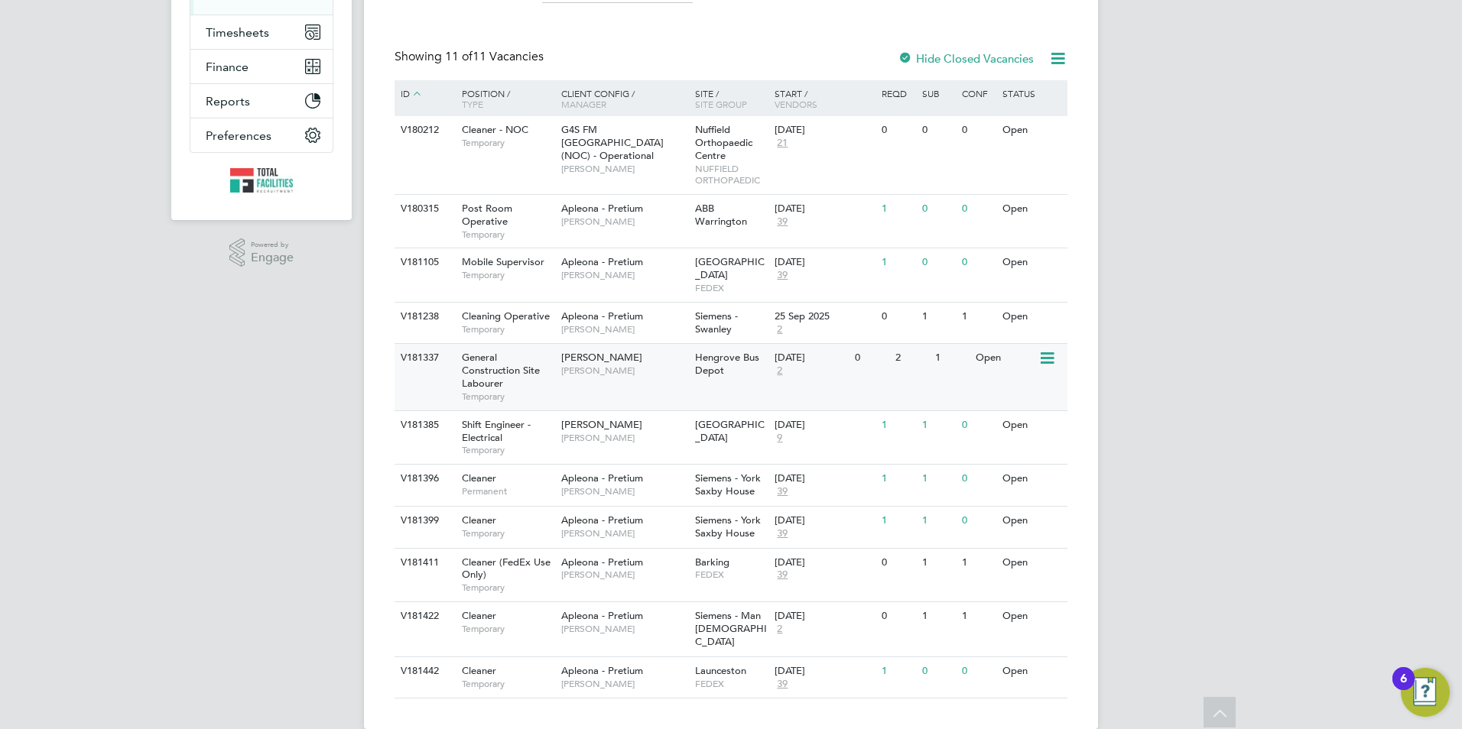
click at [593, 365] on span "[PERSON_NAME]" at bounding box center [624, 371] width 126 height 12
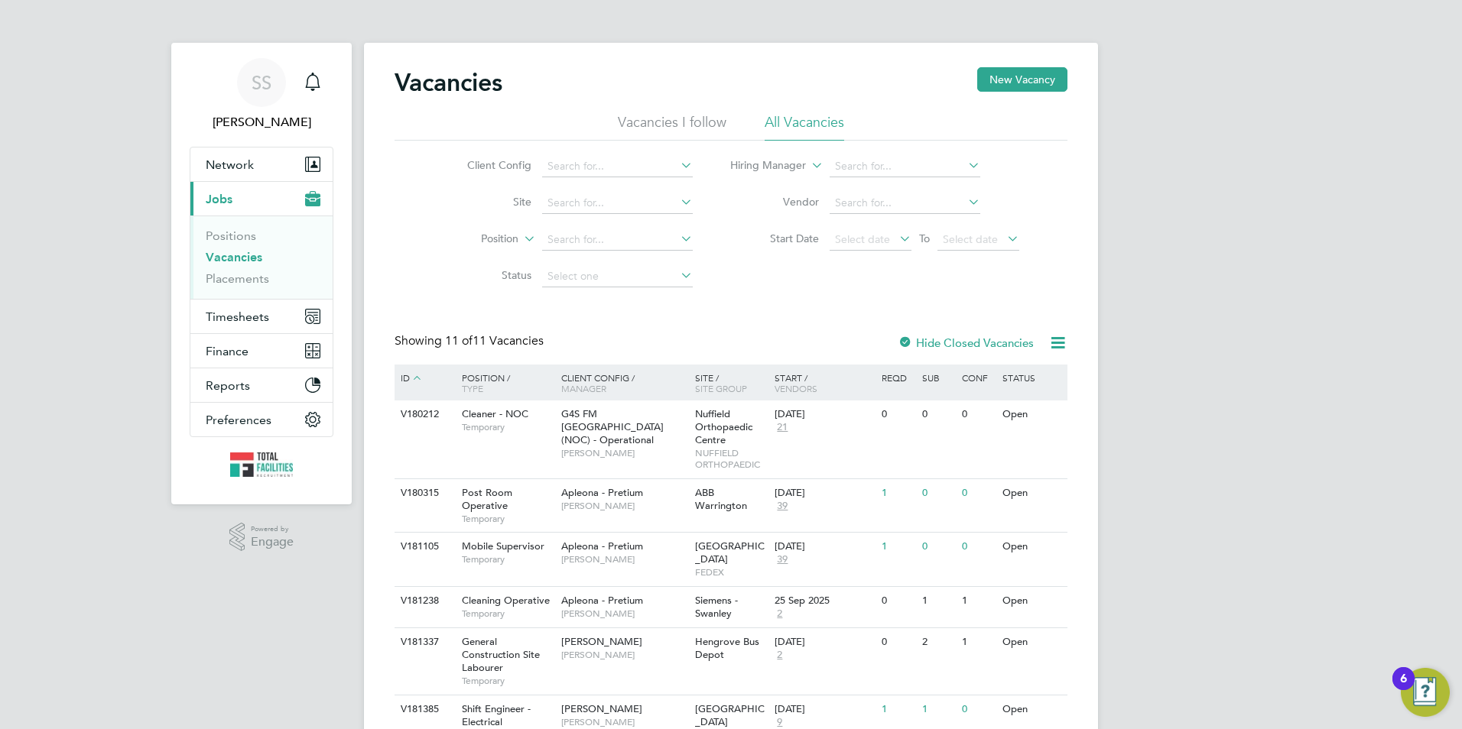
click at [132, 585] on div "SS Sam Skinner Notifications Applications: Network Team Members Businesses Site…" at bounding box center [731, 519] width 1462 height 1038
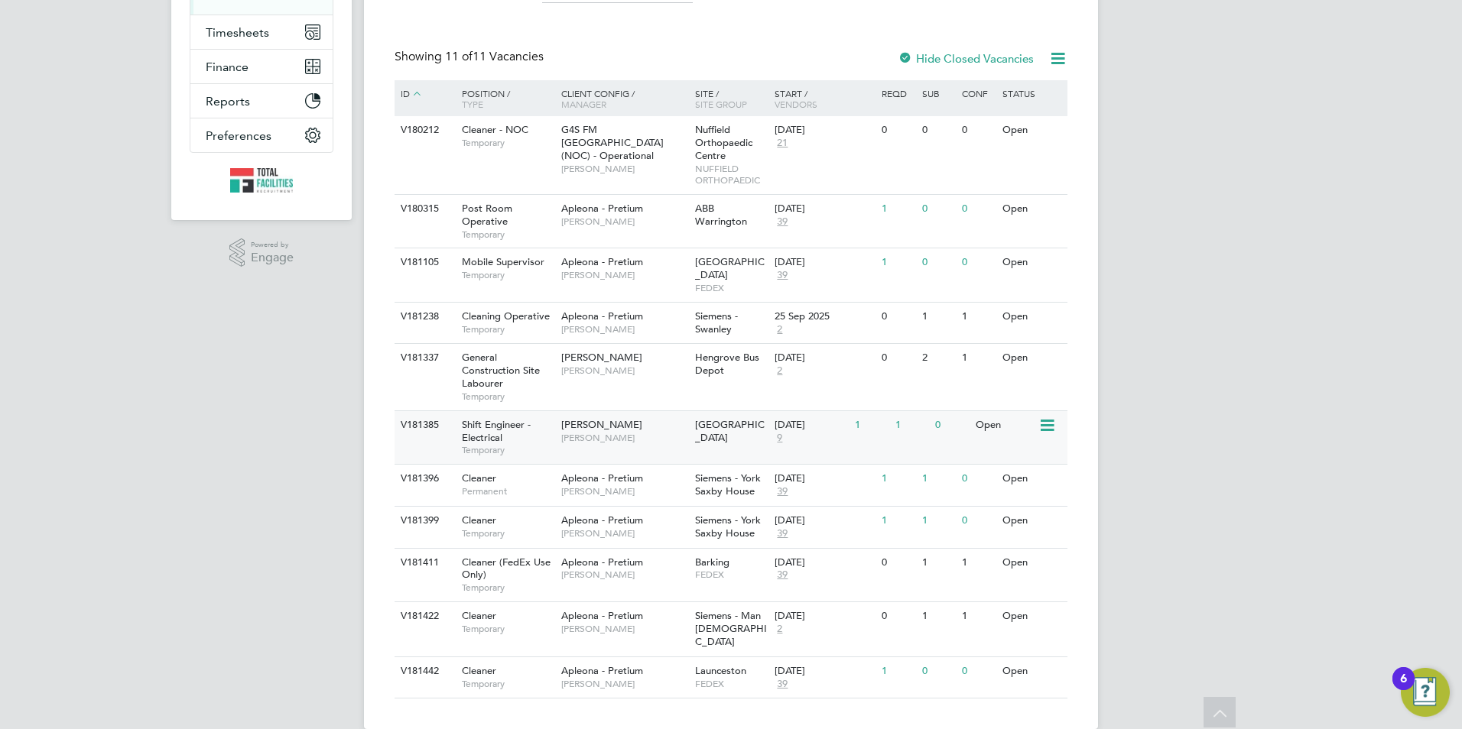
click at [504, 418] on span "Shift Engineer - Electrical" at bounding box center [496, 431] width 69 height 26
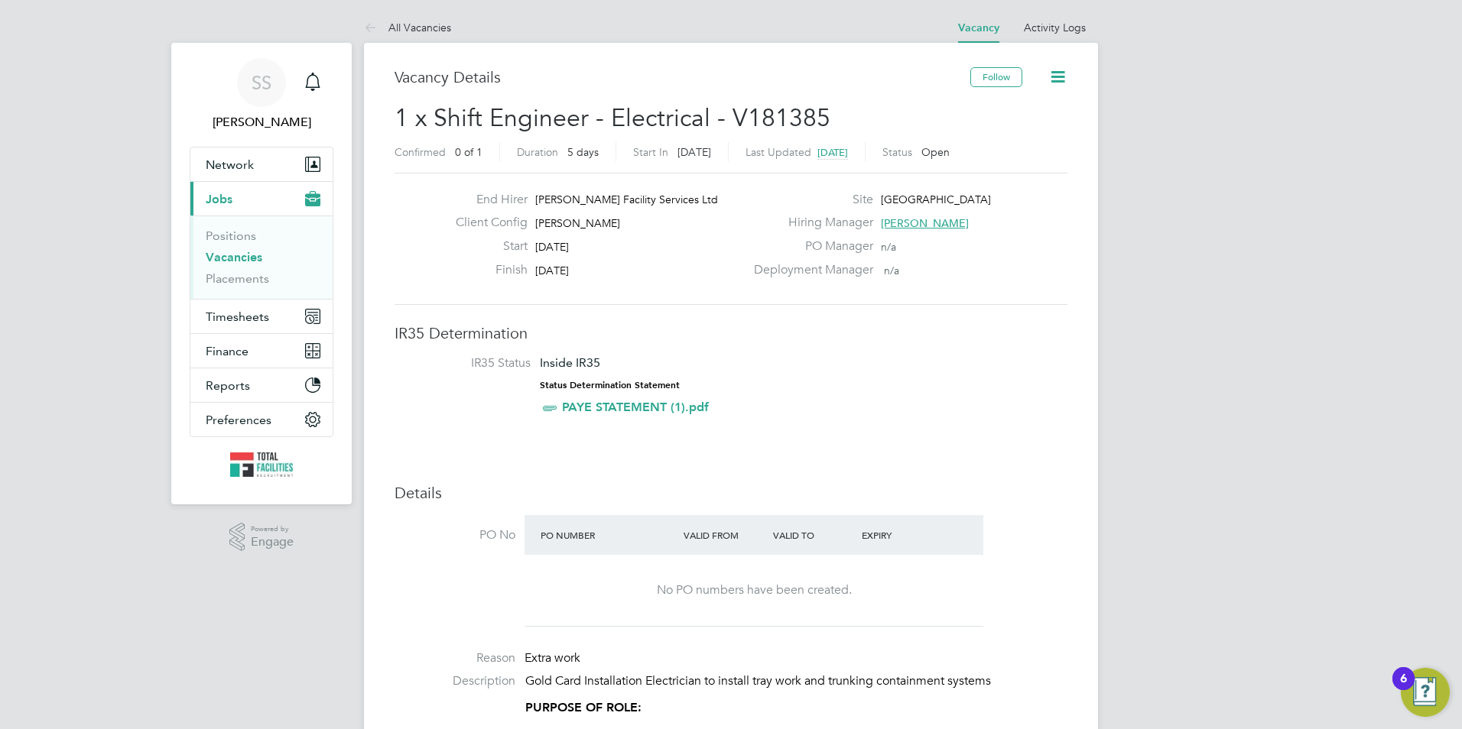
click at [1048, 70] on icon at bounding box center [1057, 76] width 19 height 19
click at [783, 69] on h3 "Vacancy Details" at bounding box center [683, 77] width 576 height 20
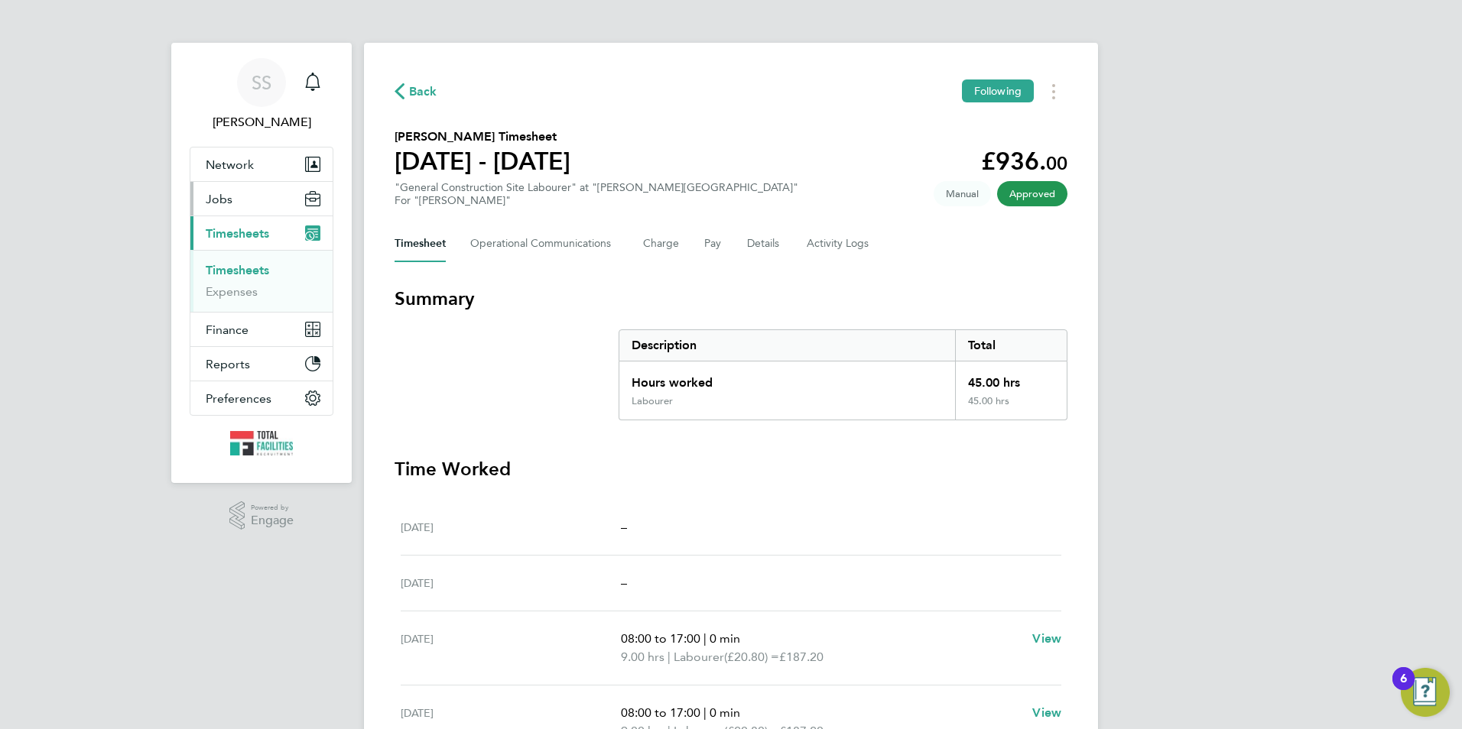
click at [235, 197] on button "Jobs" at bounding box center [261, 199] width 142 height 34
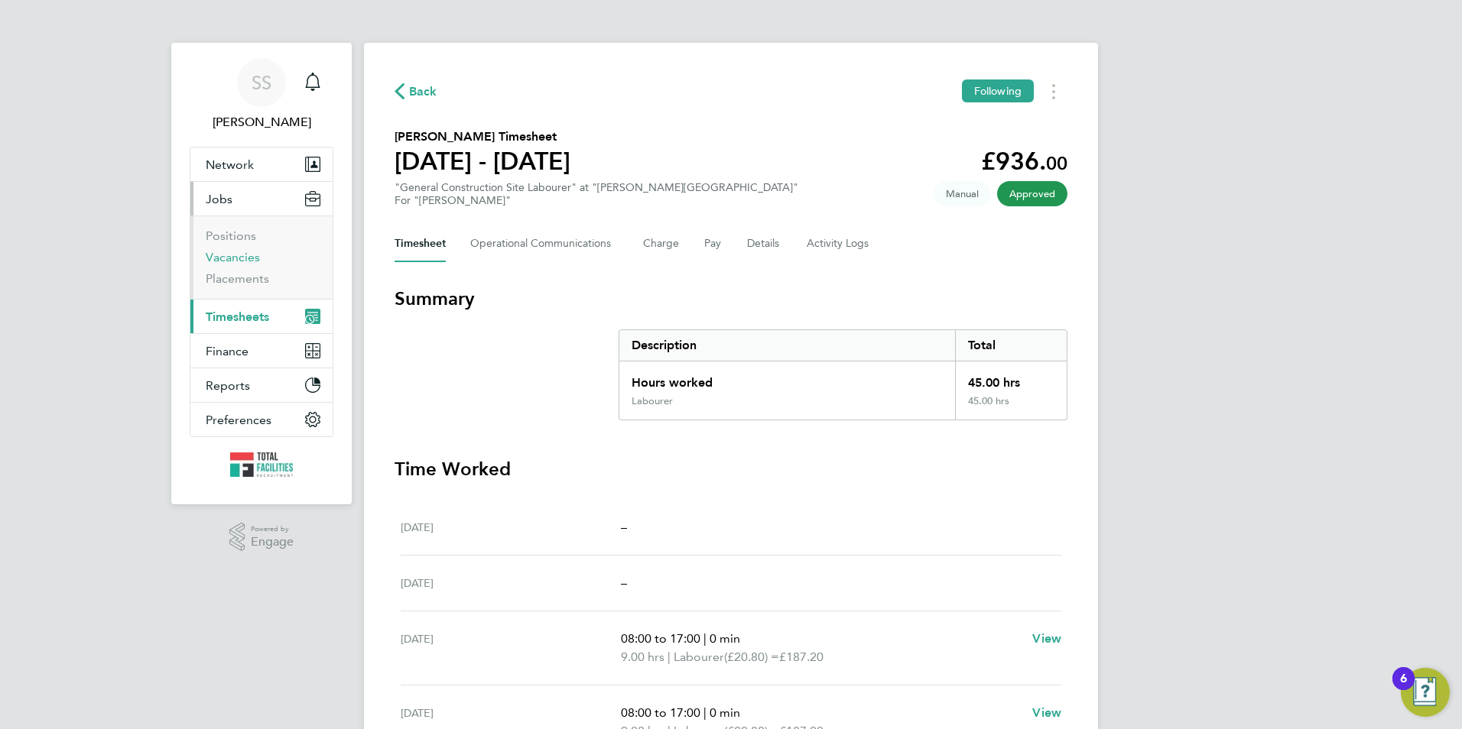
click at [238, 264] on link "Vacancies" at bounding box center [233, 257] width 54 height 15
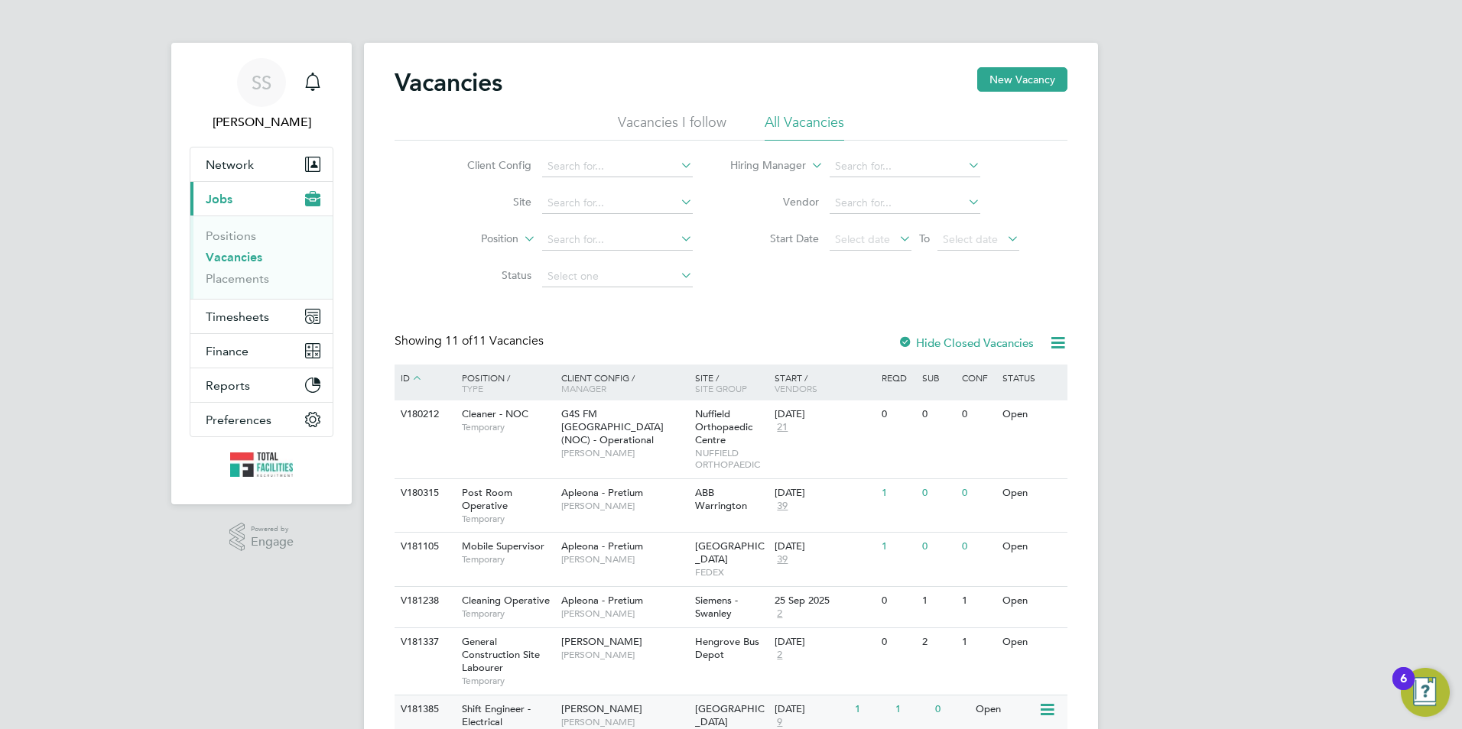
scroll to position [284, 0]
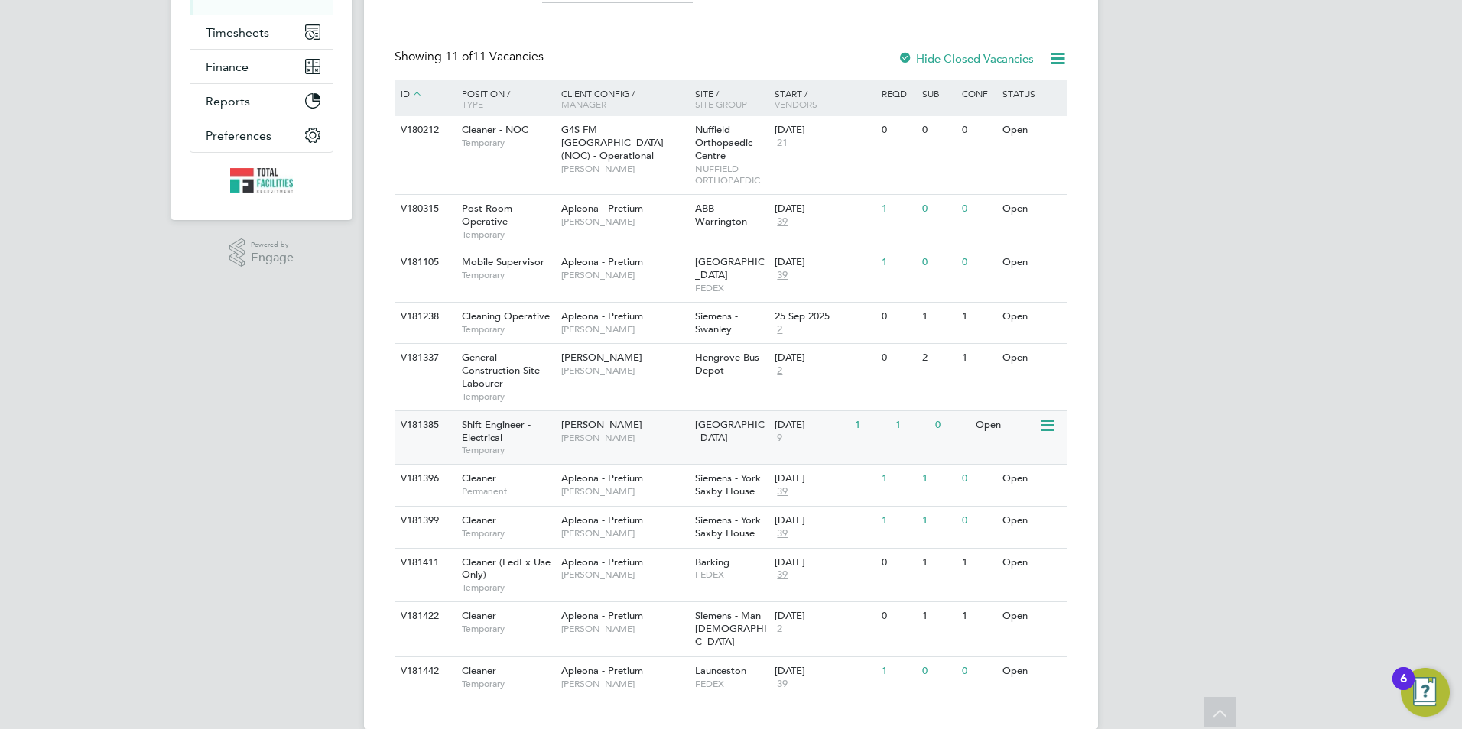
click at [774, 431] on div "[DATE] 9" at bounding box center [811, 431] width 80 height 41
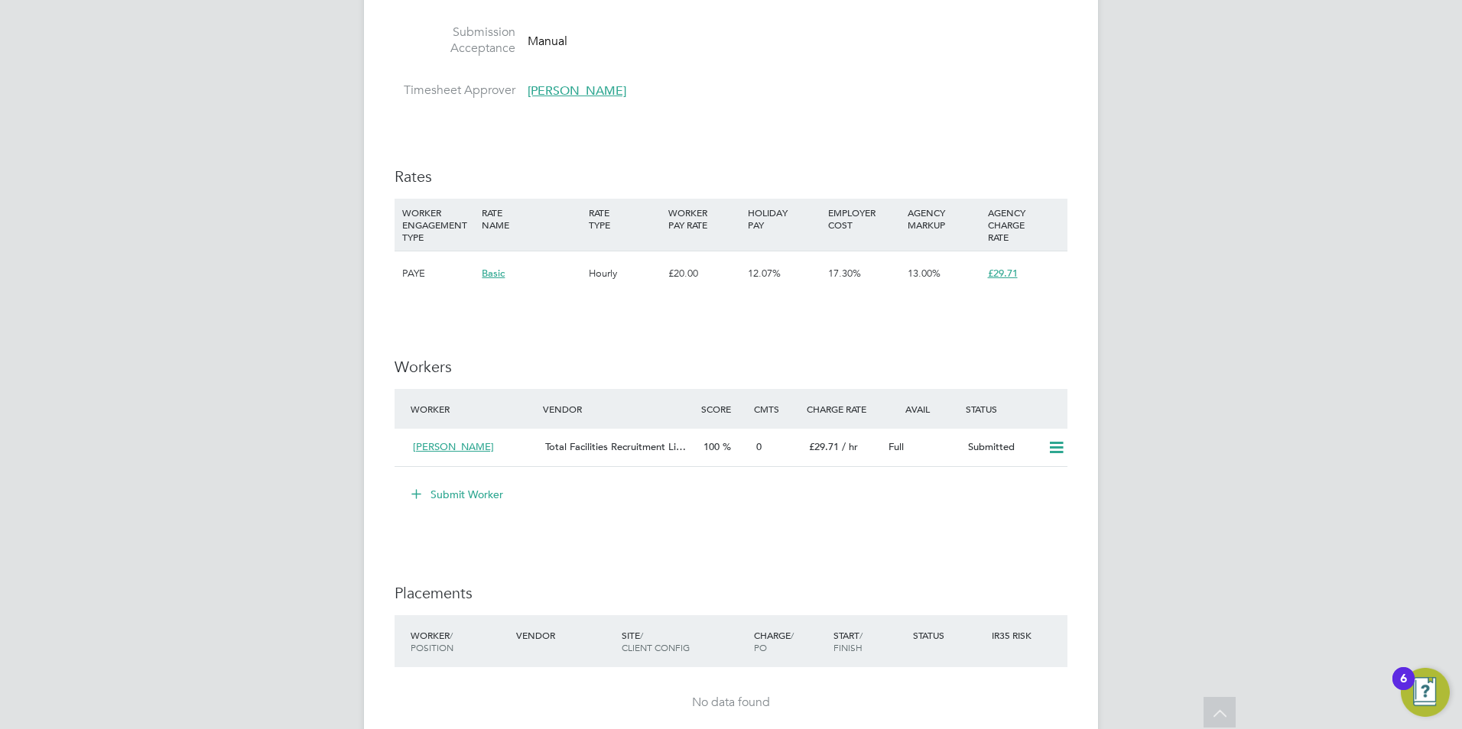
scroll to position [2217, 0]
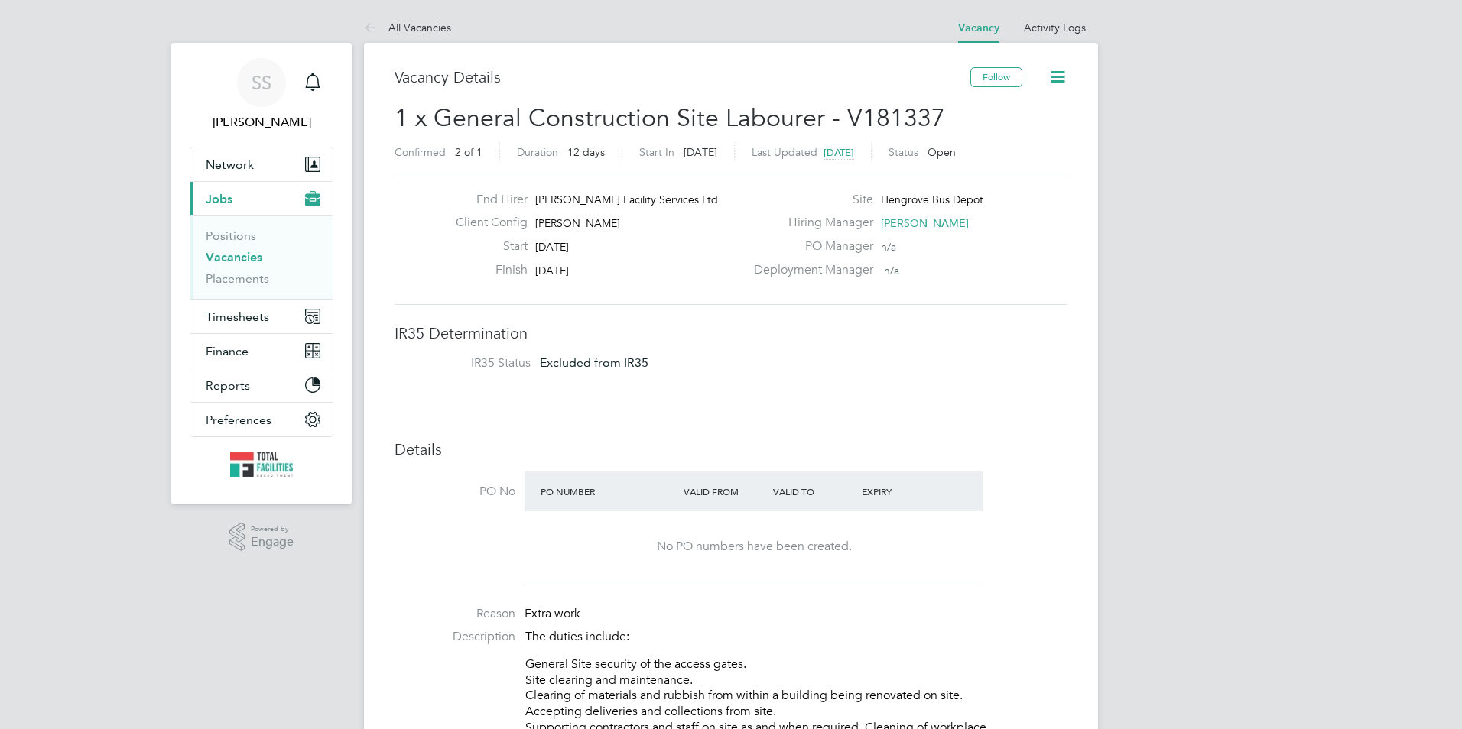
click at [1057, 76] on icon at bounding box center [1057, 76] width 19 height 19
click at [1010, 132] on li "Update Status" at bounding box center [1022, 134] width 89 height 21
click at [1009, 132] on li "Update Status" at bounding box center [1022, 134] width 89 height 21
click at [775, 93] on div "Vacancy Details" at bounding box center [683, 84] width 576 height 35
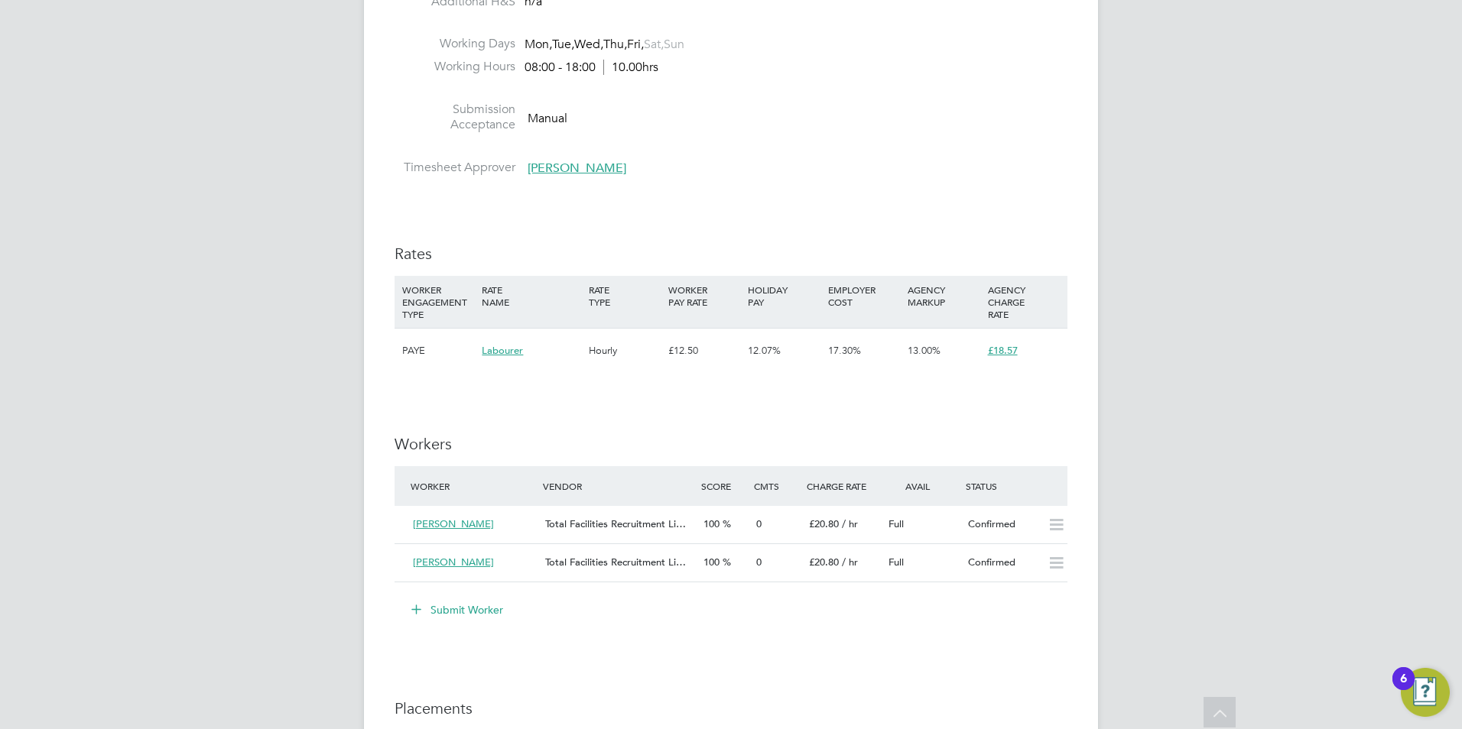
scroll to position [1021, 0]
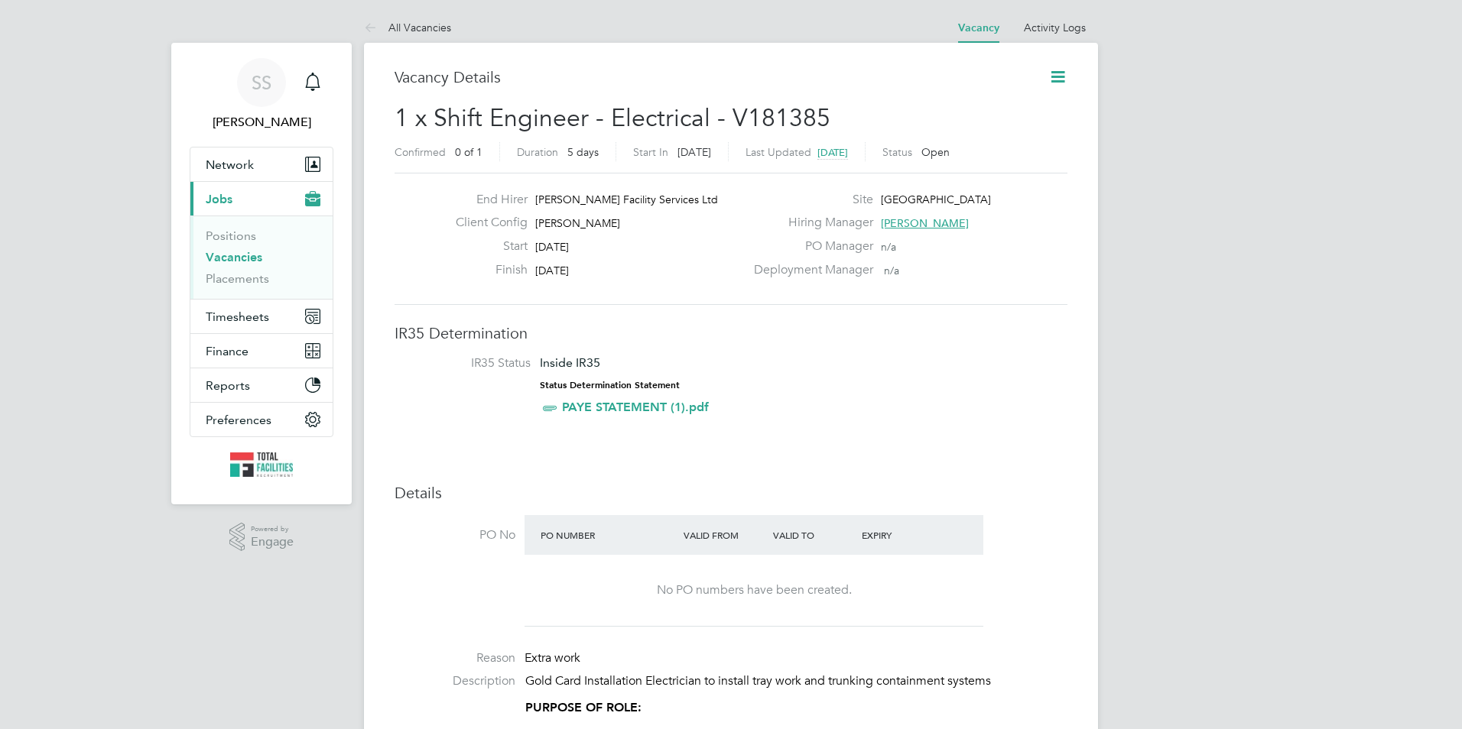
click at [1065, 73] on icon at bounding box center [1057, 76] width 19 height 19
click at [995, 162] on li "Followers" at bounding box center [1022, 164] width 89 height 21
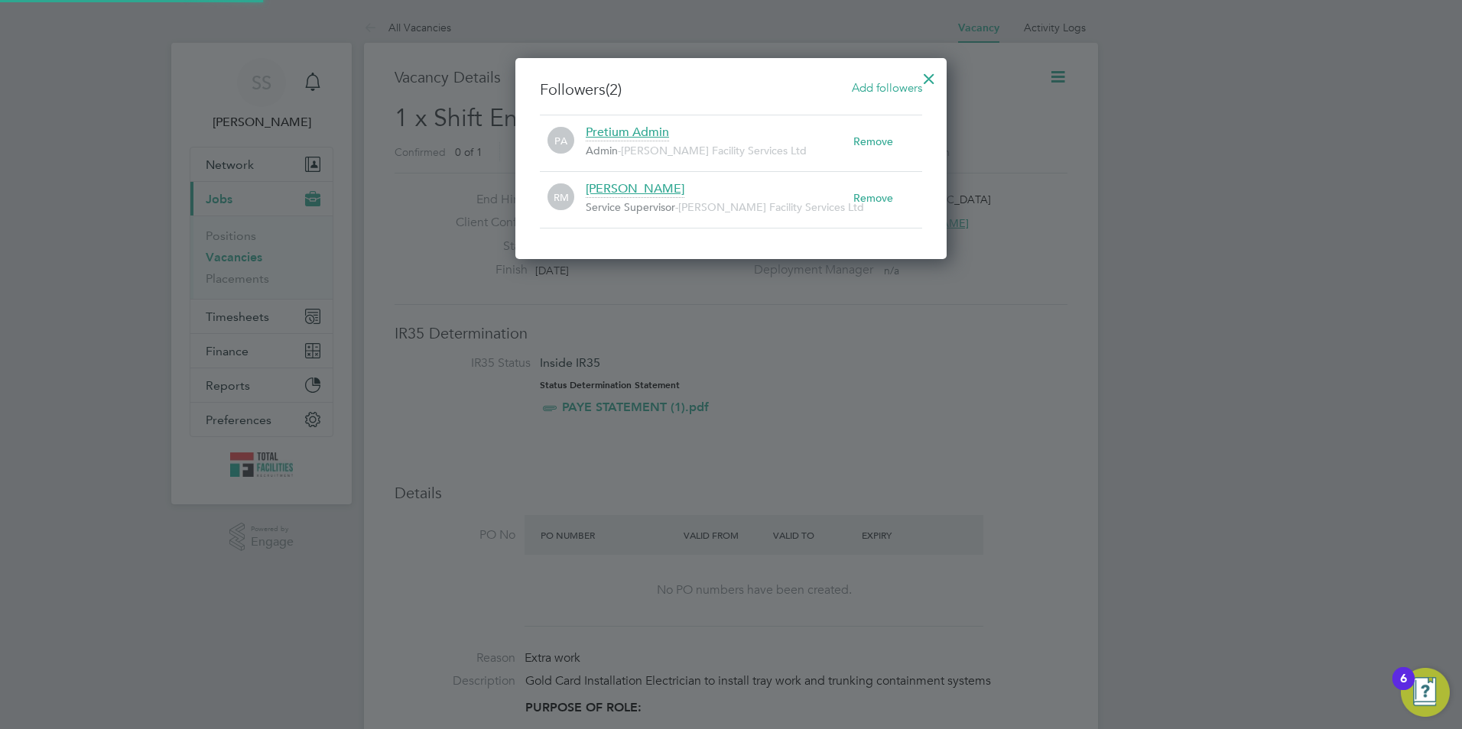
scroll to position [202, 432]
click at [1224, 241] on div at bounding box center [731, 364] width 1462 height 729
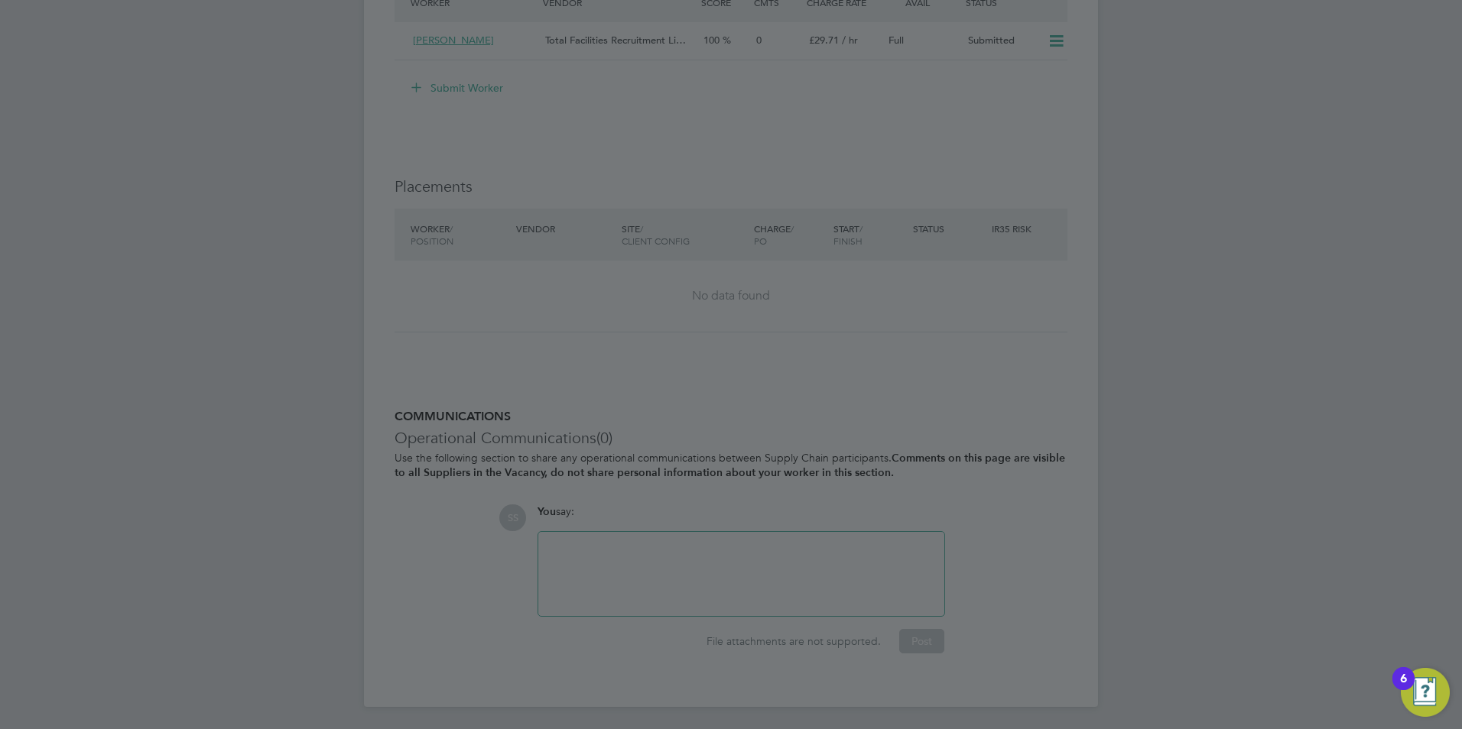
drag, startPoint x: 1228, startPoint y: 395, endPoint x: 1174, endPoint y: 378, distance: 56.1
click at [1222, 395] on div at bounding box center [731, 364] width 1462 height 729
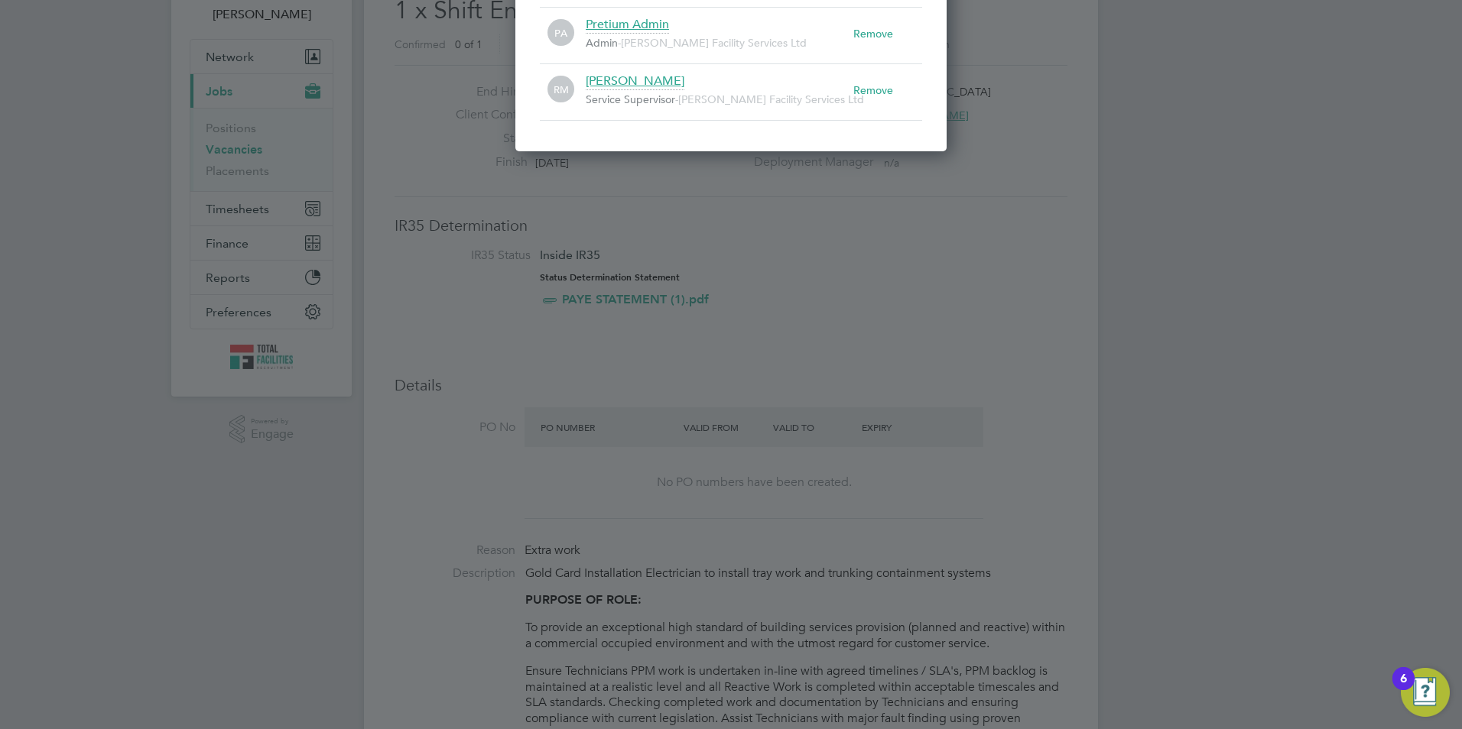
scroll to position [0, 0]
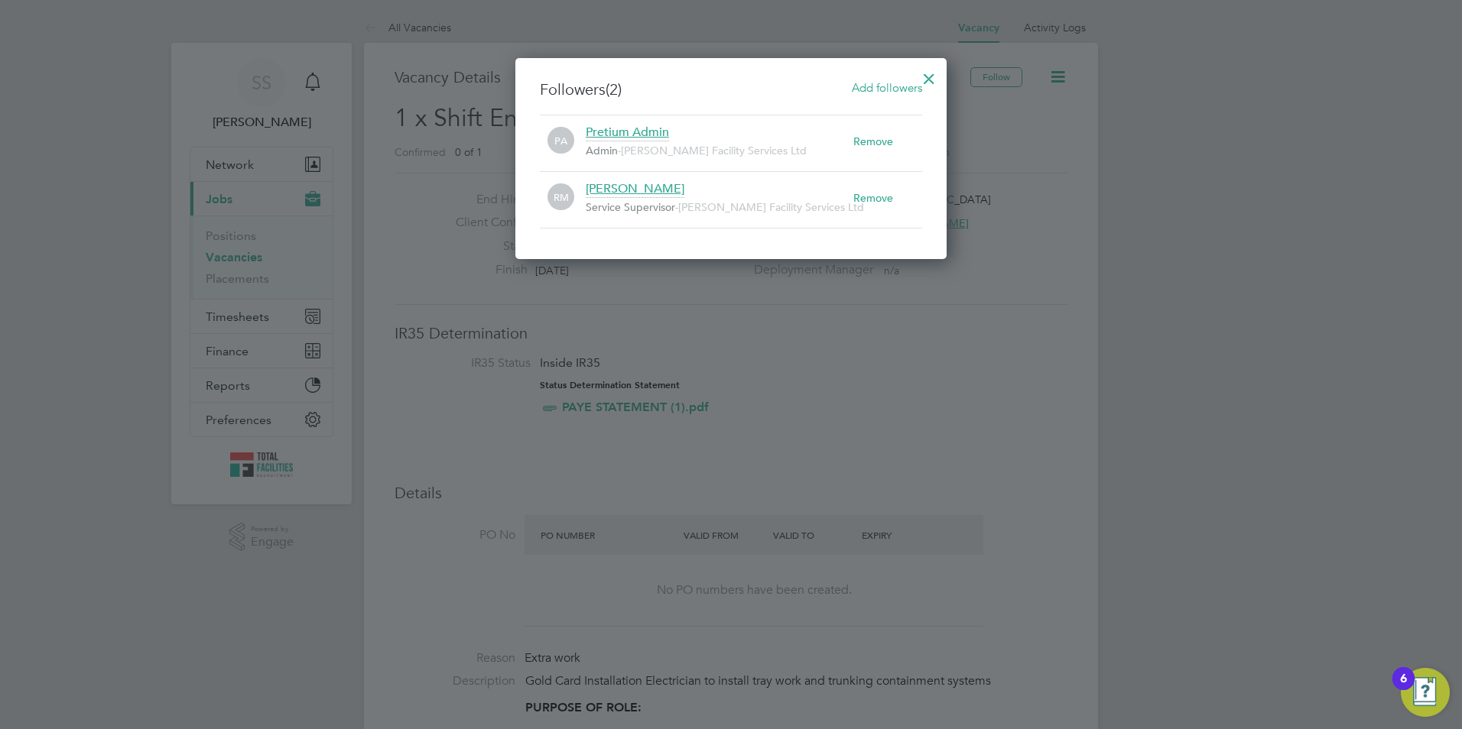
click at [933, 79] on div at bounding box center [929, 75] width 28 height 28
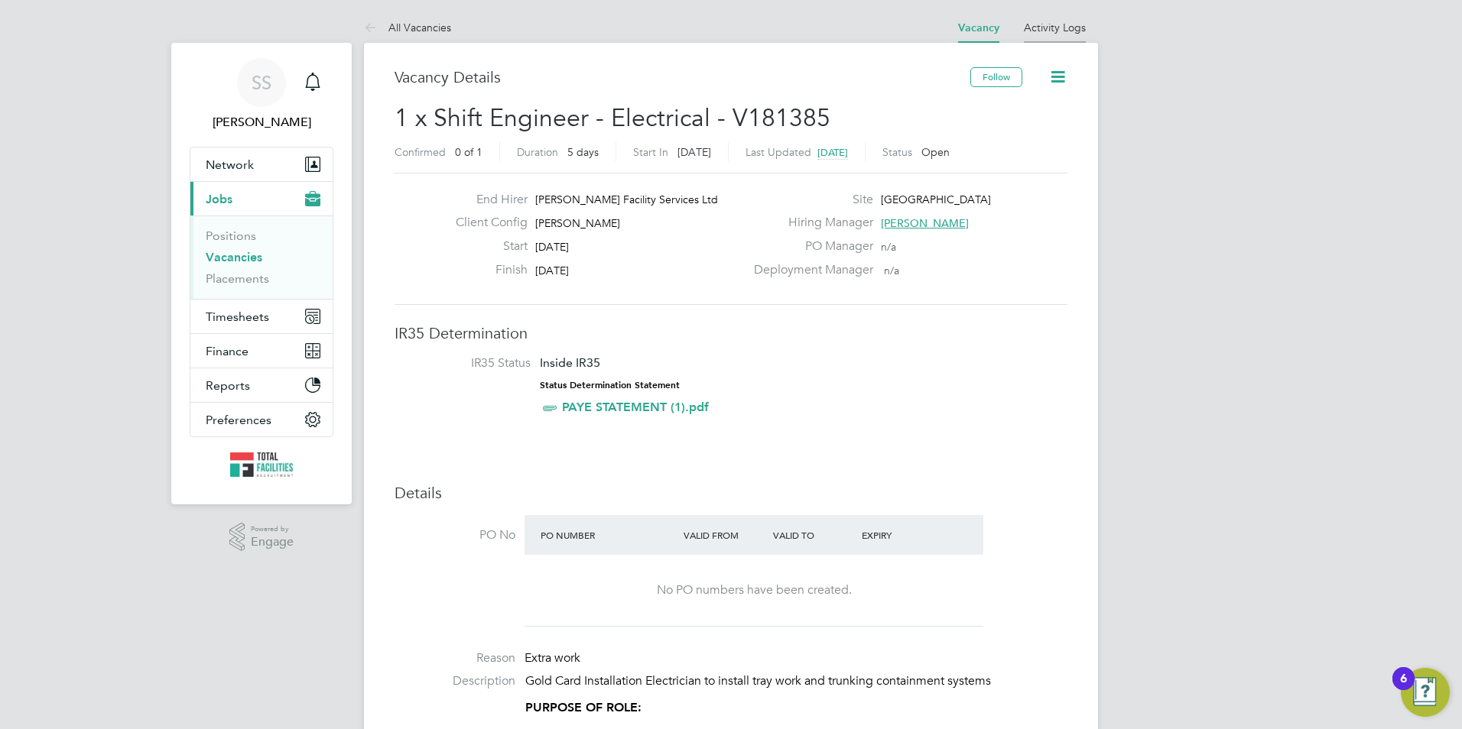
click at [1053, 26] on link "Activity Logs" at bounding box center [1055, 28] width 62 height 14
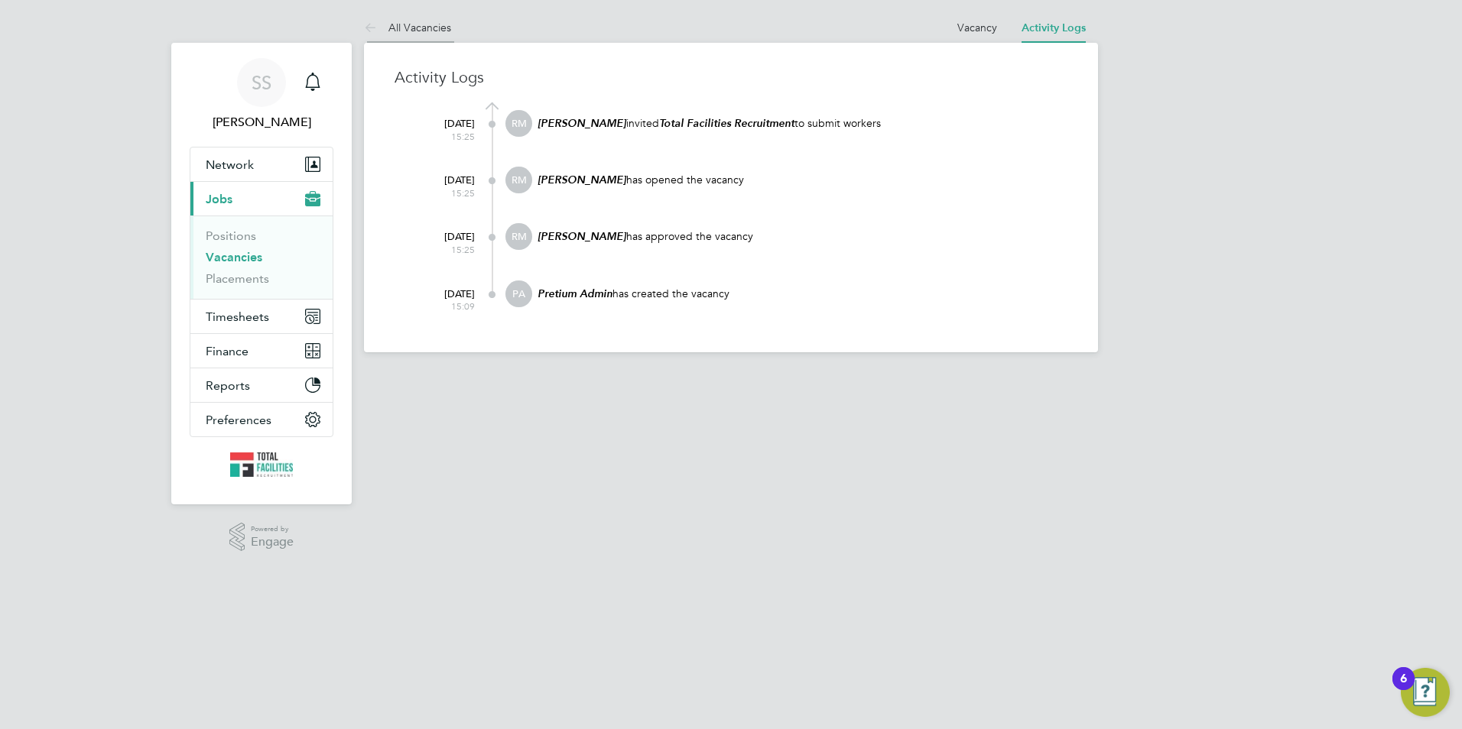
click at [405, 23] on link "All Vacancies" at bounding box center [407, 28] width 87 height 14
